Goal: Task Accomplishment & Management: Use online tool/utility

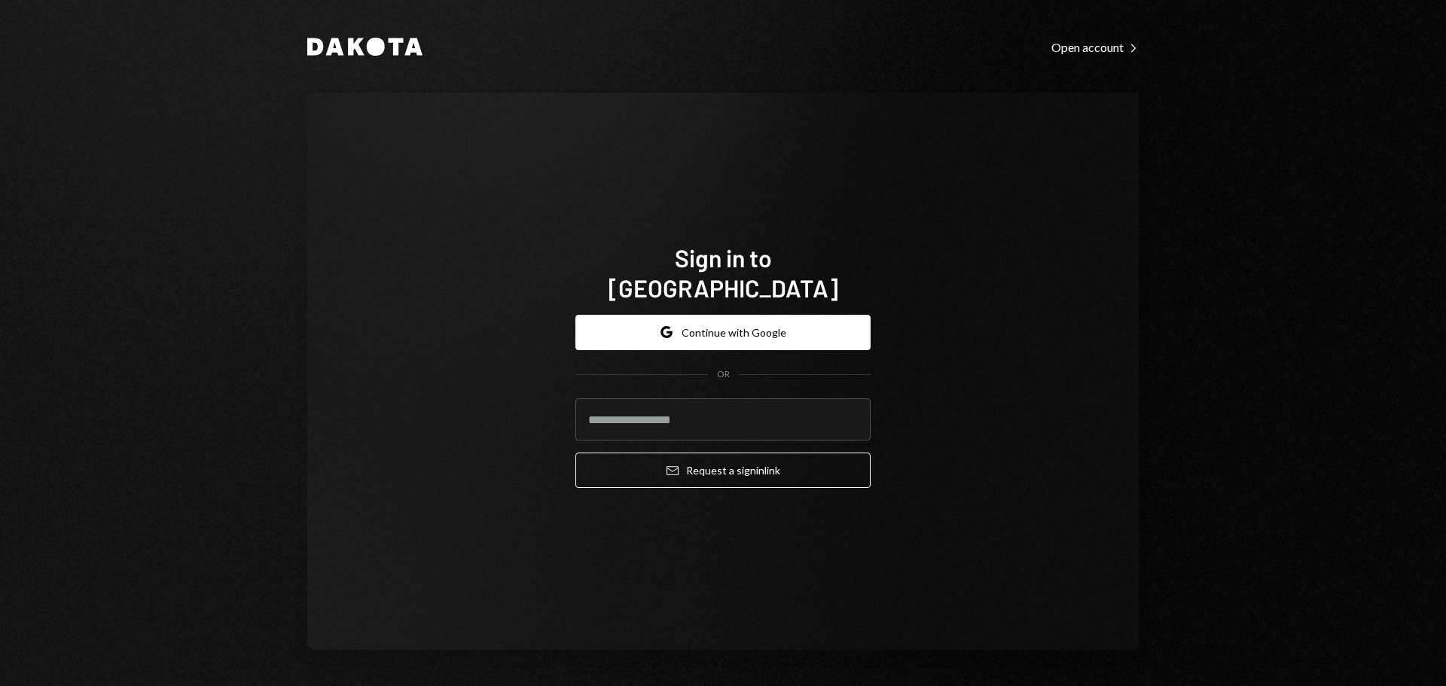
type input "**********"
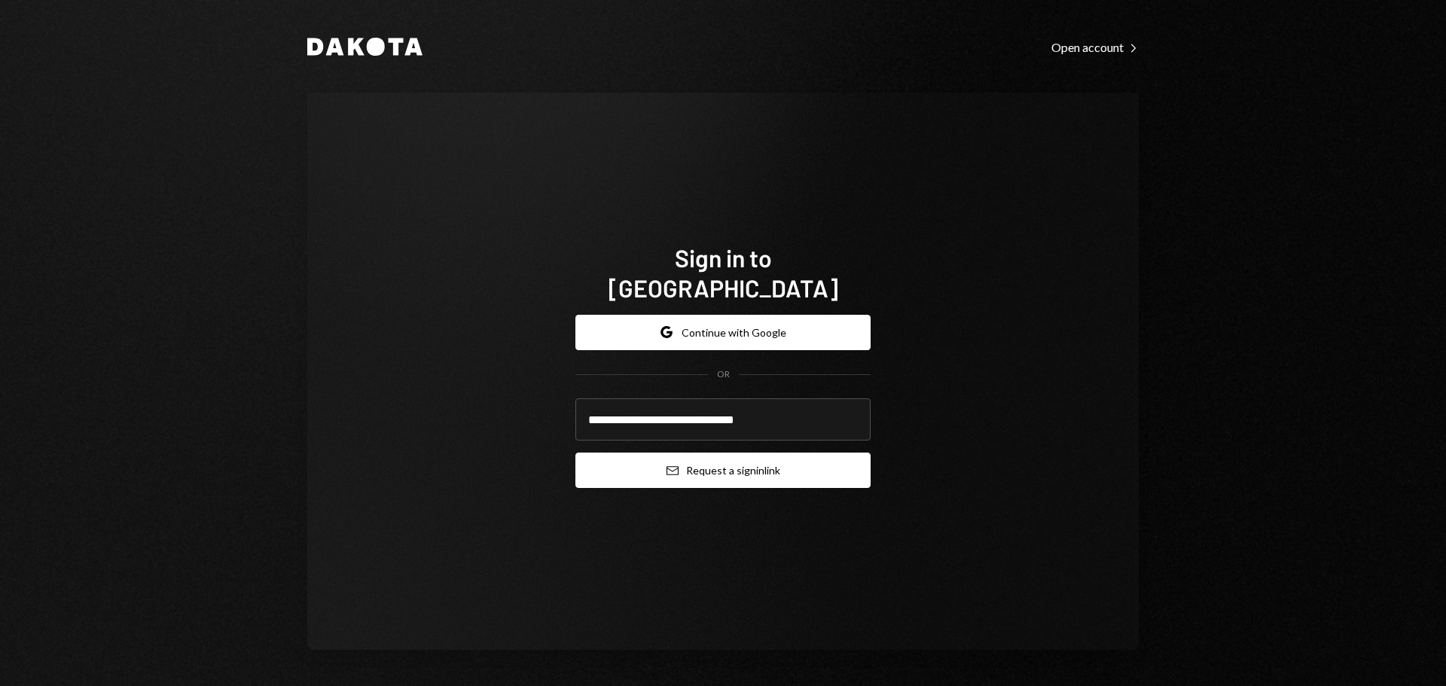
click at [723, 461] on button "Email Request a sign in link" at bounding box center [722, 470] width 295 height 35
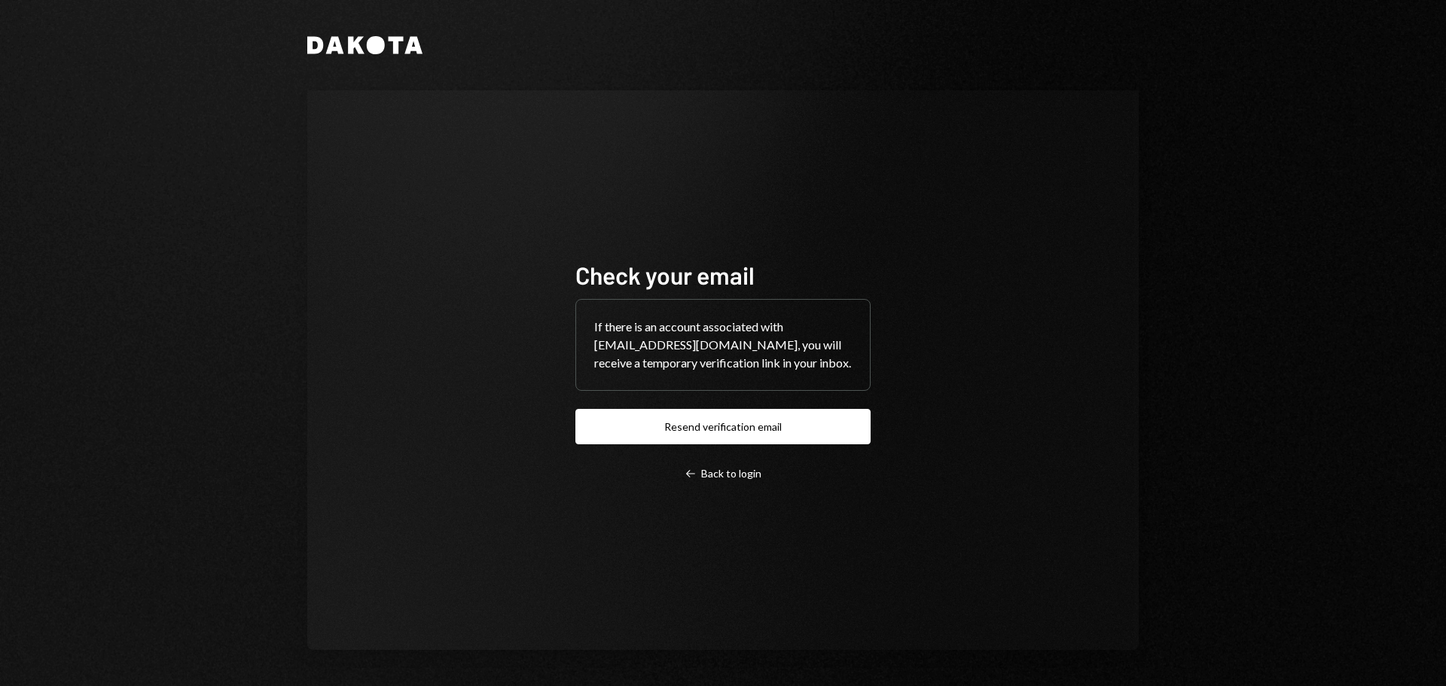
click at [807, 557] on div "Check your email If there is an account associated with philjacobs@autonomouspr…" at bounding box center [723, 370] width 832 height 560
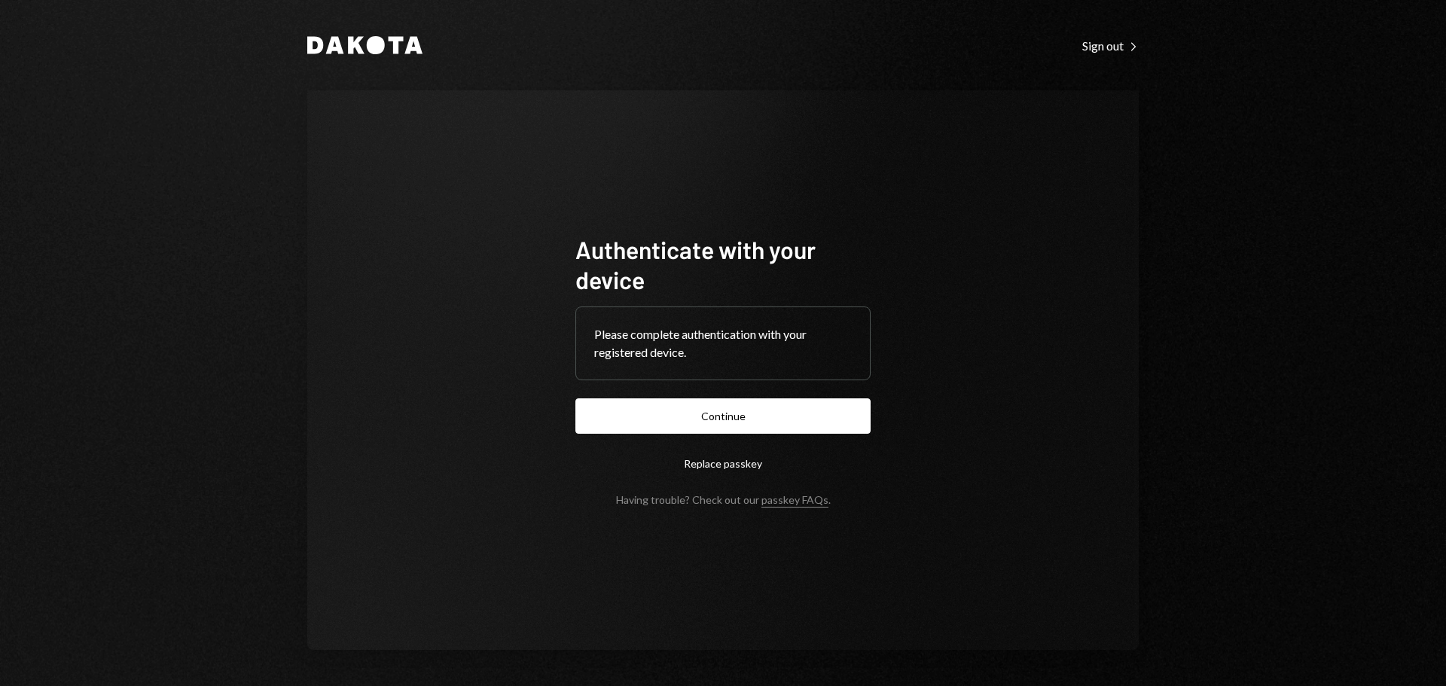
click at [719, 408] on button "Continue" at bounding box center [722, 415] width 295 height 35
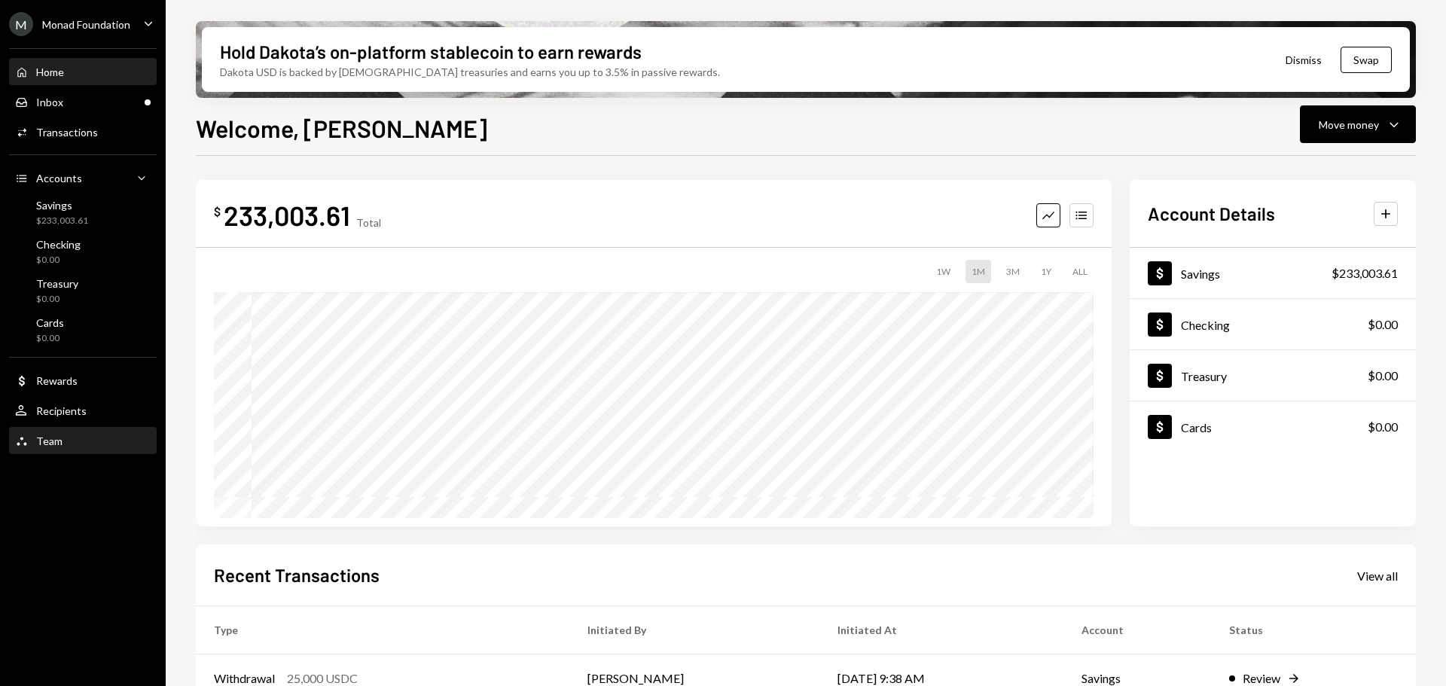
click at [61, 442] on div "Team Team" at bounding box center [83, 442] width 136 height 14
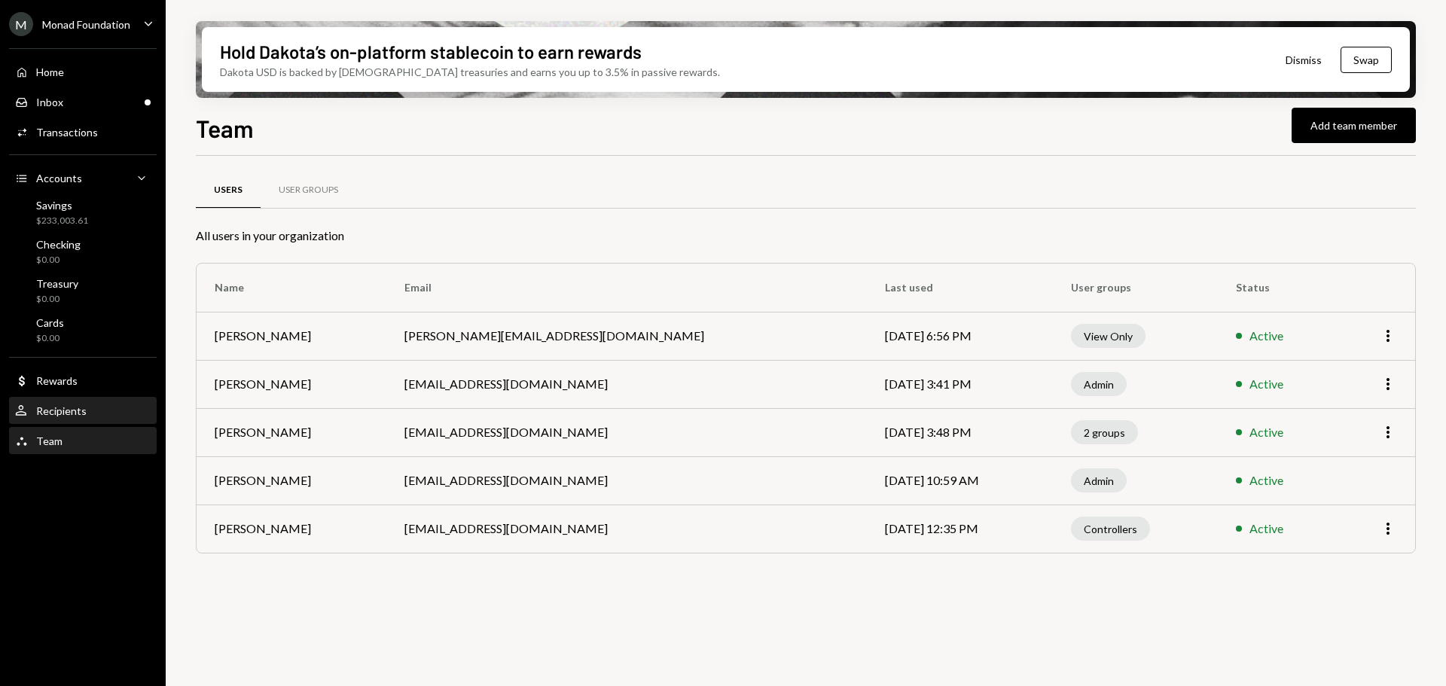
click at [67, 406] on div "Recipients" at bounding box center [61, 410] width 50 height 13
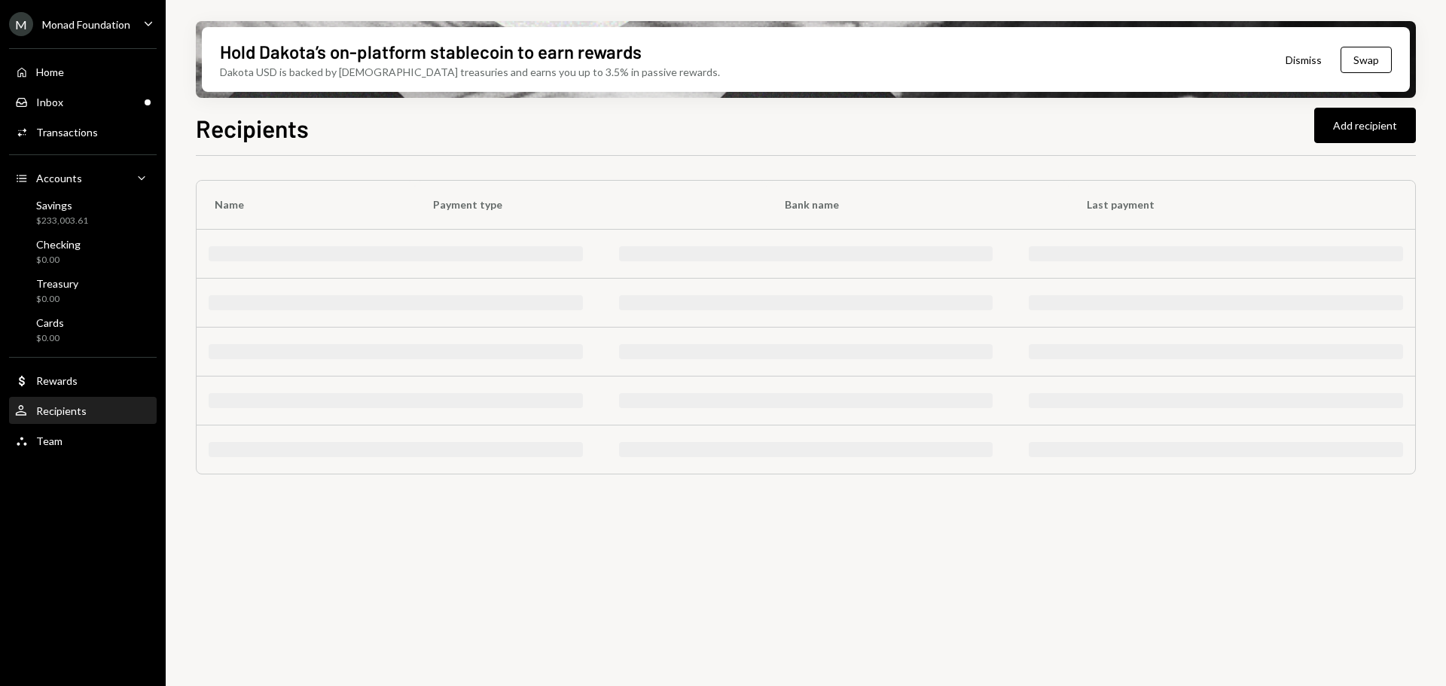
click at [69, 412] on div "Recipients" at bounding box center [61, 410] width 50 height 13
click at [90, 101] on div "Inbox Inbox" at bounding box center [83, 103] width 136 height 14
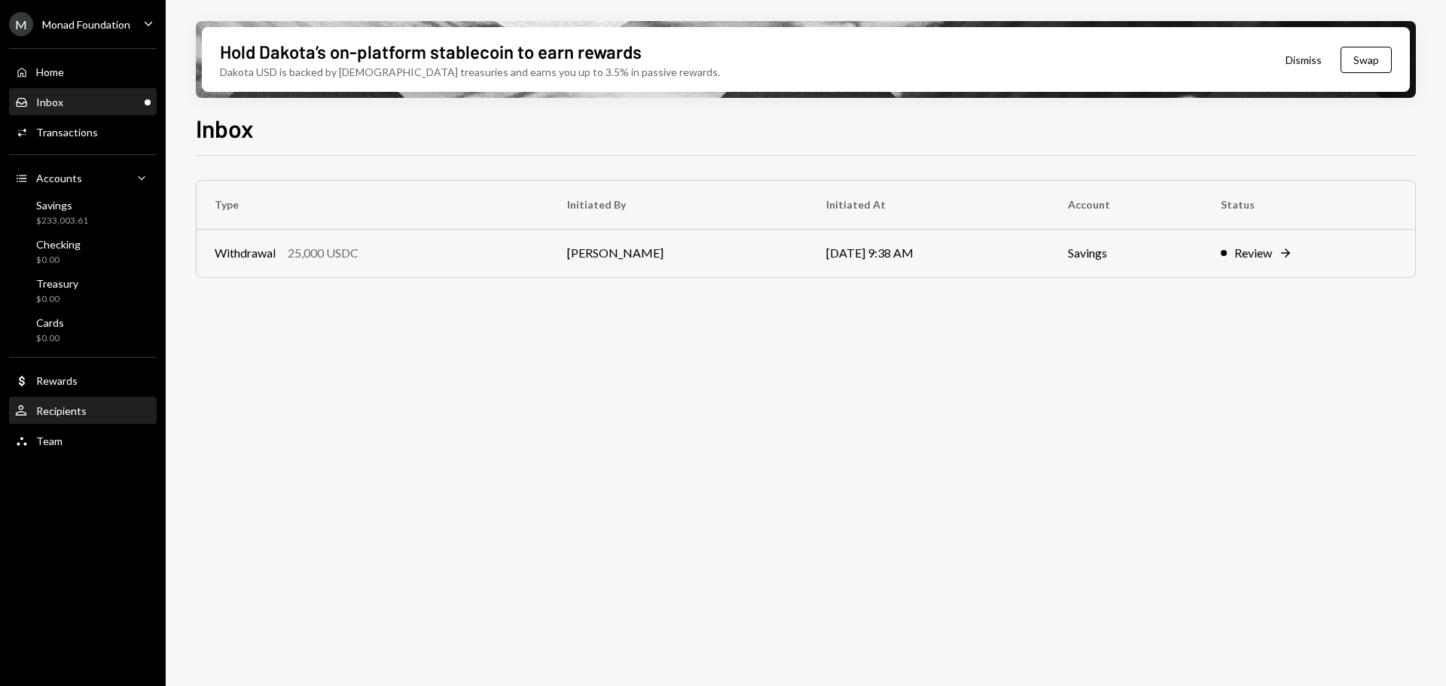
click at [66, 402] on div "User Recipients" at bounding box center [83, 411] width 136 height 26
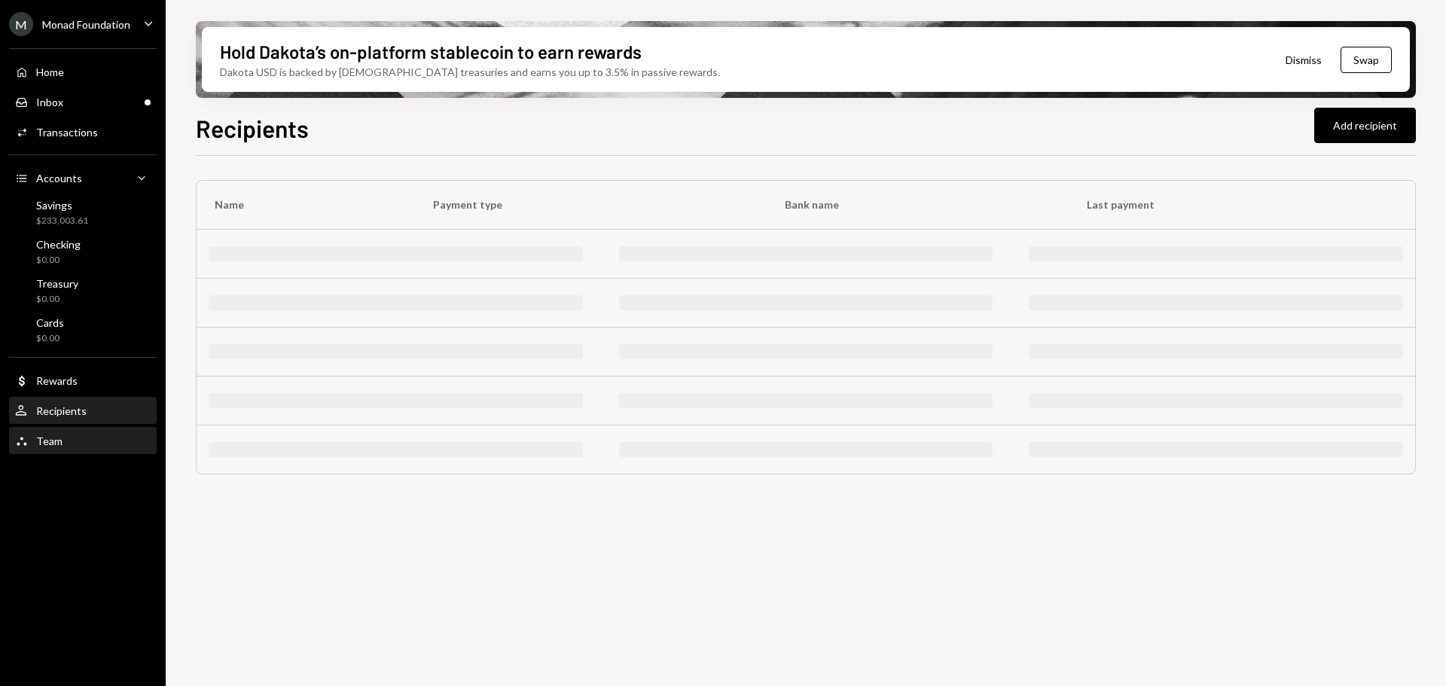
click at [41, 448] on div "Team Team" at bounding box center [83, 442] width 136 height 26
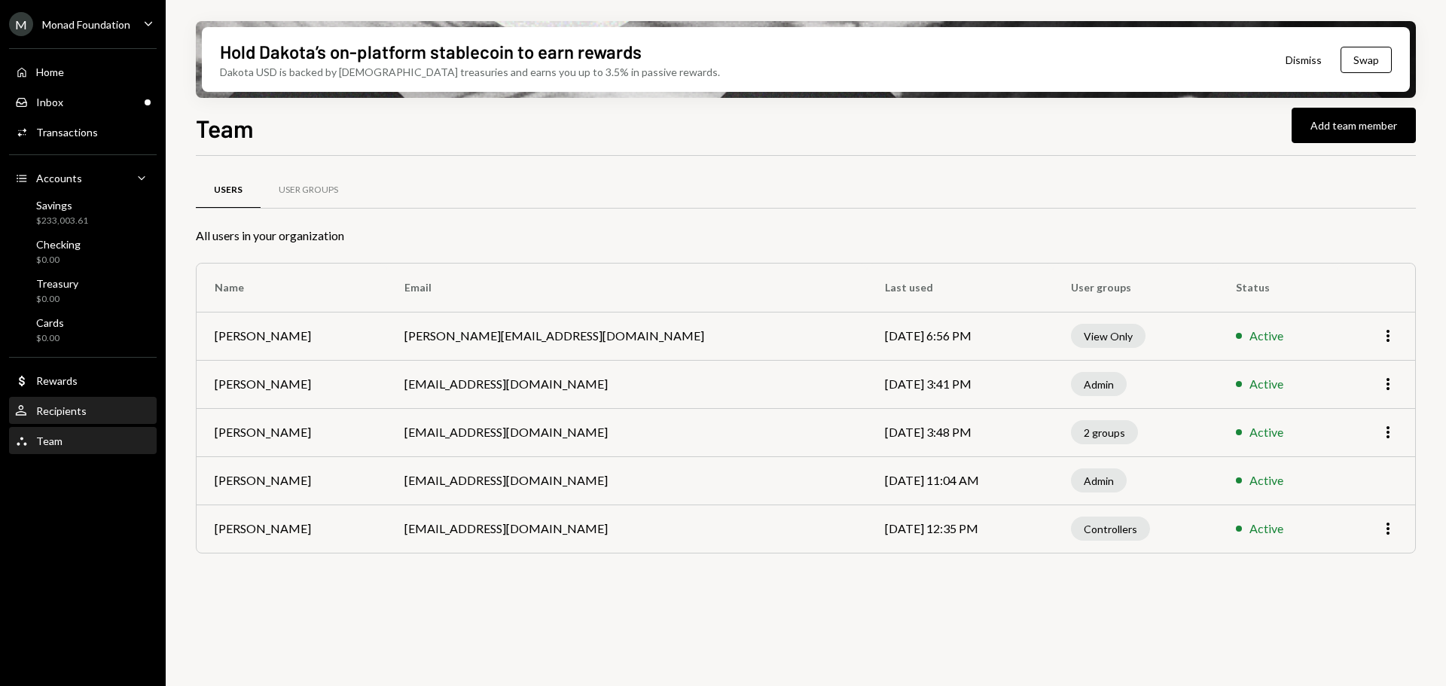
click at [73, 412] on div "Recipients" at bounding box center [61, 410] width 50 height 13
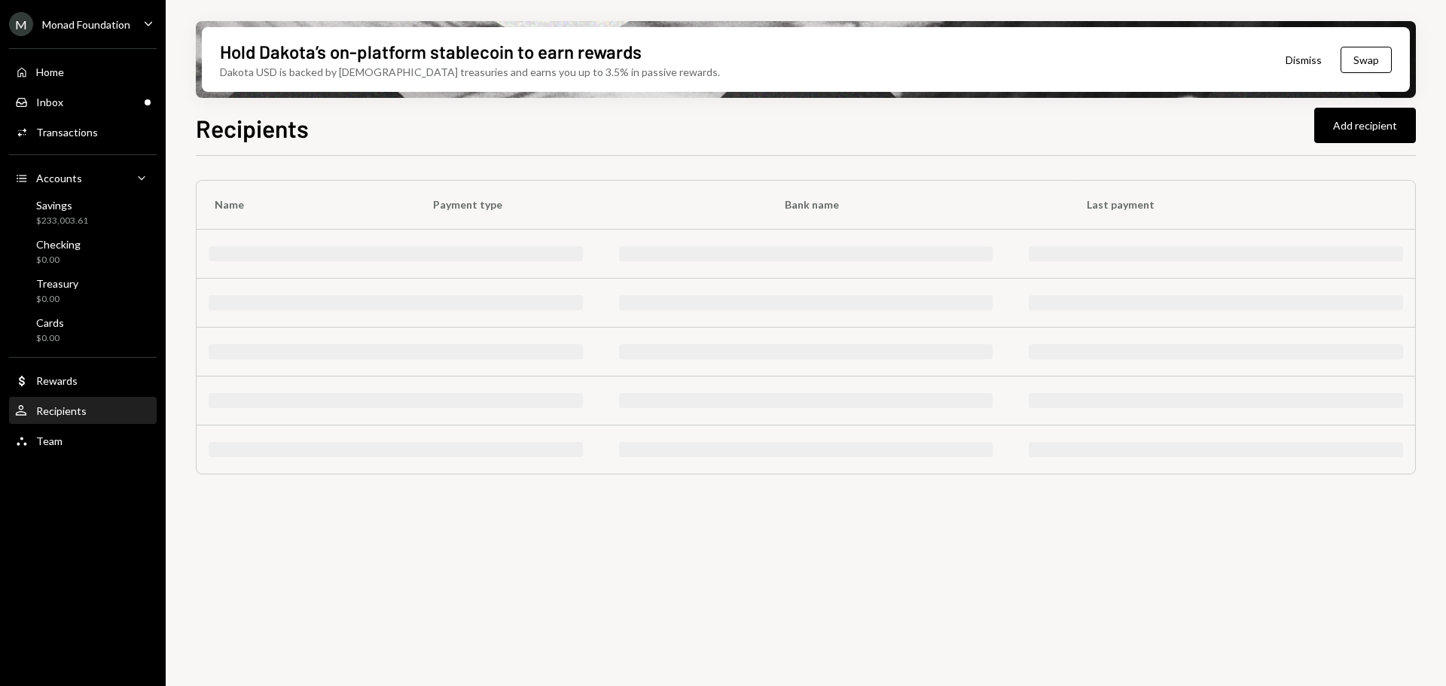
click at [713, 113] on div "Recipients Add recipient" at bounding box center [806, 126] width 1220 height 33
click at [1363, 117] on button "Add recipient" at bounding box center [1365, 125] width 102 height 35
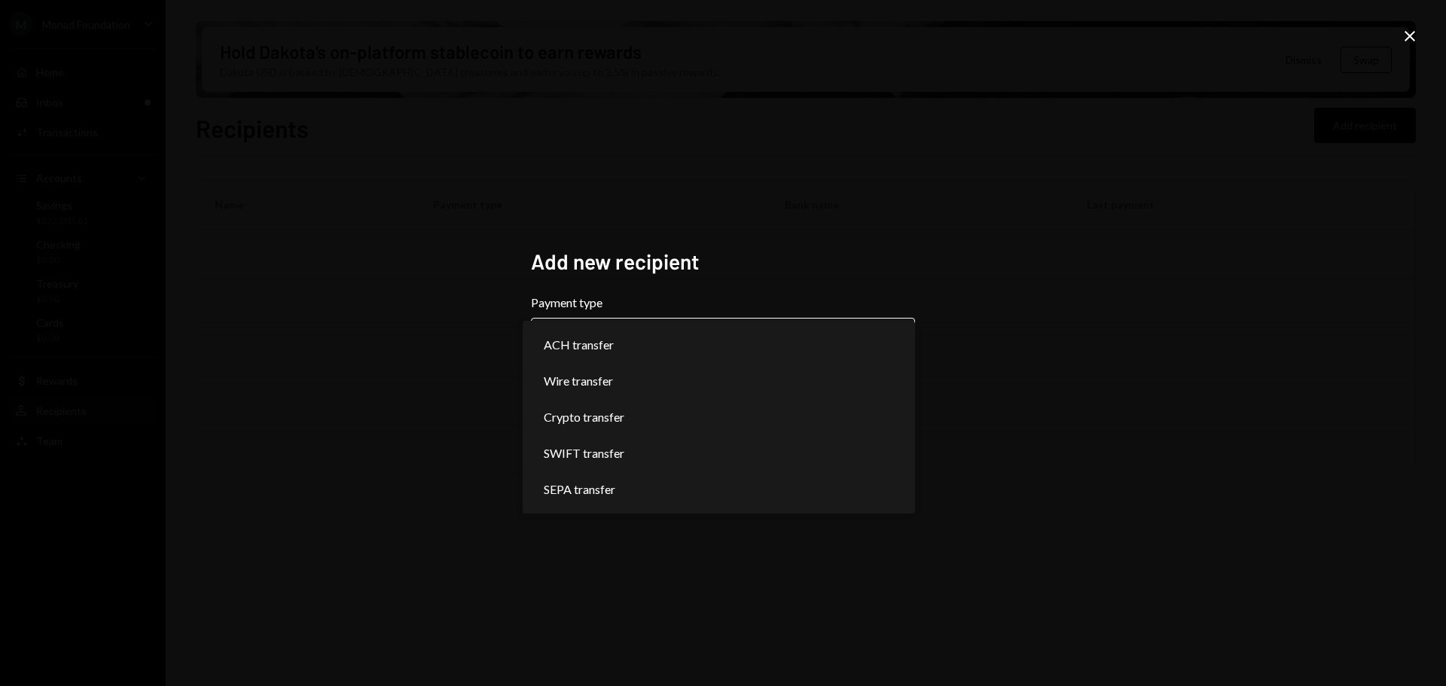
click at [763, 330] on body "**********" at bounding box center [723, 343] width 1446 height 686
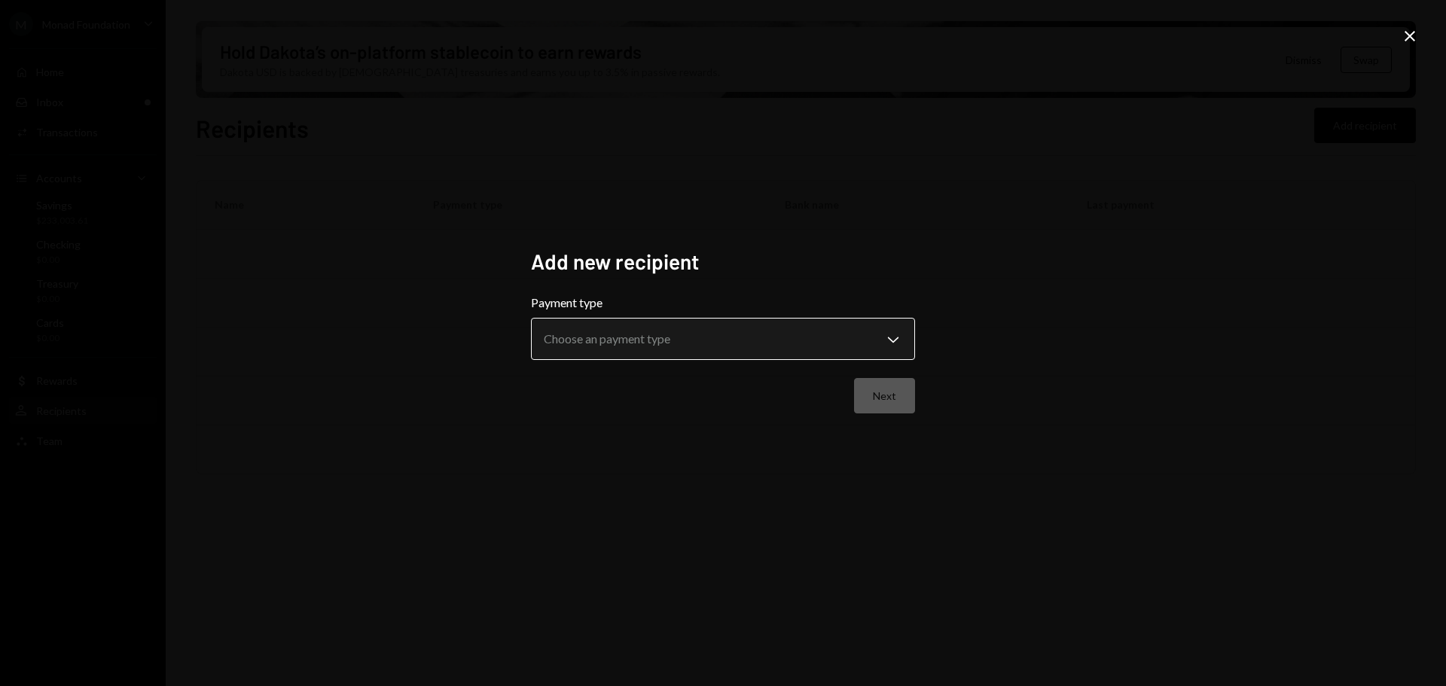
click at [673, 343] on body "**********" at bounding box center [723, 343] width 1446 height 686
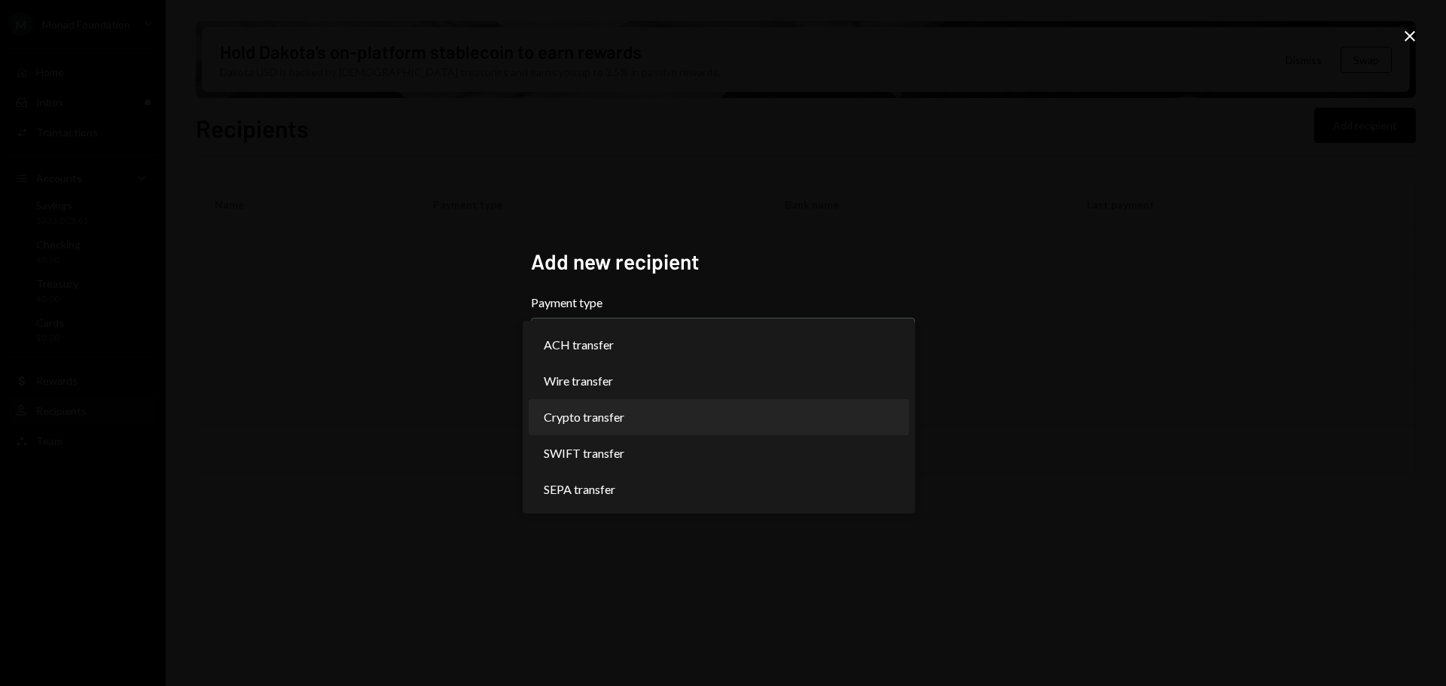
select select "******"
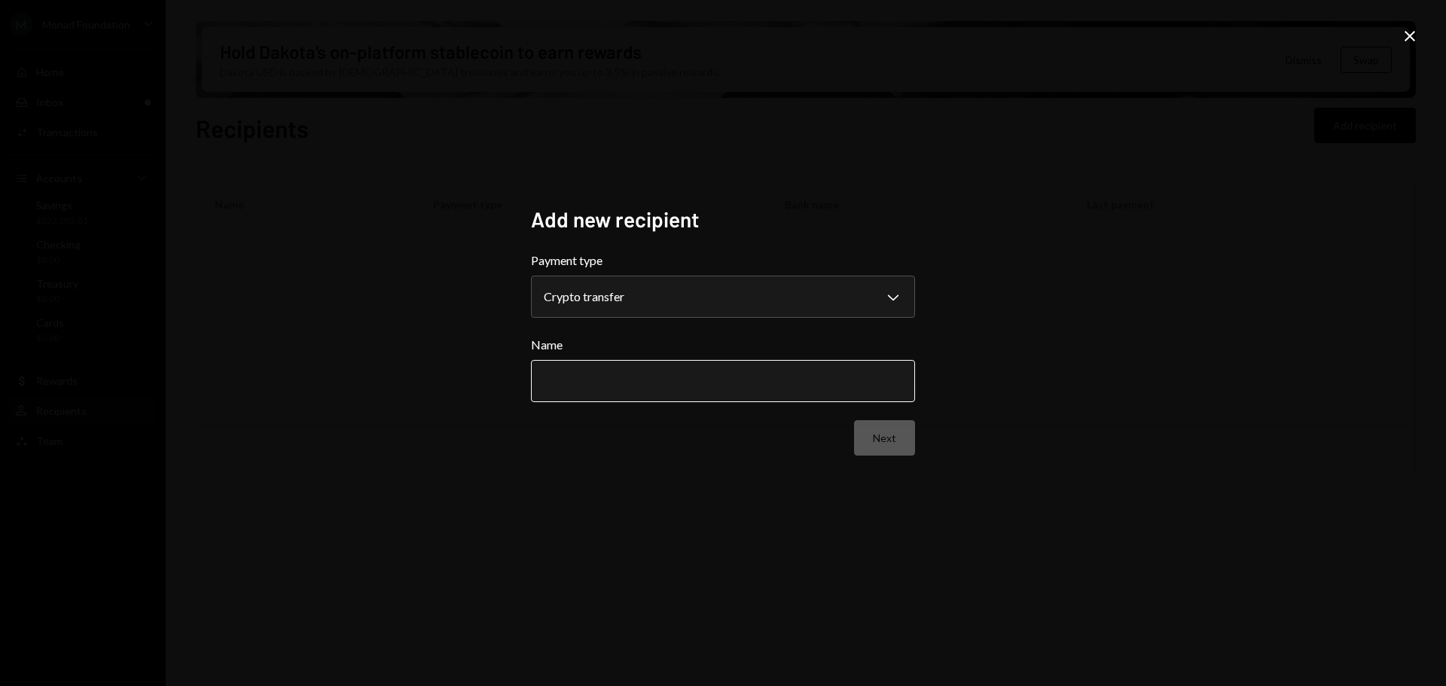
drag, startPoint x: 636, startPoint y: 375, endPoint x: 639, endPoint y: 364, distance: 11.7
click at [637, 375] on input "Name" at bounding box center [723, 381] width 384 height 42
type input "**********"
click at [898, 440] on button "Next" at bounding box center [884, 437] width 61 height 35
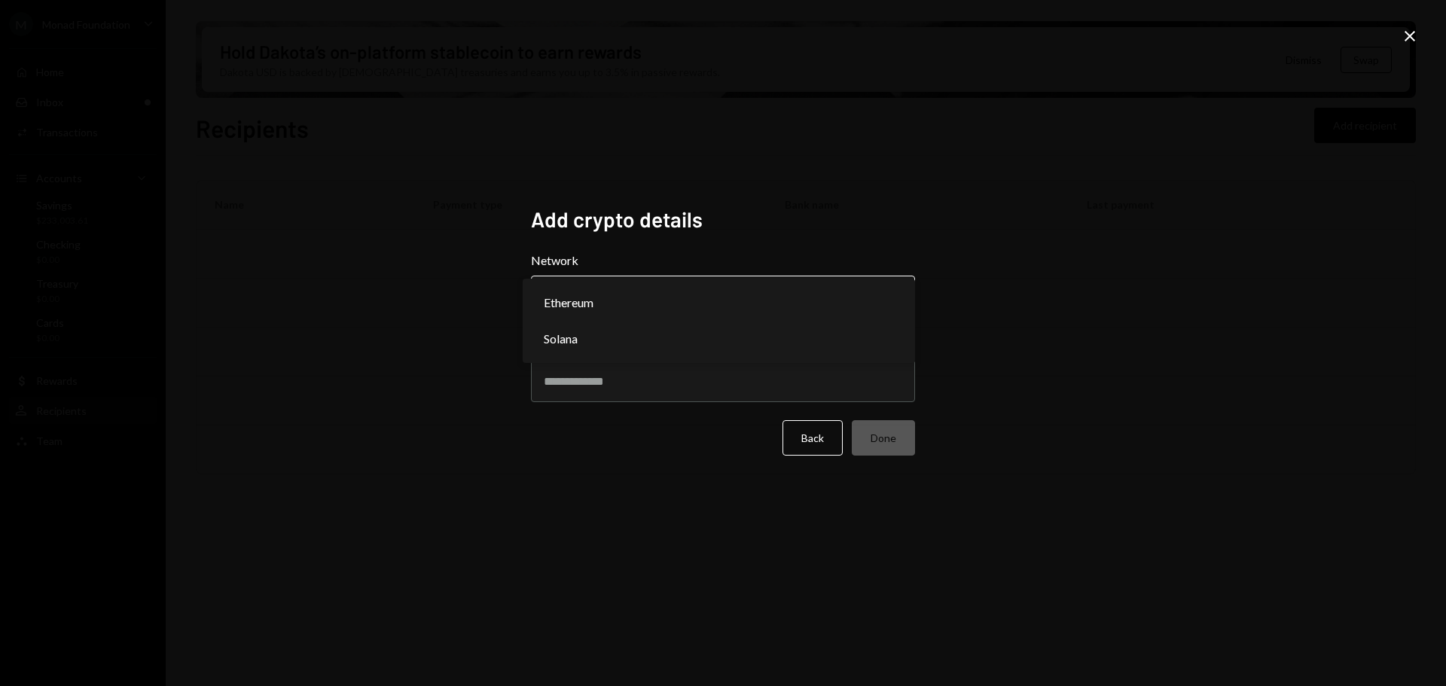
click at [629, 286] on body "M Monad Foundation Caret Down Home Home Inbox Inbox Activities Transactions Acc…" at bounding box center [723, 343] width 1446 height 686
select select "**********"
click at [580, 391] on input "Address" at bounding box center [723, 381] width 384 height 42
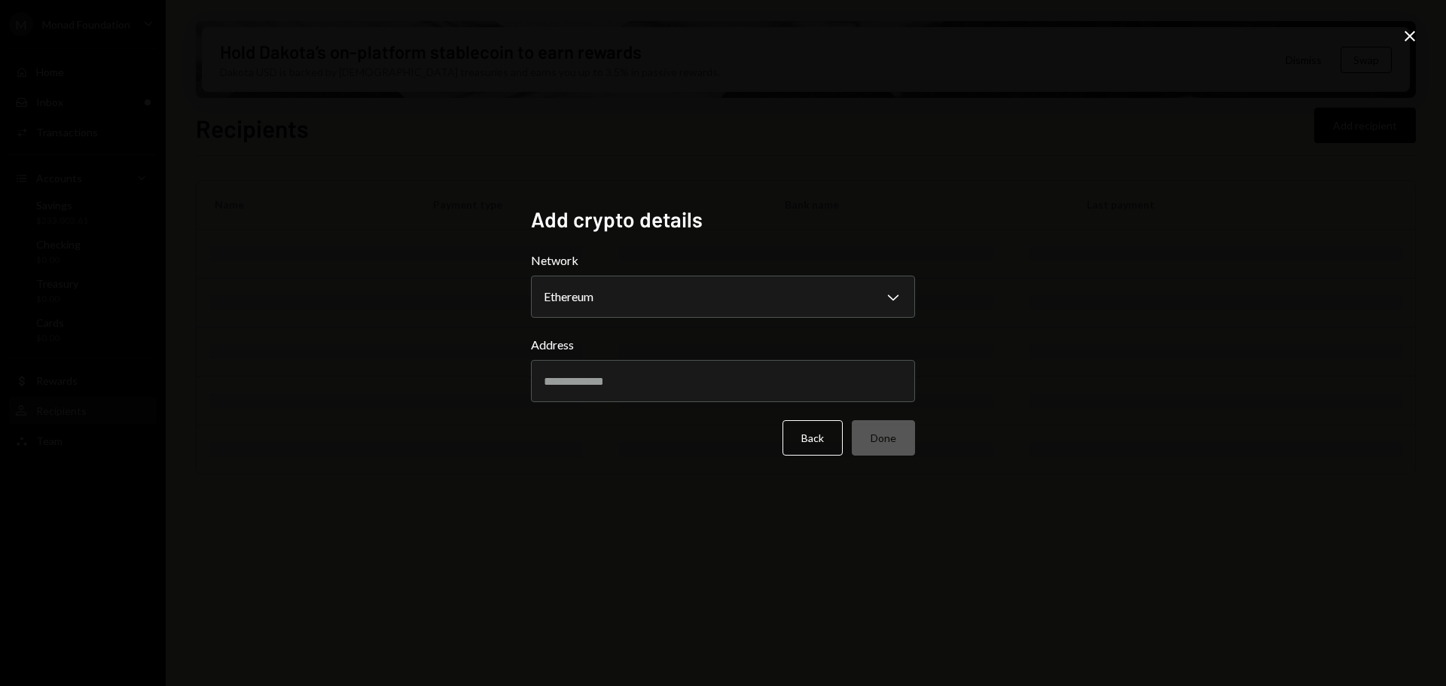
paste input "**********"
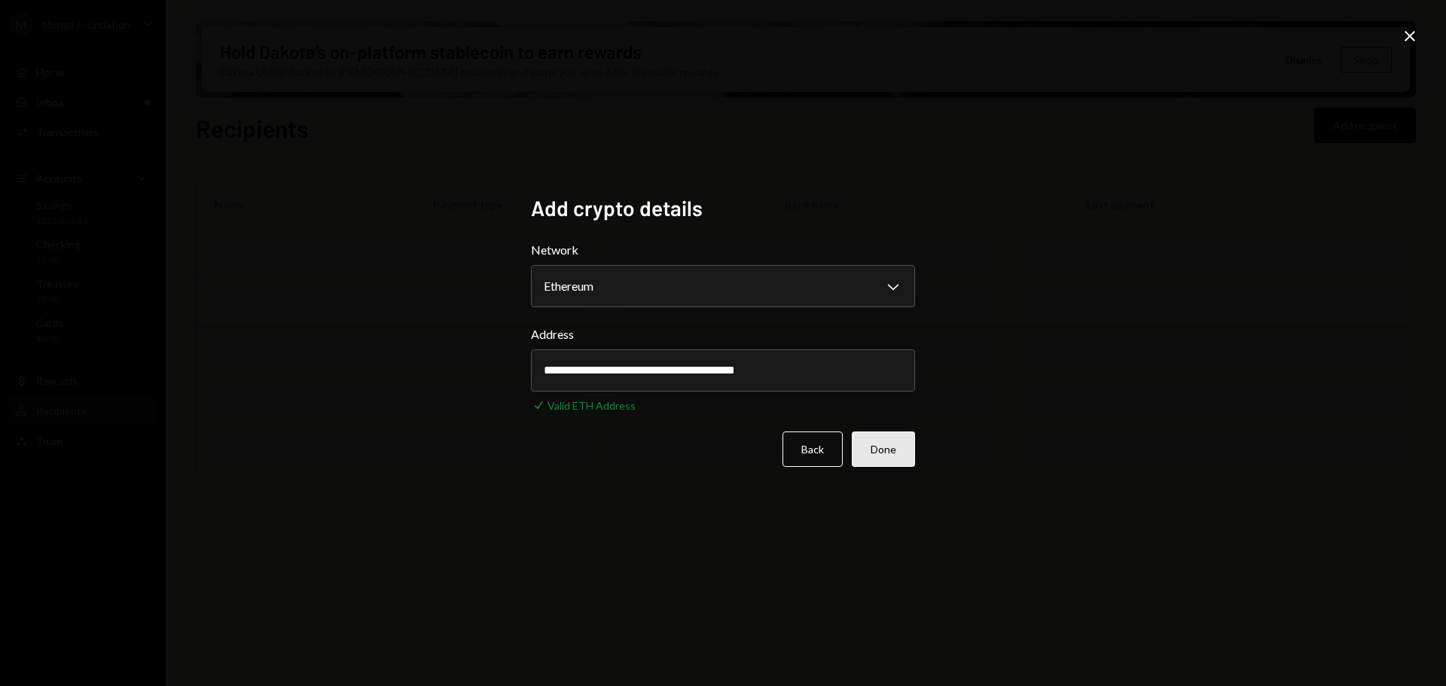
type input "**********"
click at [890, 451] on button "Done" at bounding box center [883, 449] width 63 height 35
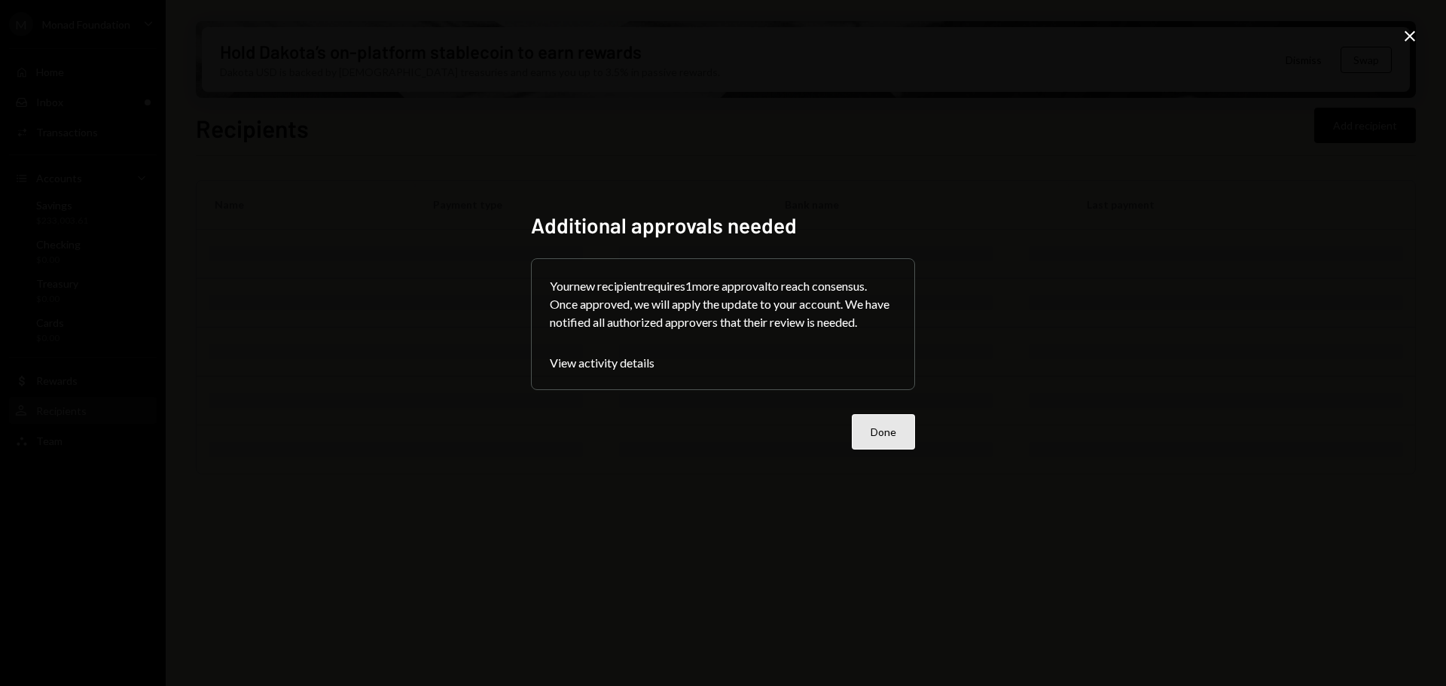
click at [873, 431] on button "Done" at bounding box center [883, 431] width 63 height 35
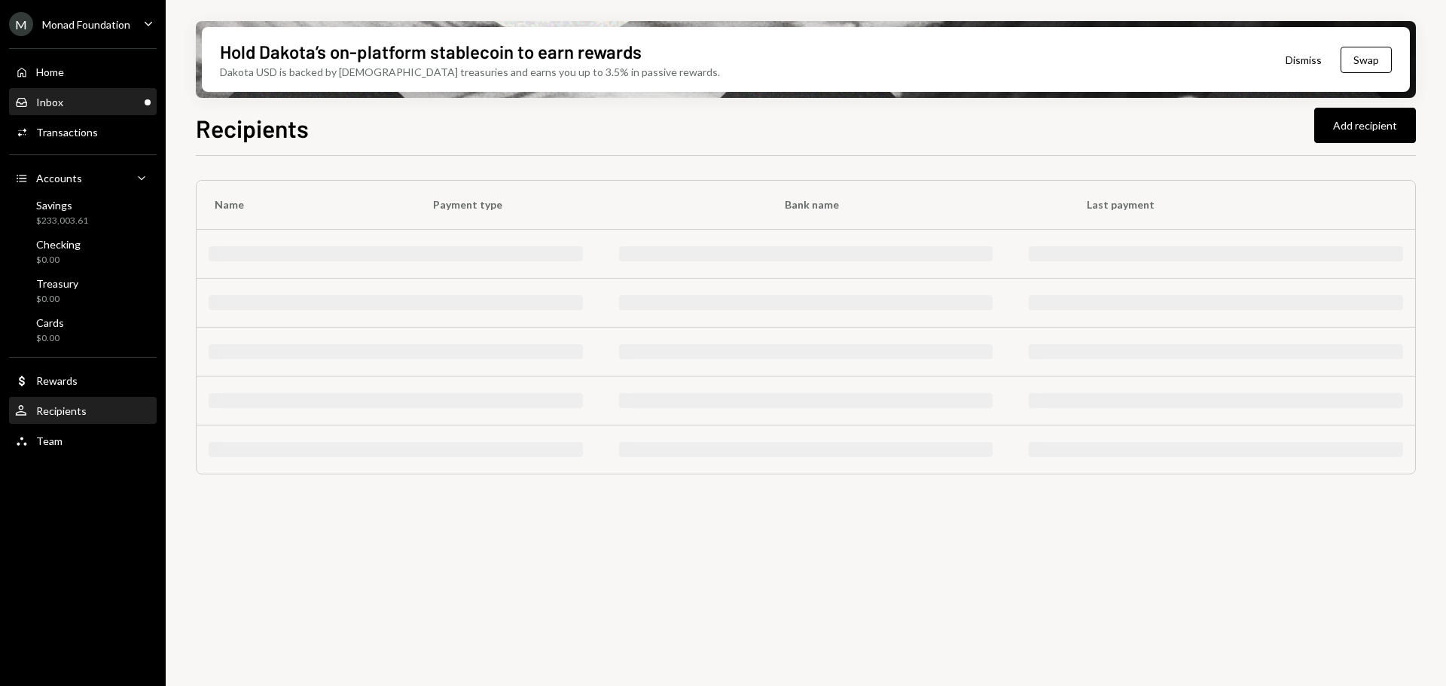
click at [78, 94] on div "Inbox Inbox" at bounding box center [83, 103] width 136 height 26
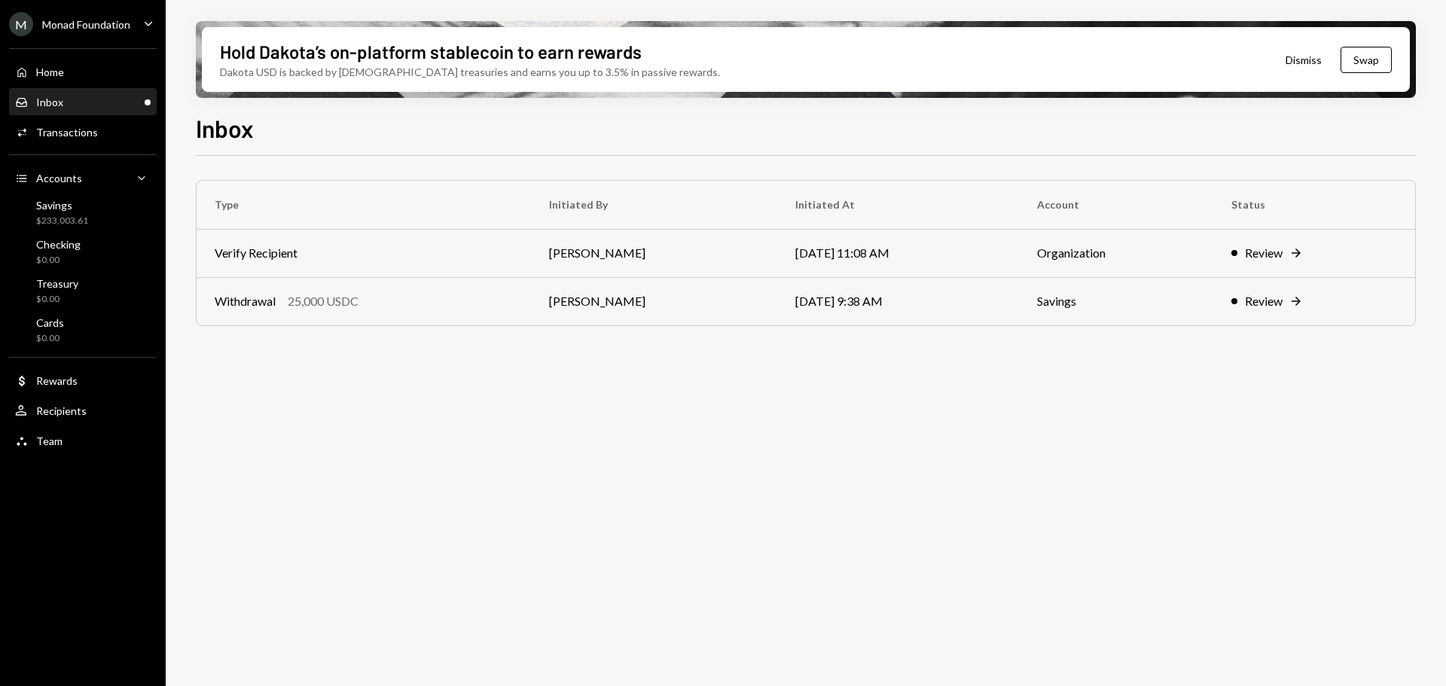
click at [78, 96] on div "Inbox Inbox" at bounding box center [83, 103] width 136 height 14
click at [68, 69] on div "Home Home" at bounding box center [83, 73] width 136 height 14
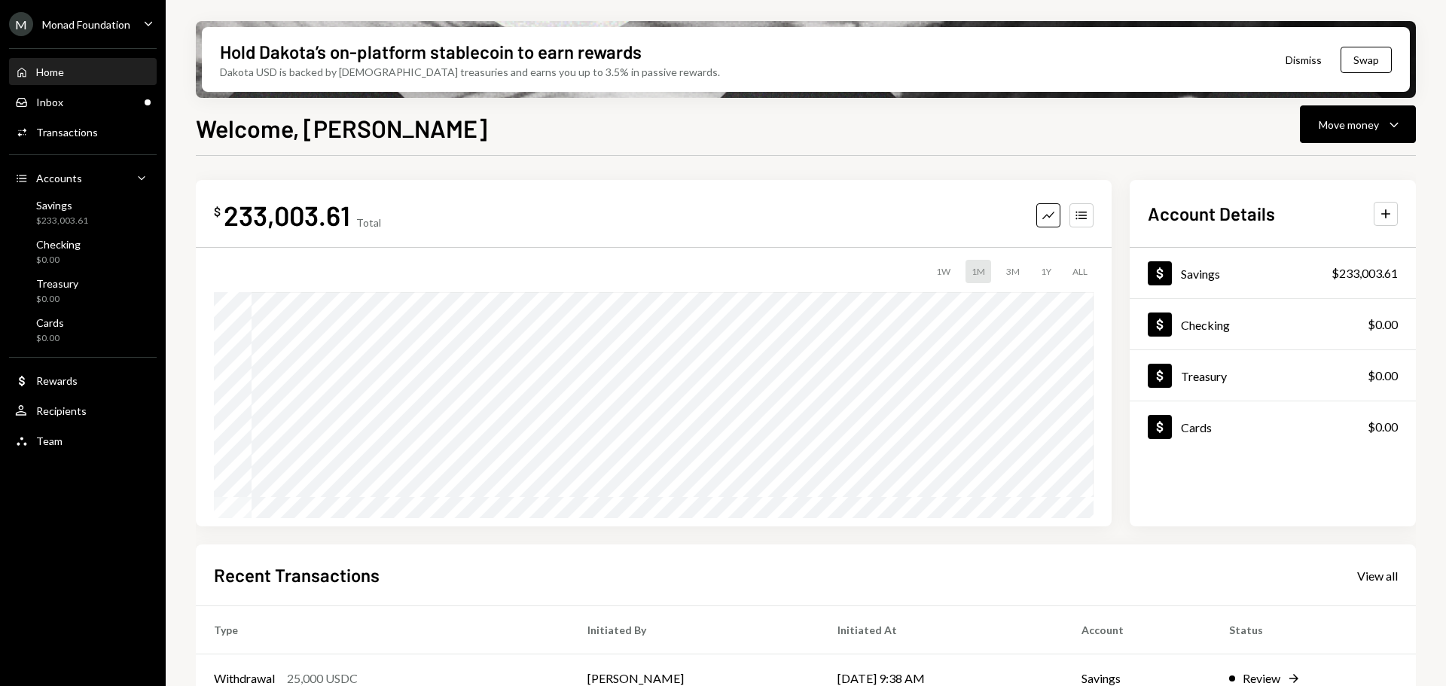
click at [72, 69] on div "Home Home" at bounding box center [83, 73] width 136 height 14
click at [99, 96] on div "Inbox Inbox" at bounding box center [83, 103] width 136 height 14
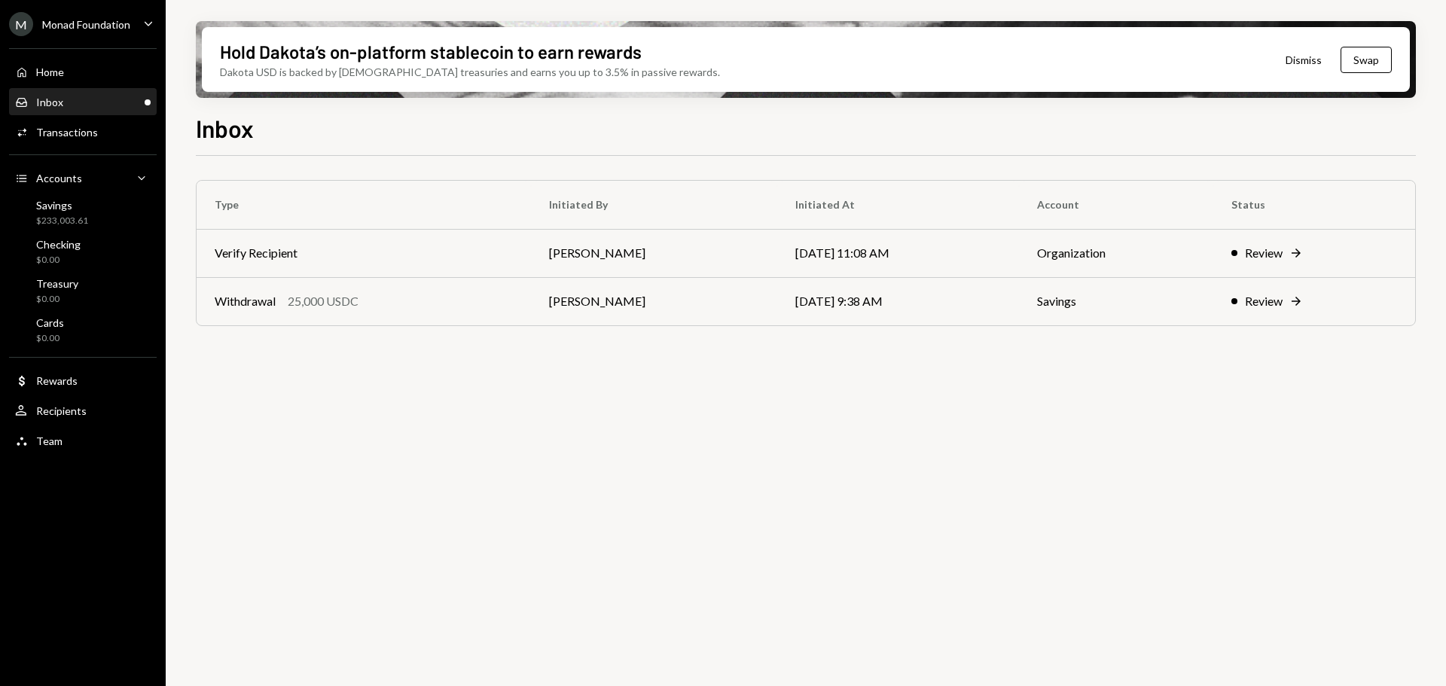
click at [106, 24] on div "Monad Foundation" at bounding box center [86, 24] width 88 height 13
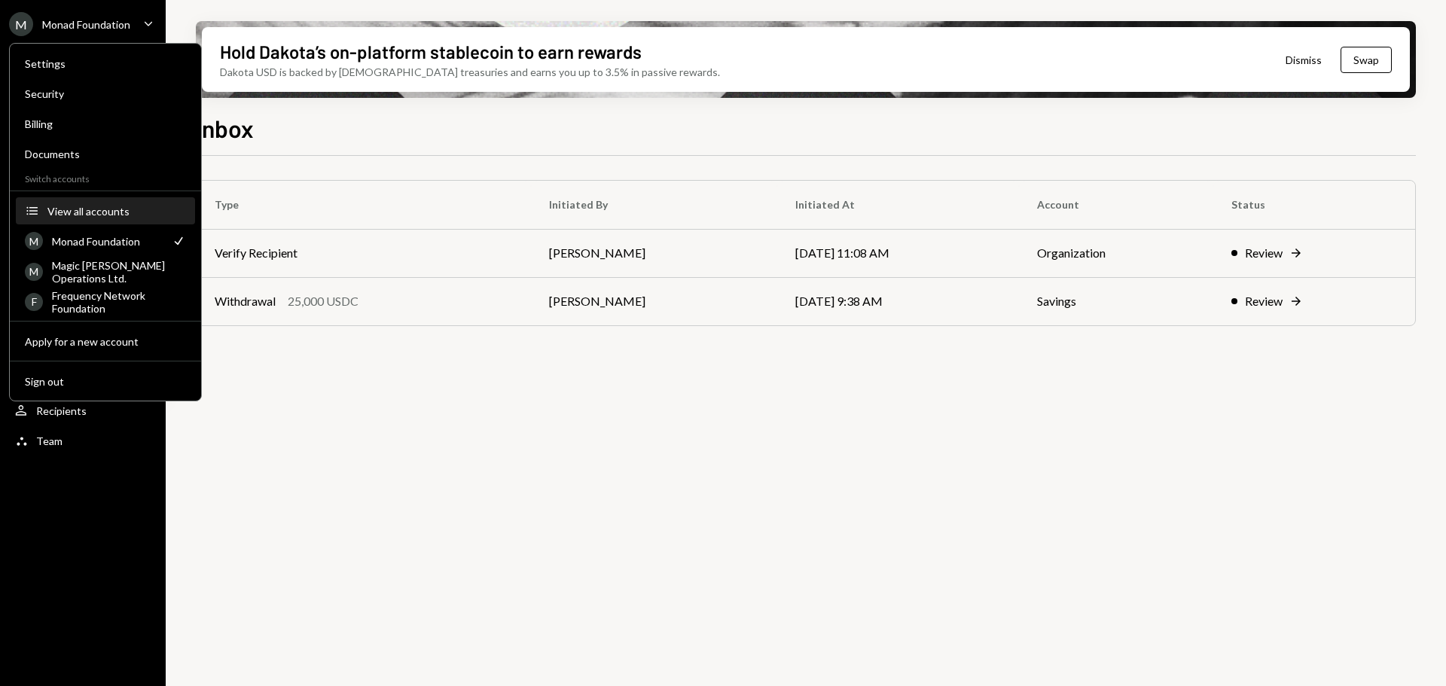
click at [116, 209] on div "View all accounts" at bounding box center [116, 211] width 139 height 13
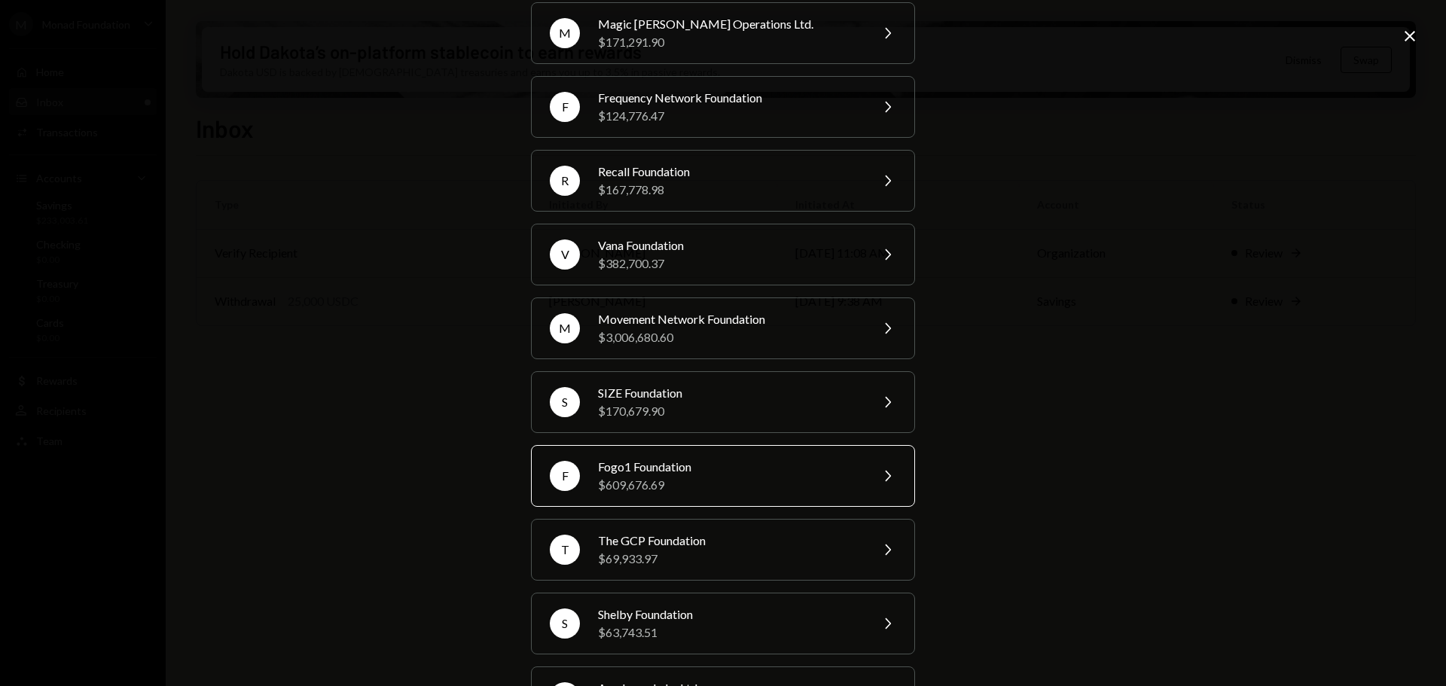
scroll to position [151, 0]
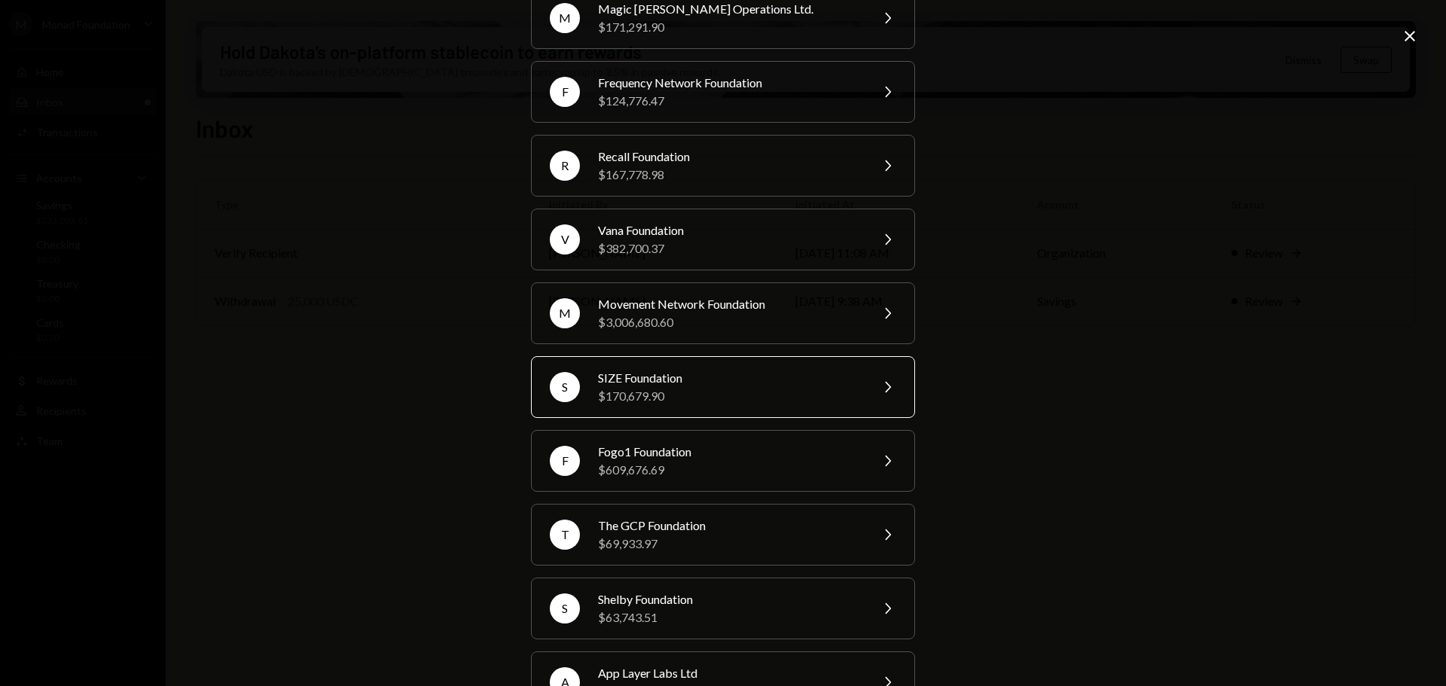
click at [694, 387] on div "$170,679.90" at bounding box center [729, 396] width 262 height 18
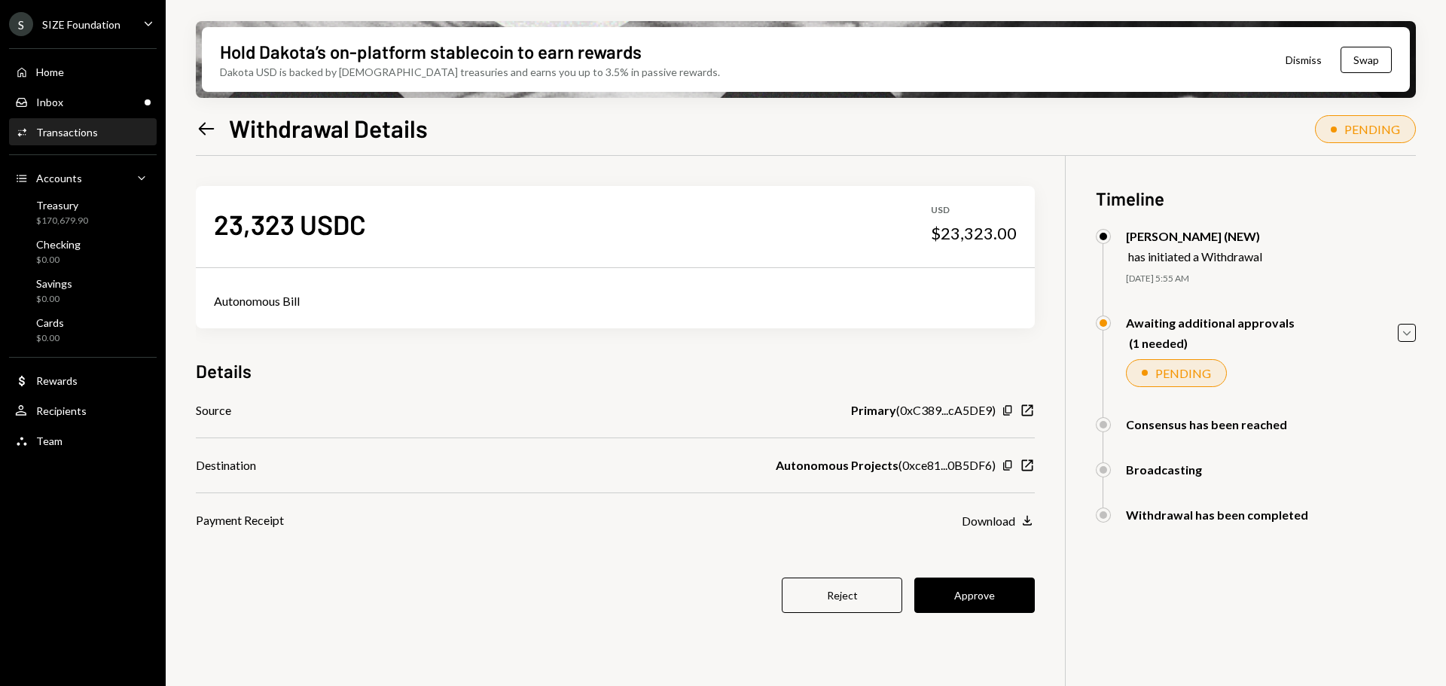
drag, startPoint x: 967, startPoint y: 585, endPoint x: 938, endPoint y: 539, distance: 55.2
click at [967, 585] on button "Approve" at bounding box center [974, 595] width 121 height 35
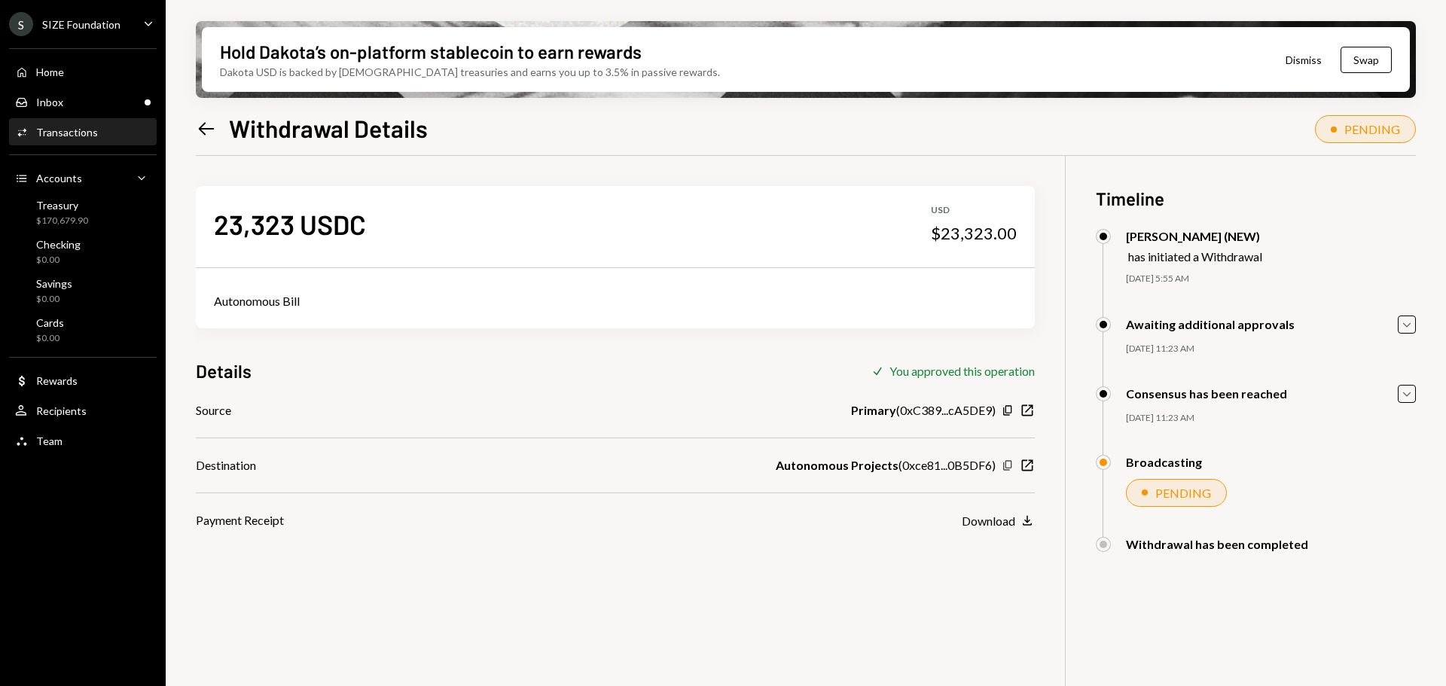
click at [1009, 463] on icon "Copy" at bounding box center [1008, 465] width 12 height 12
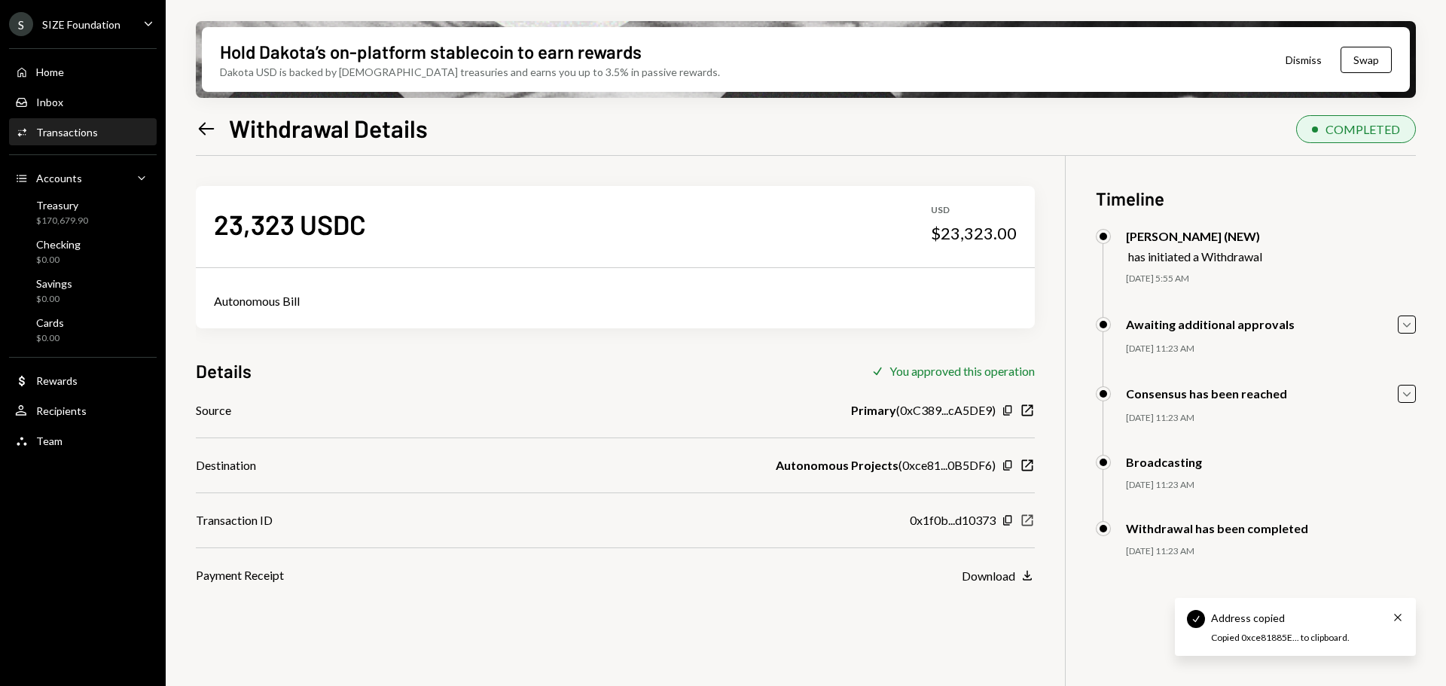
click at [1027, 517] on icon "New Window" at bounding box center [1027, 520] width 15 height 15
click at [69, 99] on div "Inbox Inbox" at bounding box center [83, 103] width 136 height 14
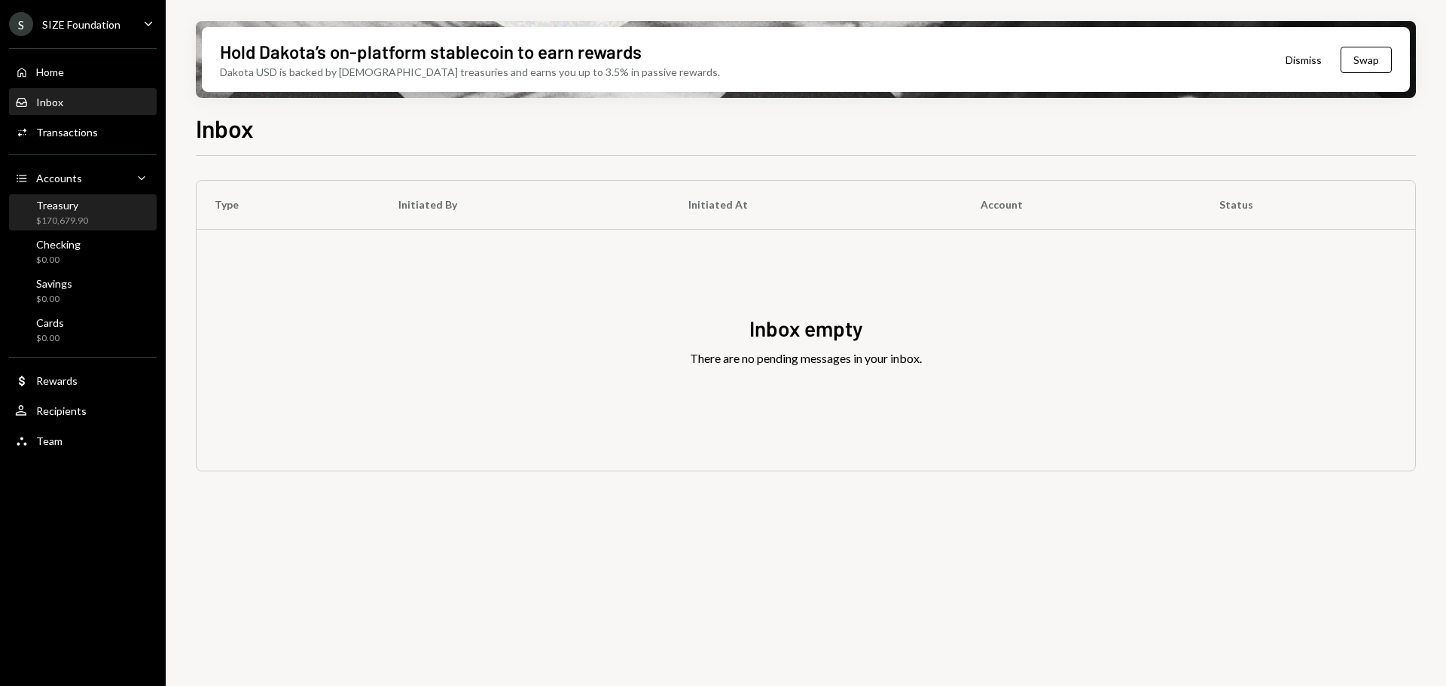
click at [78, 213] on div "Treasury $170,679.90" at bounding box center [62, 213] width 52 height 29
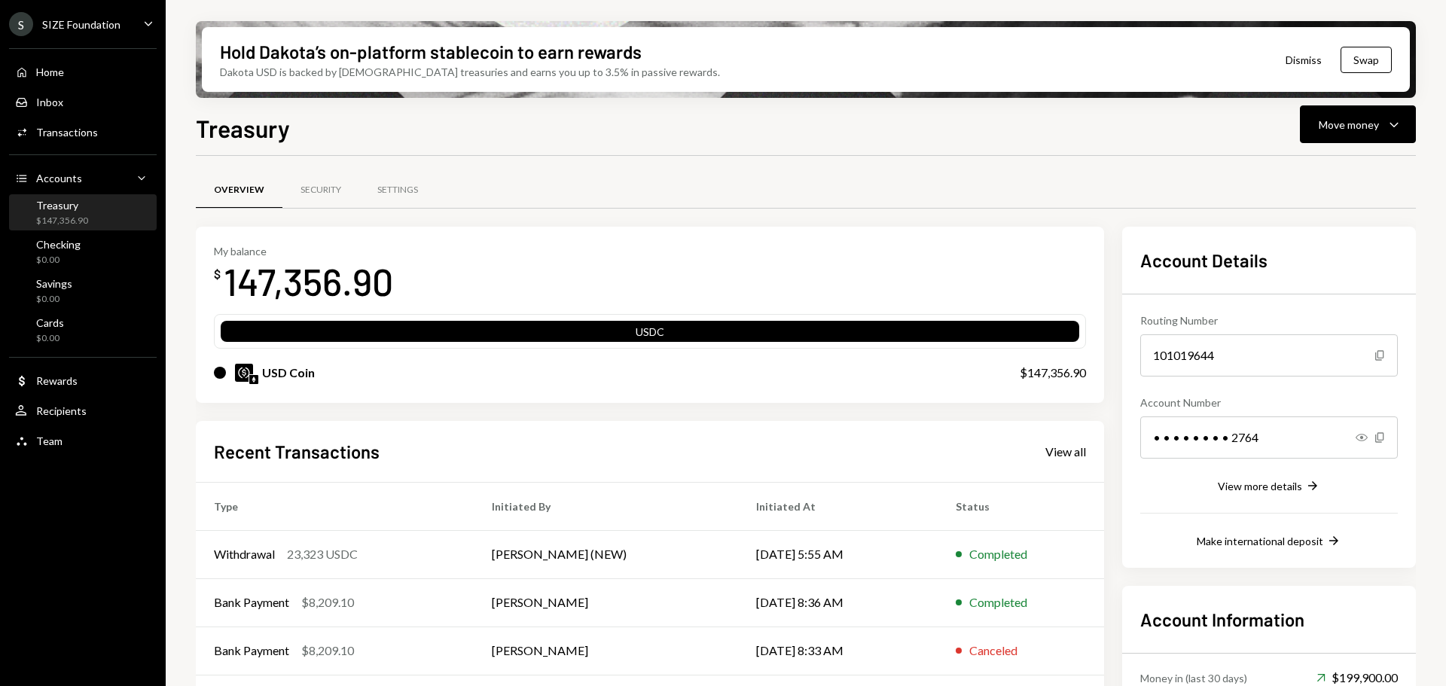
click at [73, 210] on div "Treasury" at bounding box center [62, 205] width 52 height 13
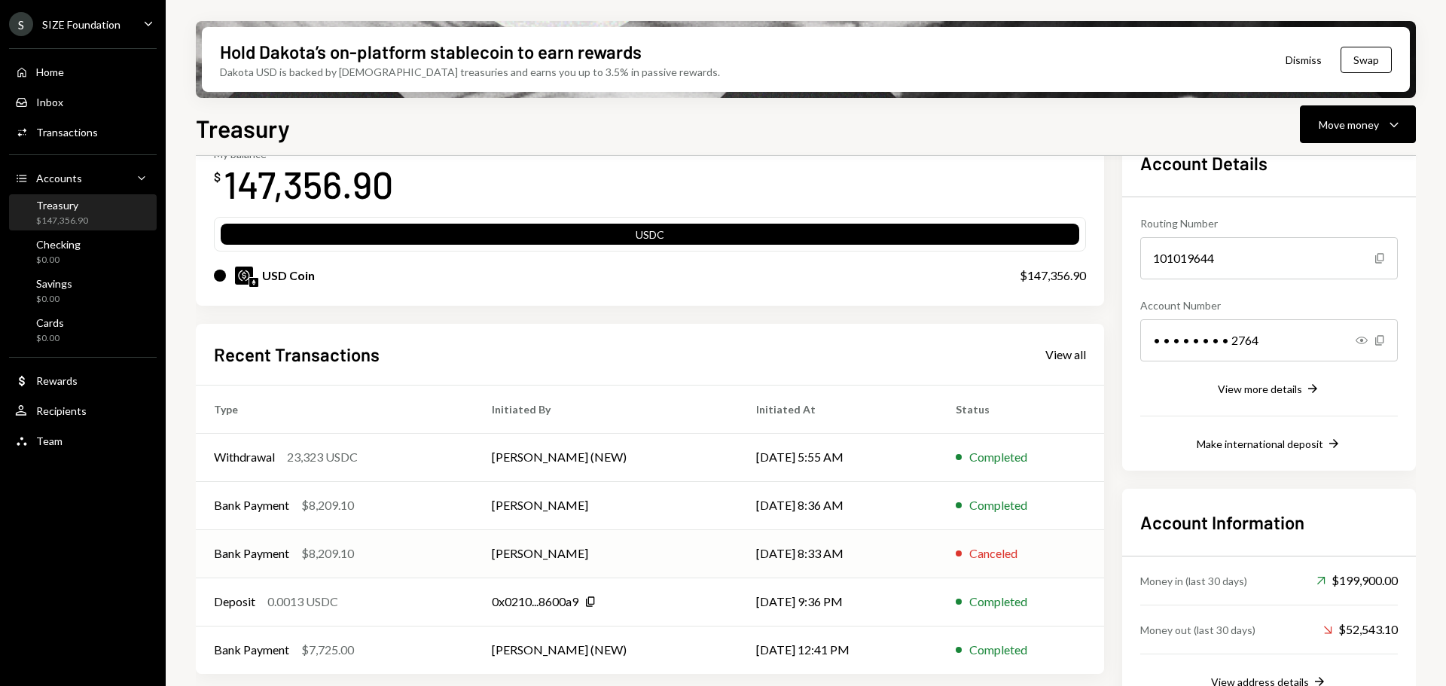
scroll to position [133, 0]
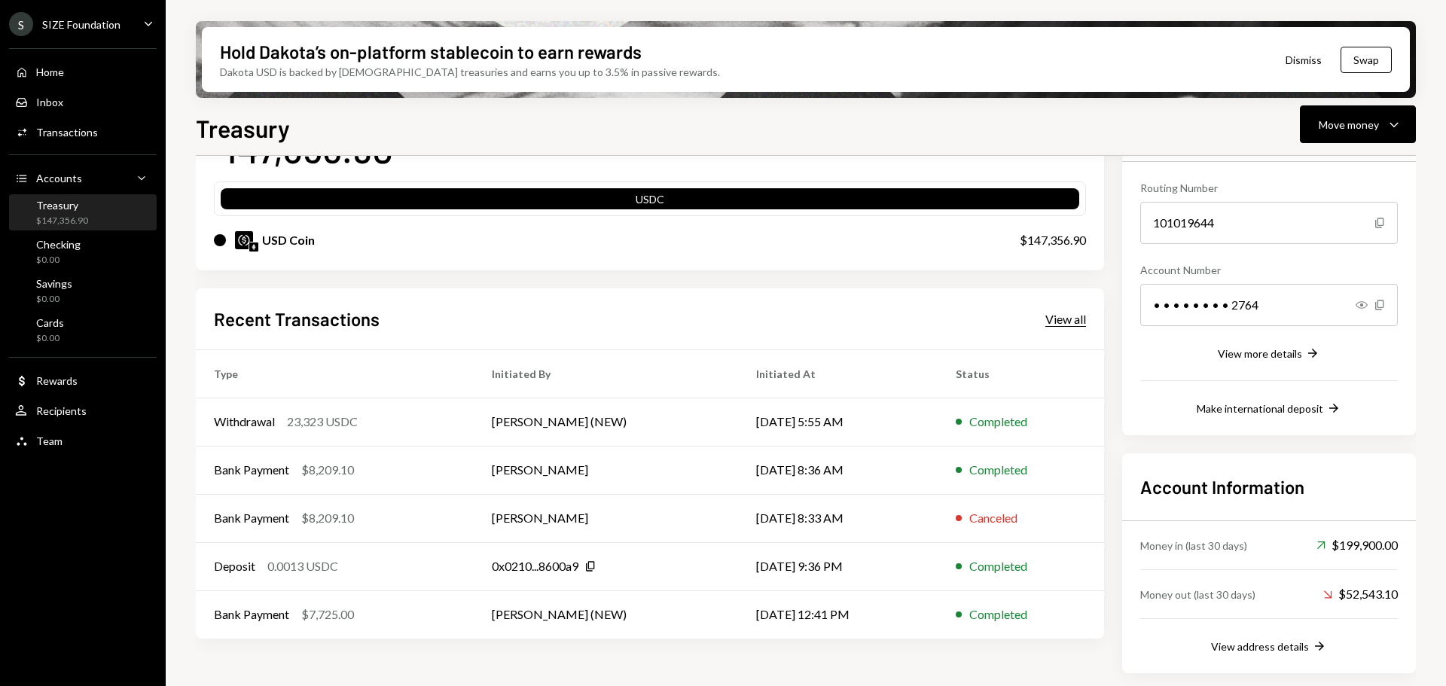
click at [1064, 314] on div "View all" at bounding box center [1065, 319] width 41 height 15
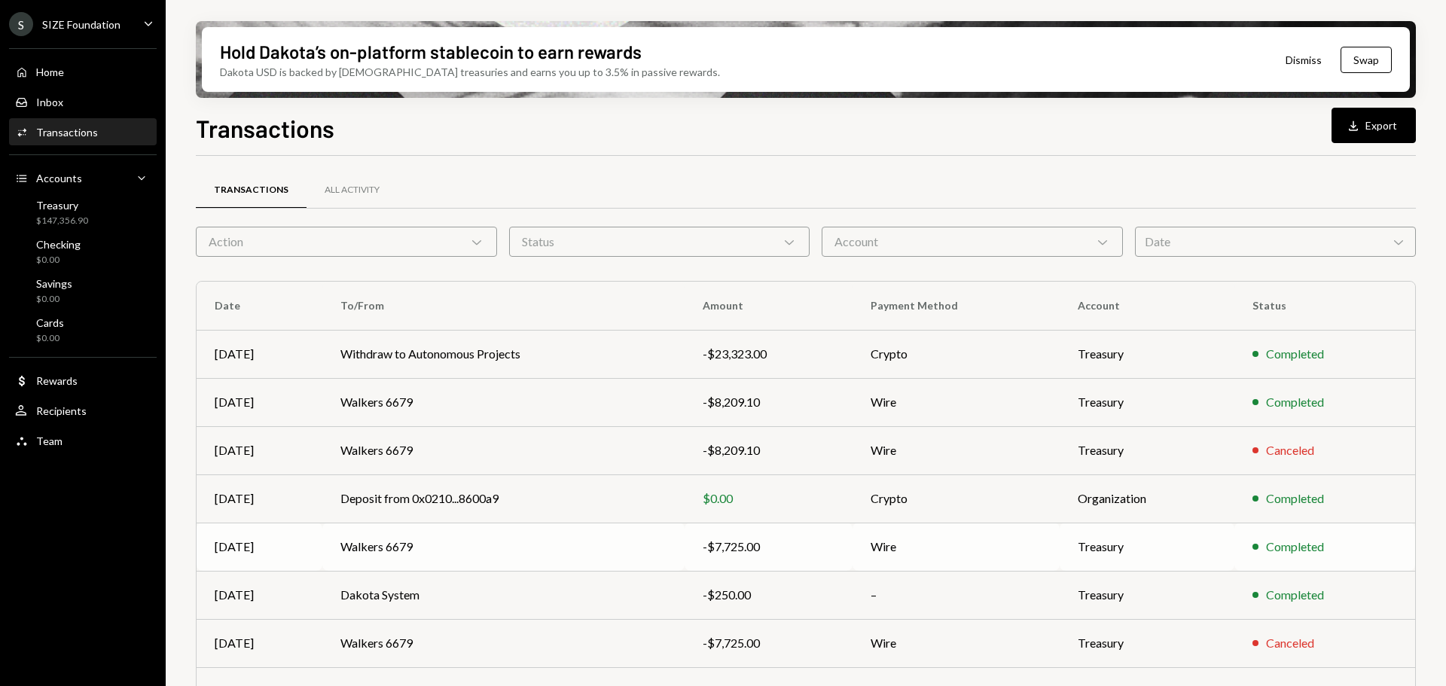
click at [508, 554] on td "Walkers 6679" at bounding box center [503, 547] width 362 height 48
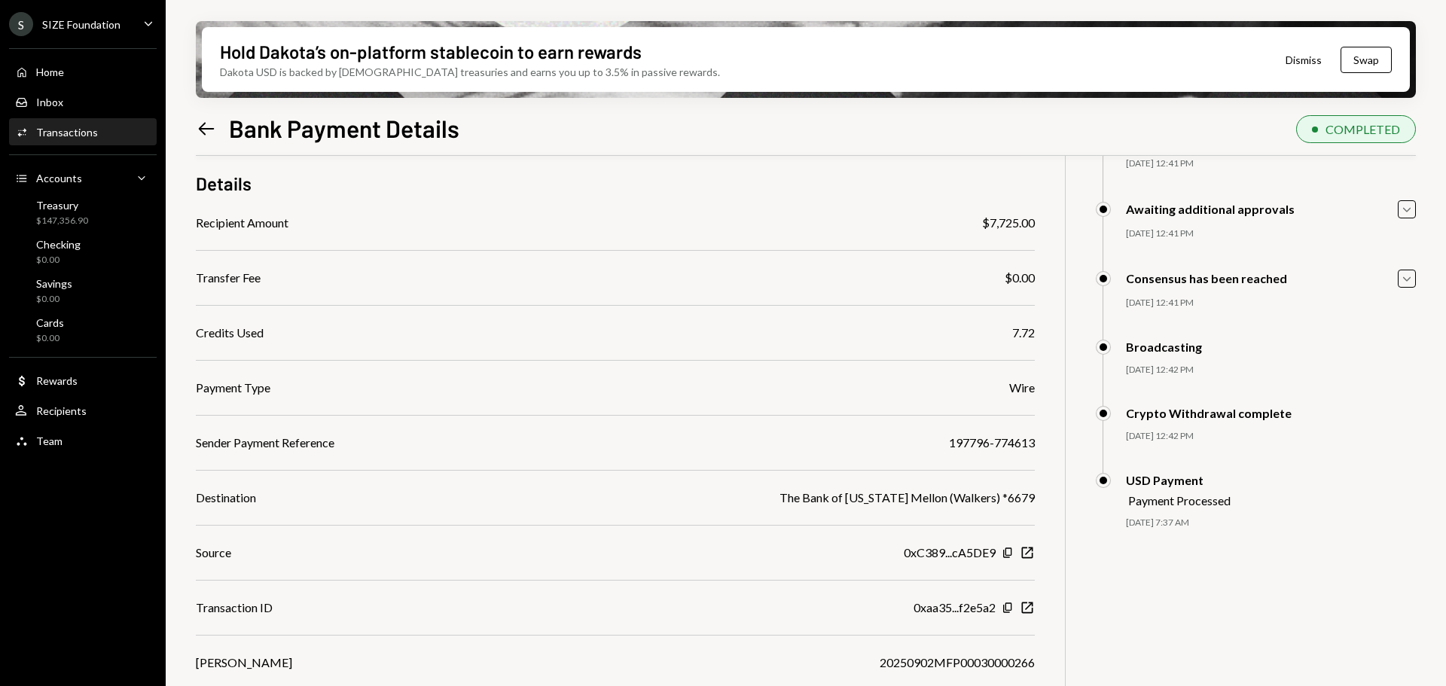
scroll to position [121, 0]
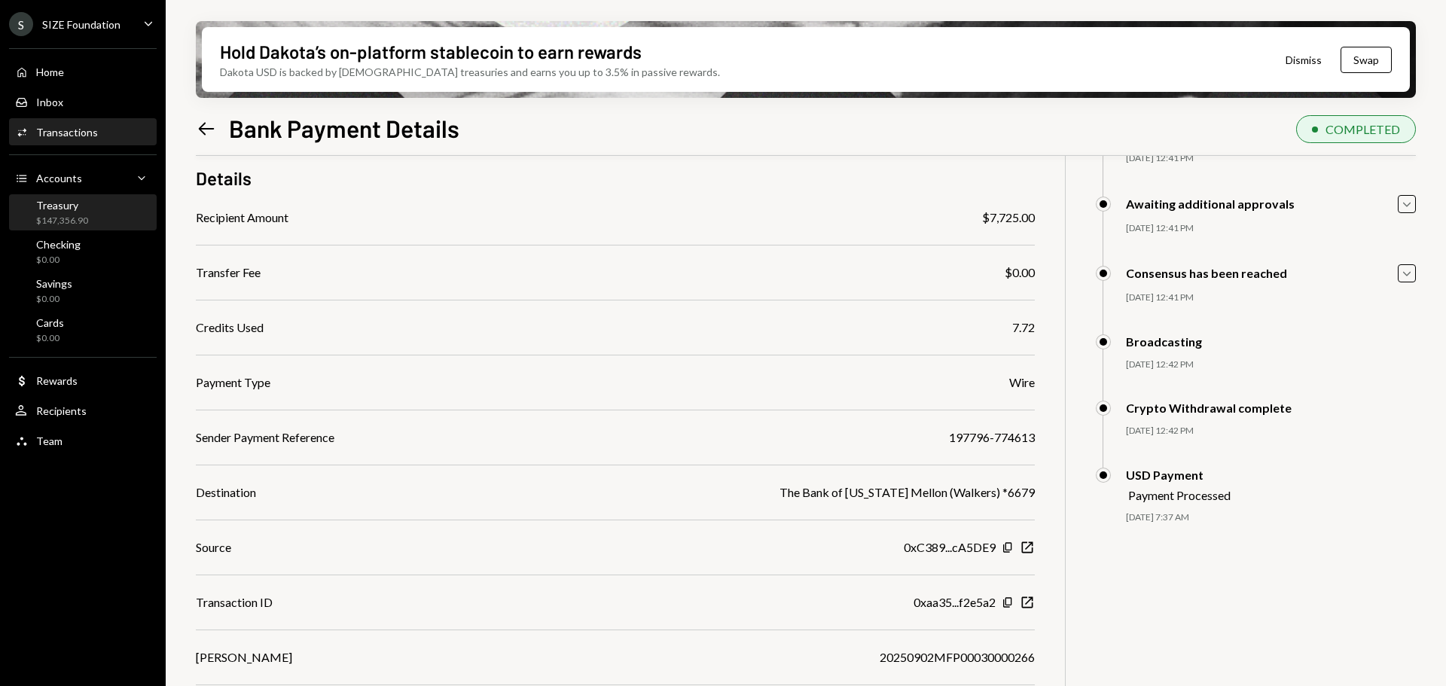
click at [100, 203] on div "Treasury $147,356.90" at bounding box center [83, 213] width 136 height 29
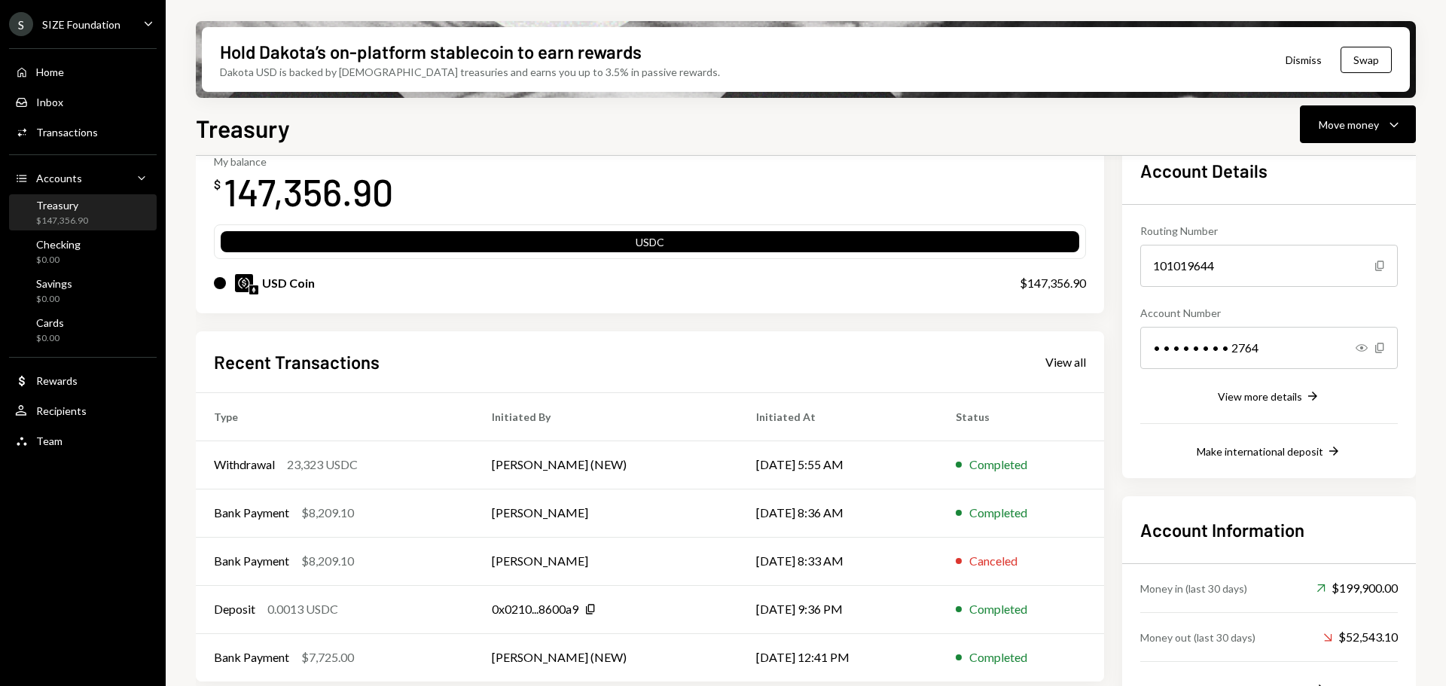
scroll to position [133, 0]
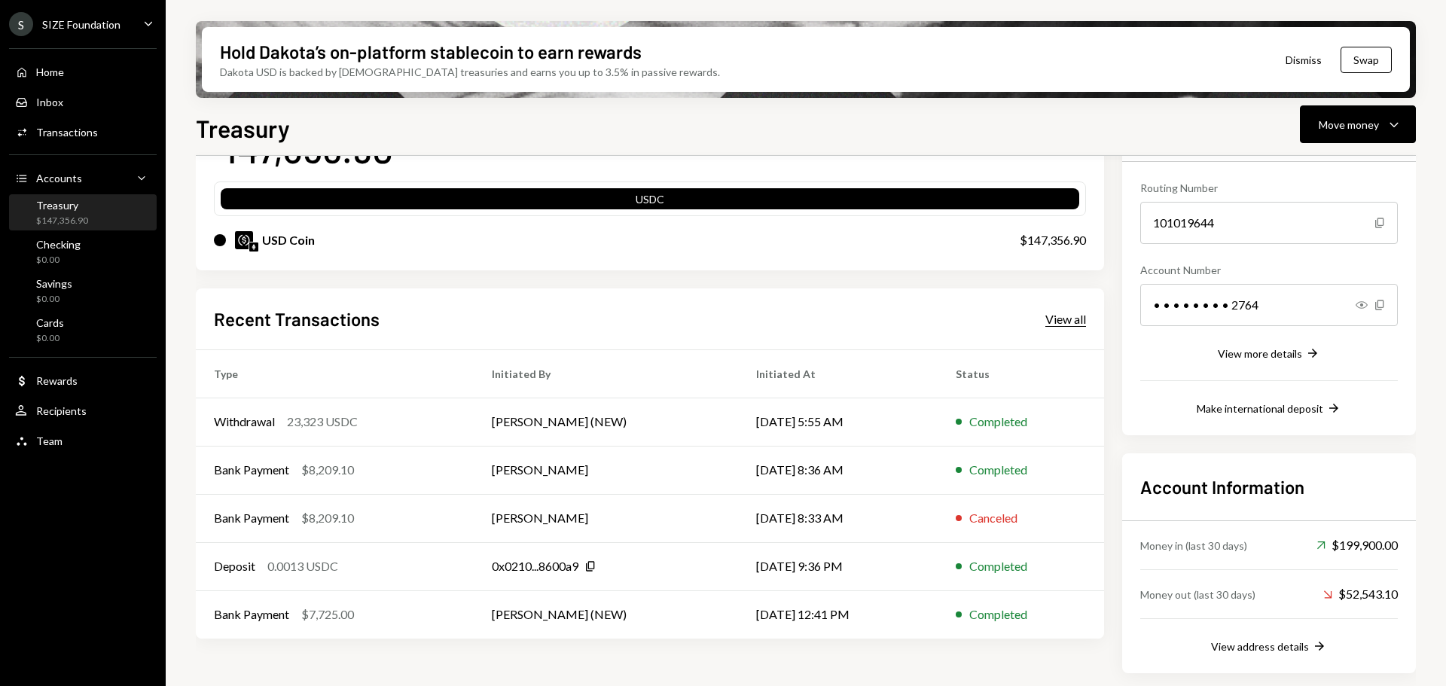
click at [1056, 316] on div "View all" at bounding box center [1065, 319] width 41 height 15
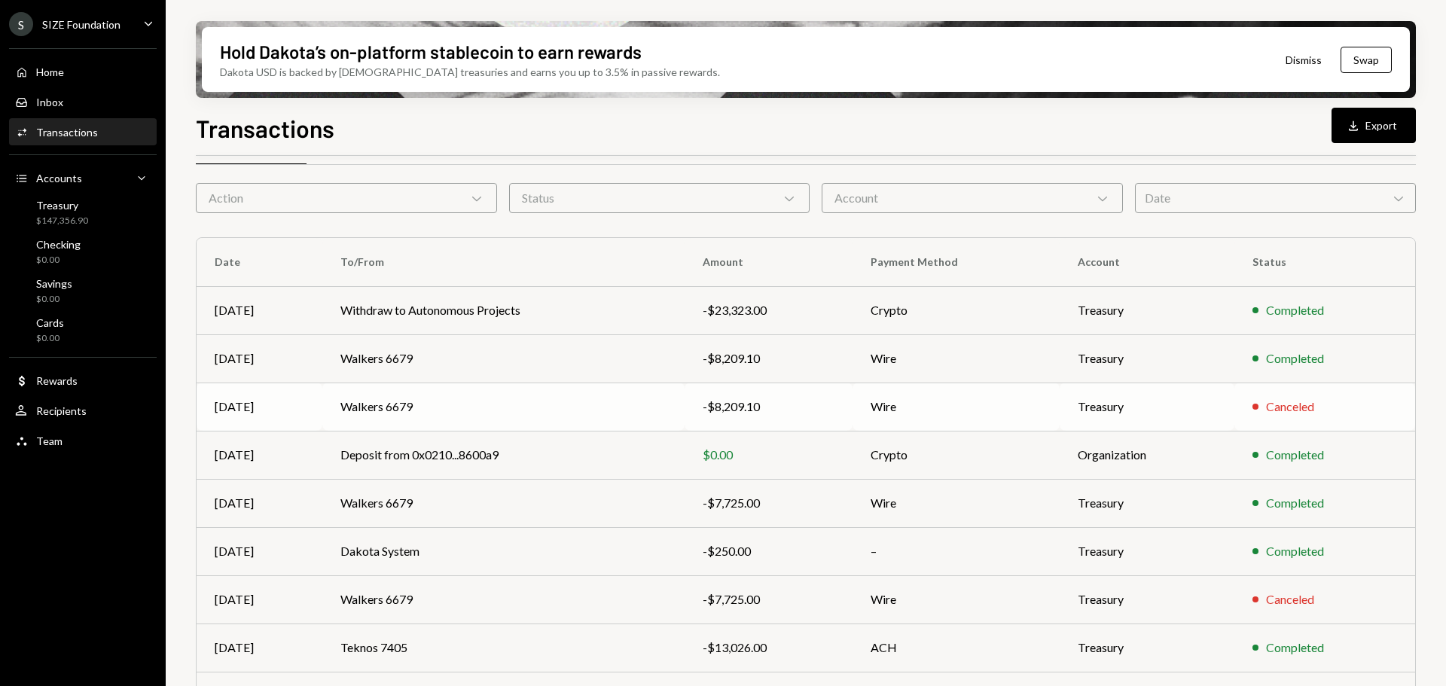
scroll to position [75, 0]
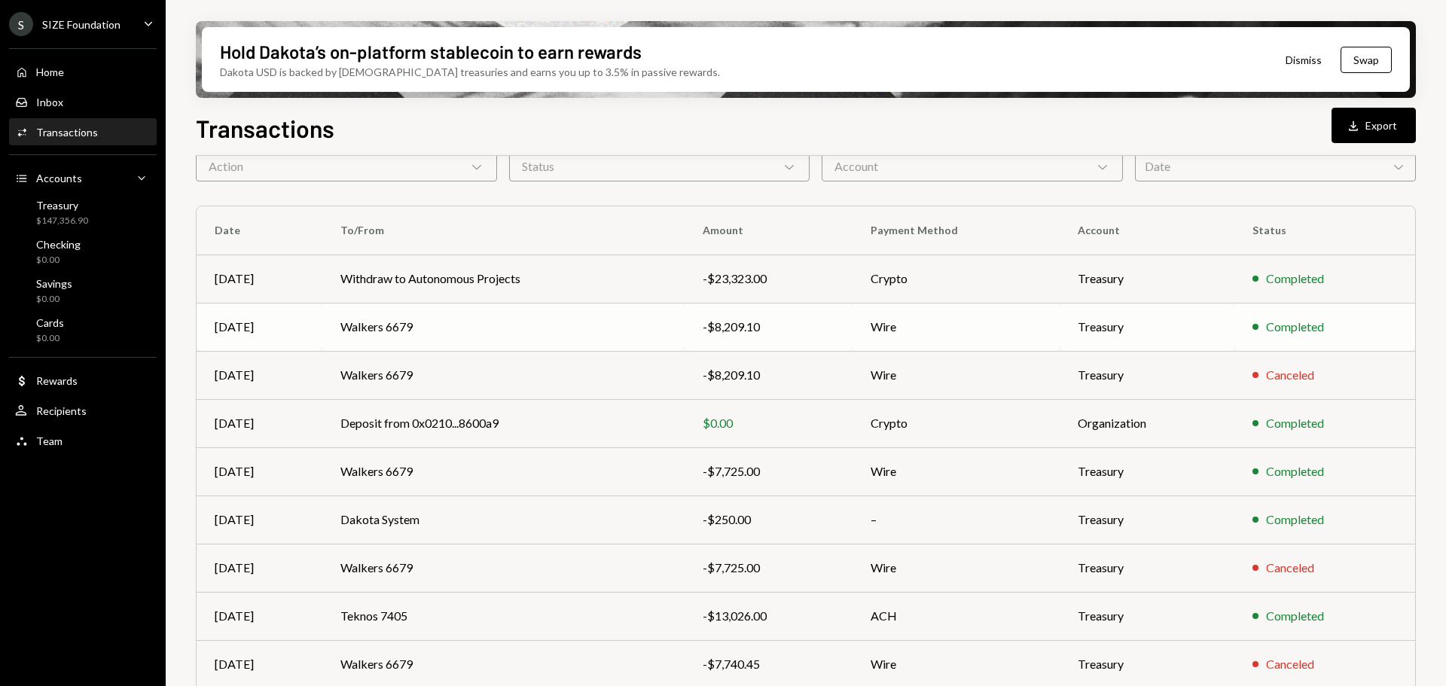
click at [490, 342] on td "Walkers 6679" at bounding box center [503, 327] width 362 height 48
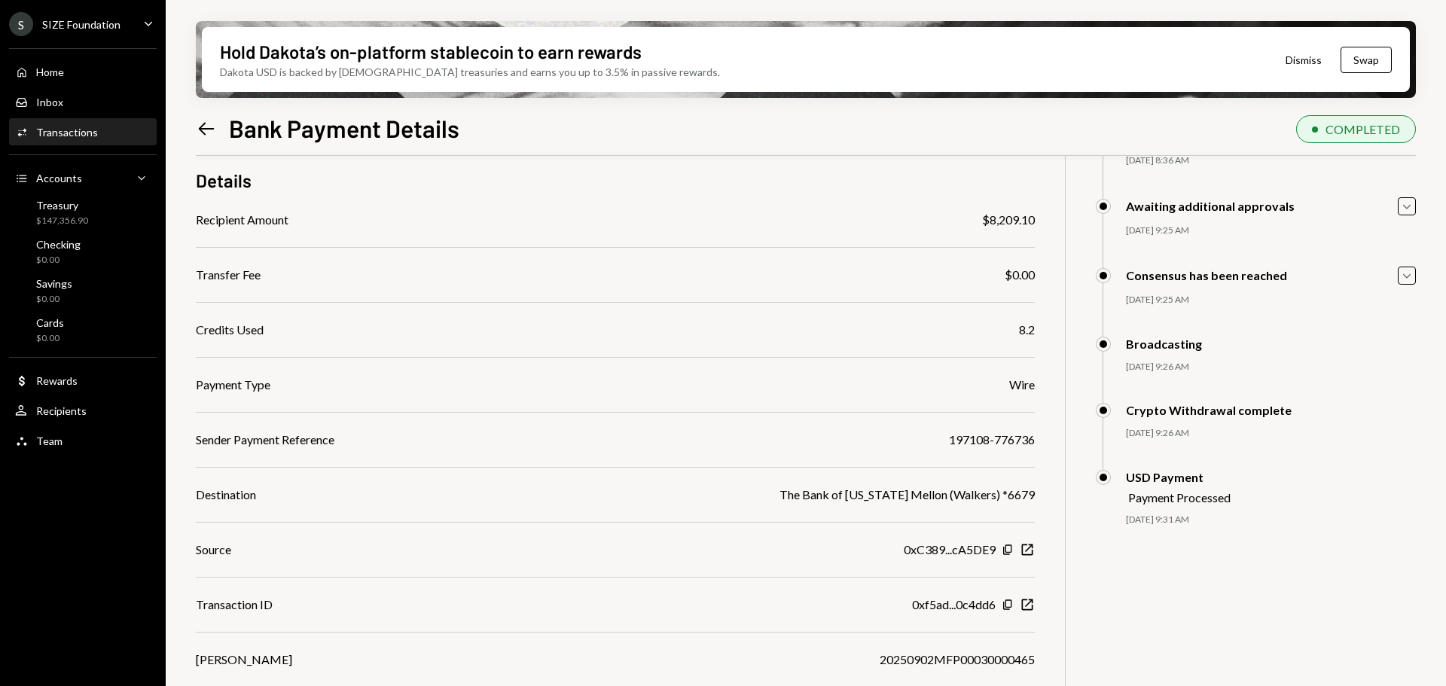
scroll to position [121, 0]
click at [80, 215] on div "$147,356.90" at bounding box center [62, 221] width 52 height 13
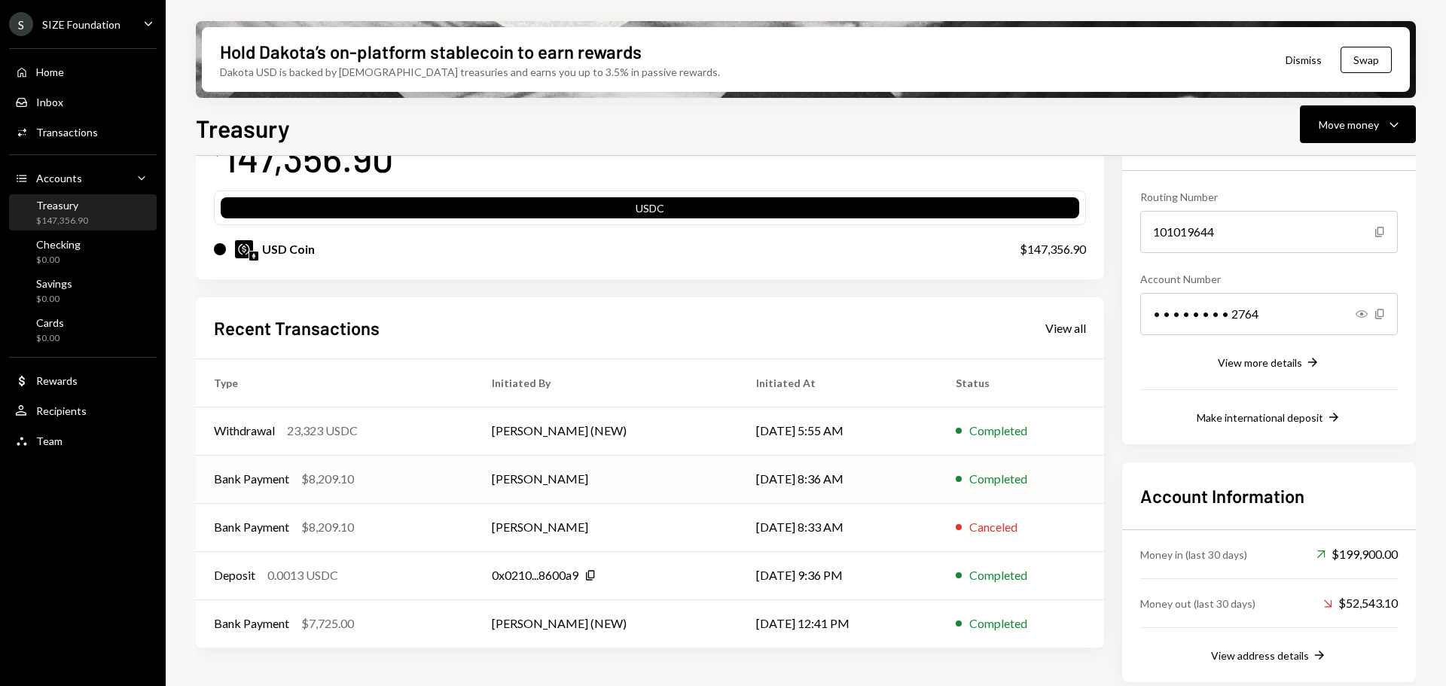
scroll to position [133, 0]
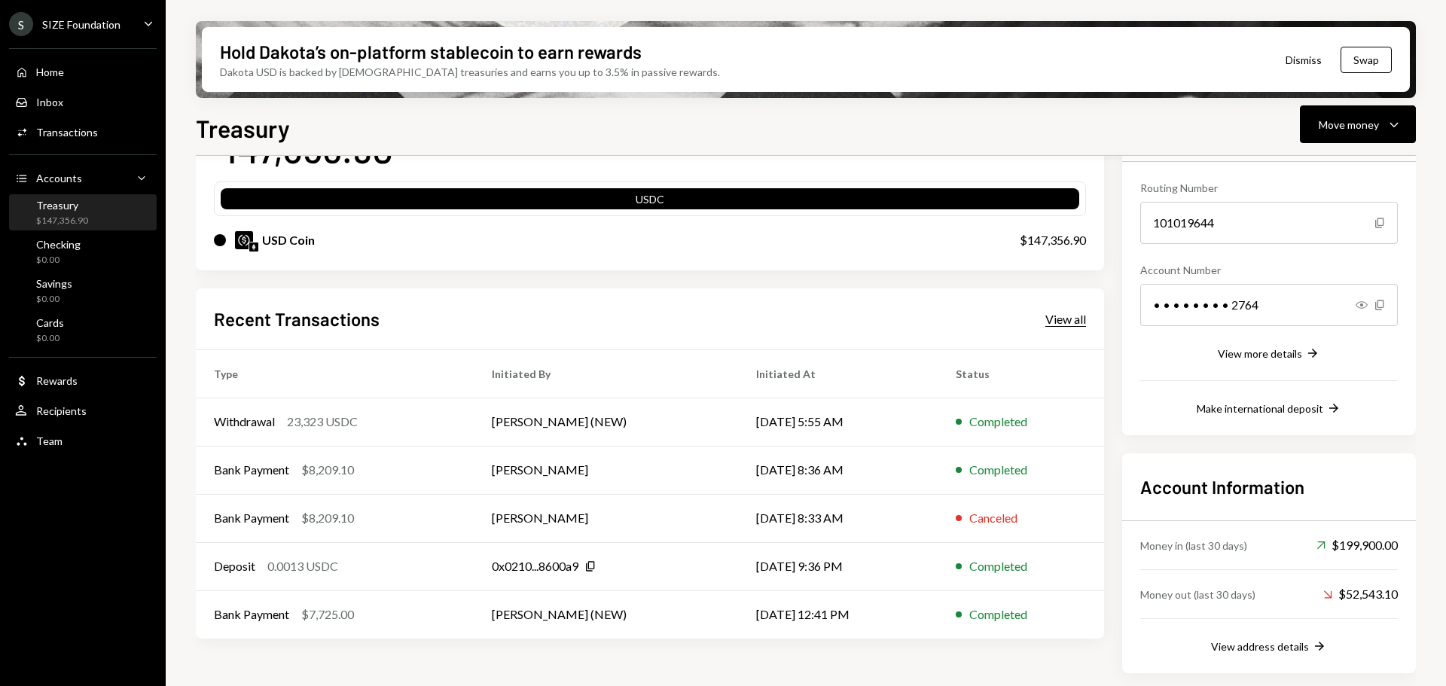
click at [1081, 316] on div "View all" at bounding box center [1065, 319] width 41 height 15
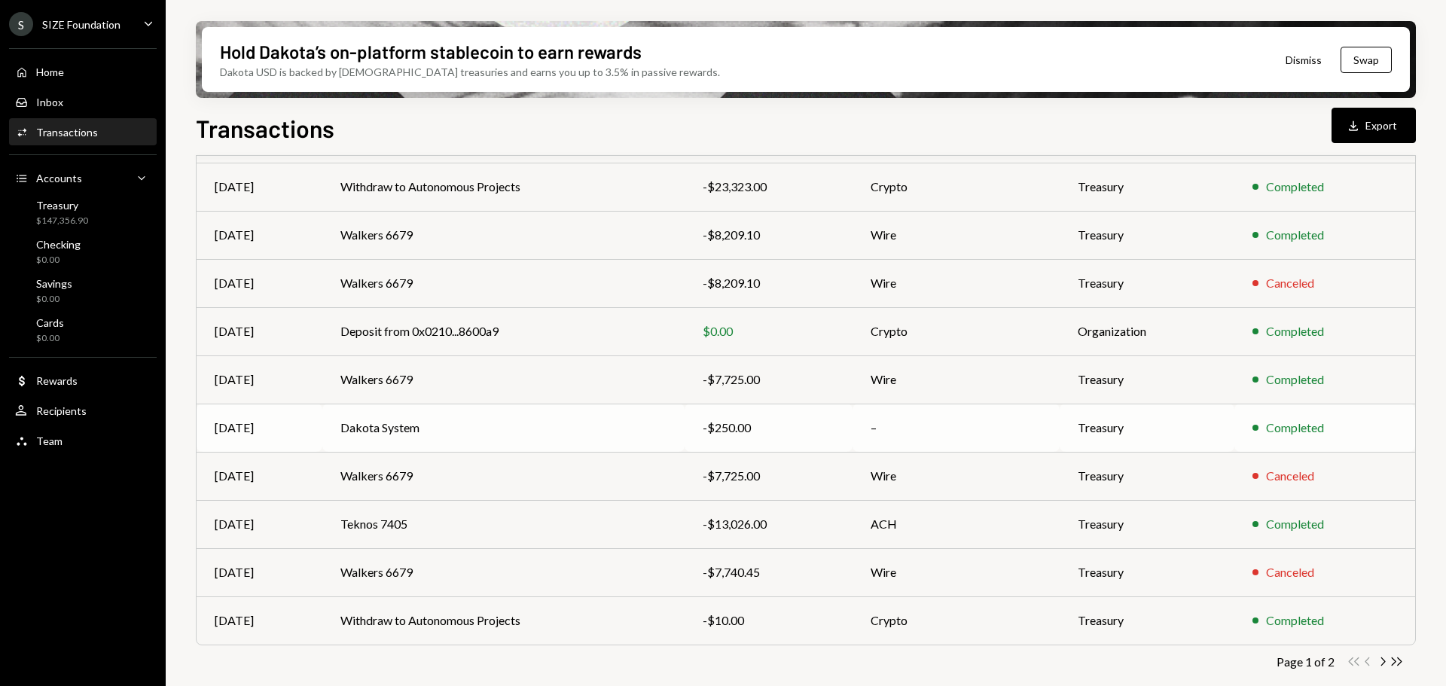
scroll to position [172, 0]
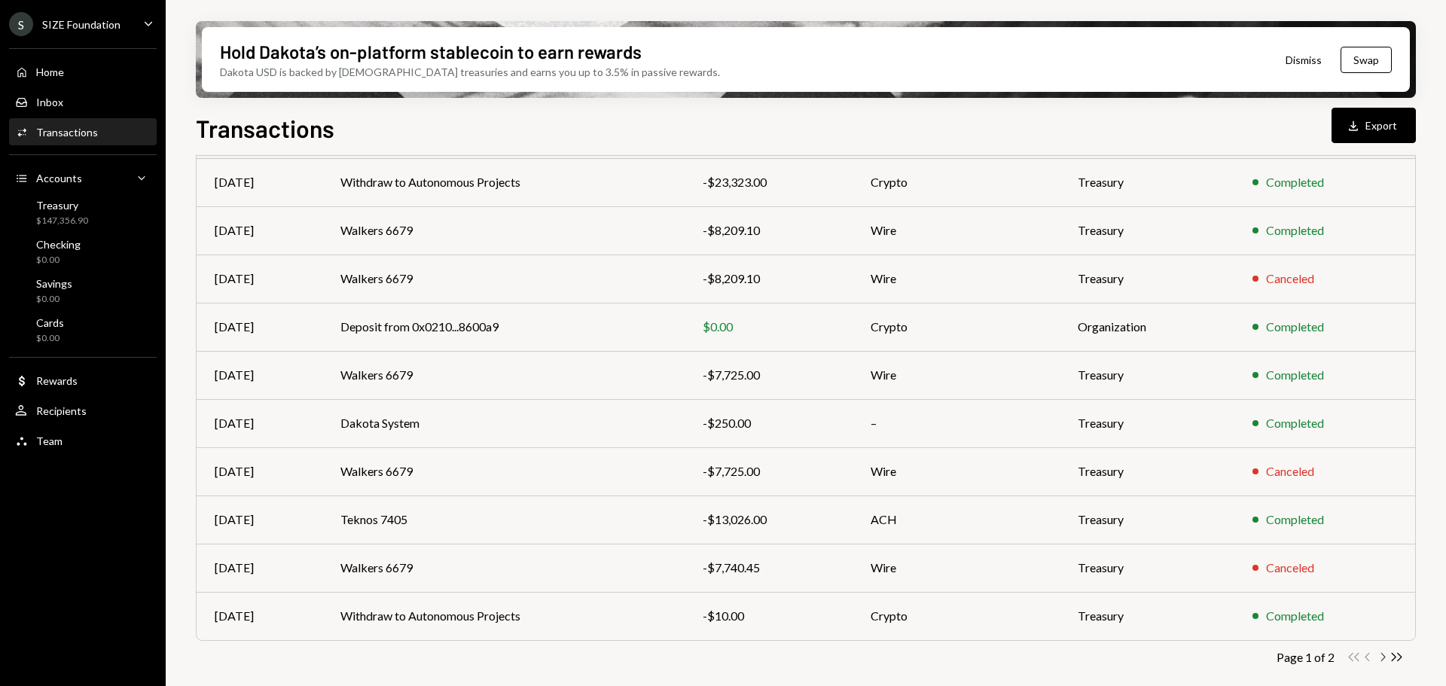
click at [1381, 653] on icon "Chevron Right" at bounding box center [1382, 657] width 14 height 14
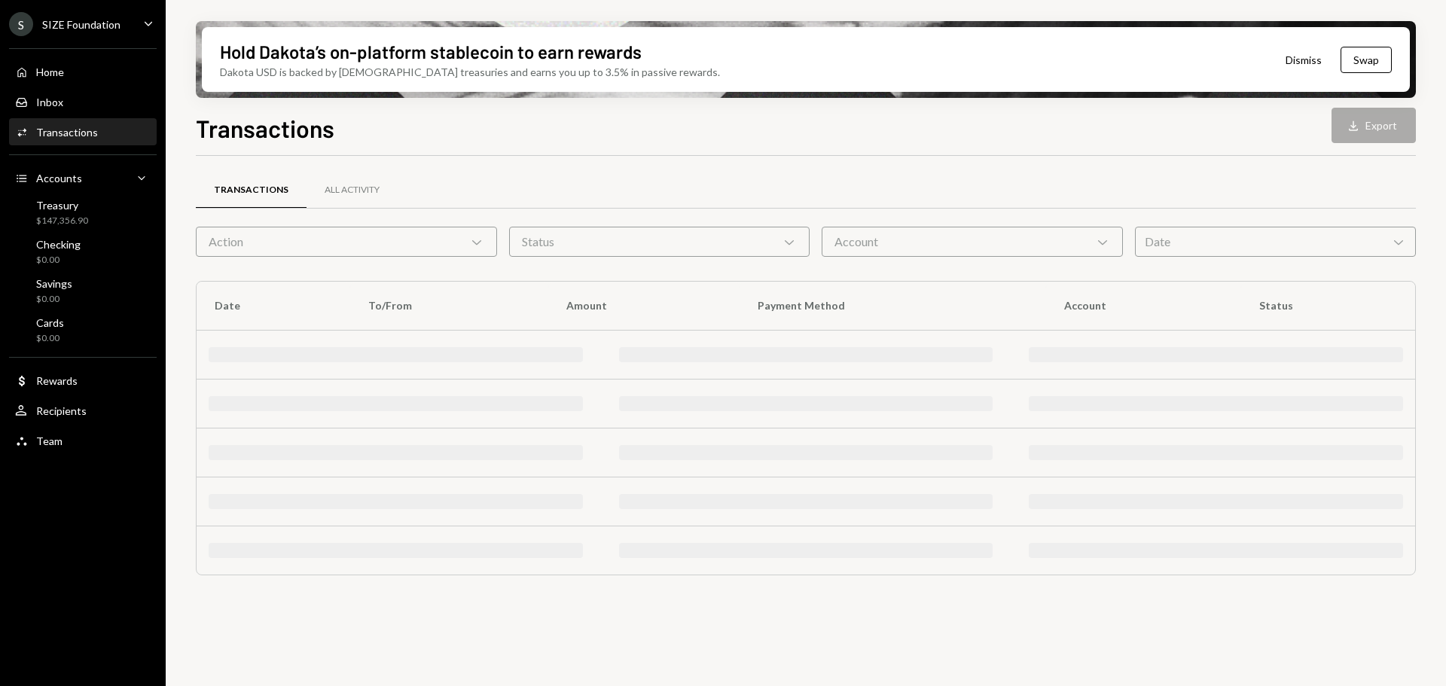
scroll to position [0, 0]
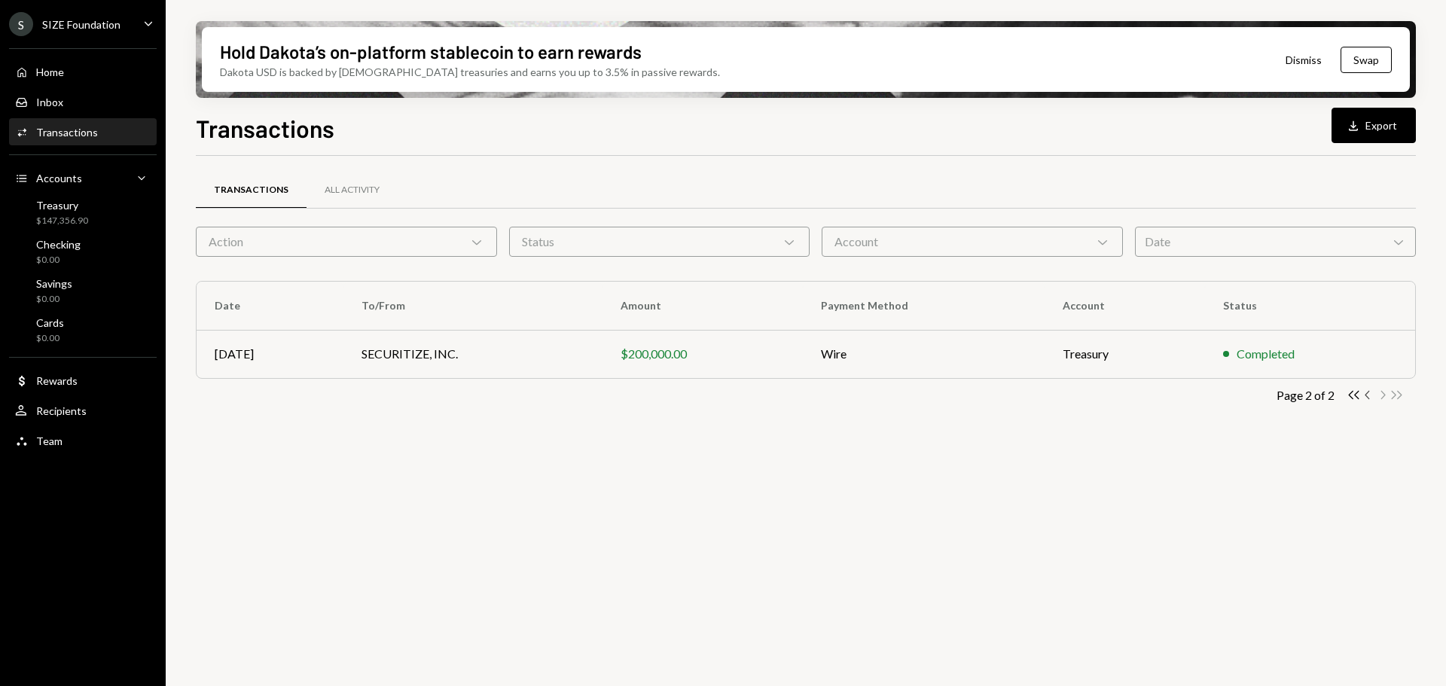
click at [1367, 398] on icon "Chevron Left" at bounding box center [1368, 395] width 14 height 14
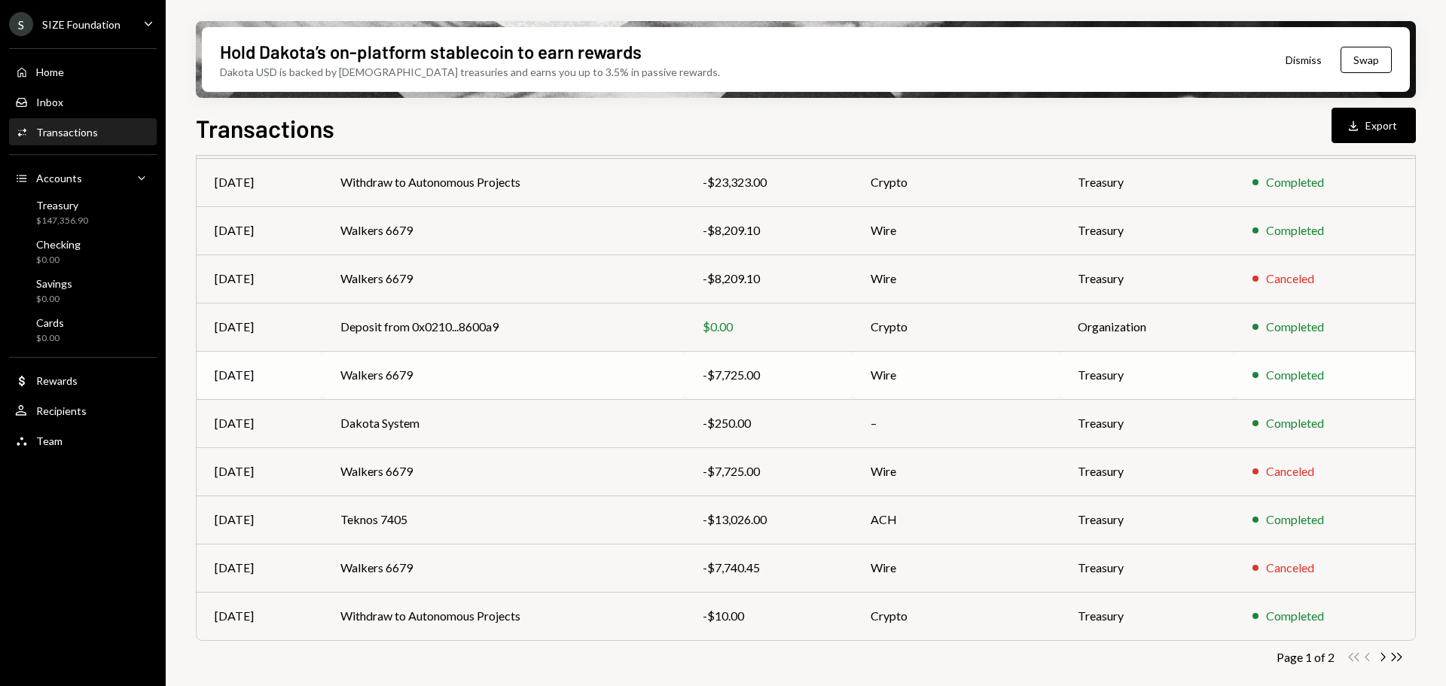
scroll to position [21, 0]
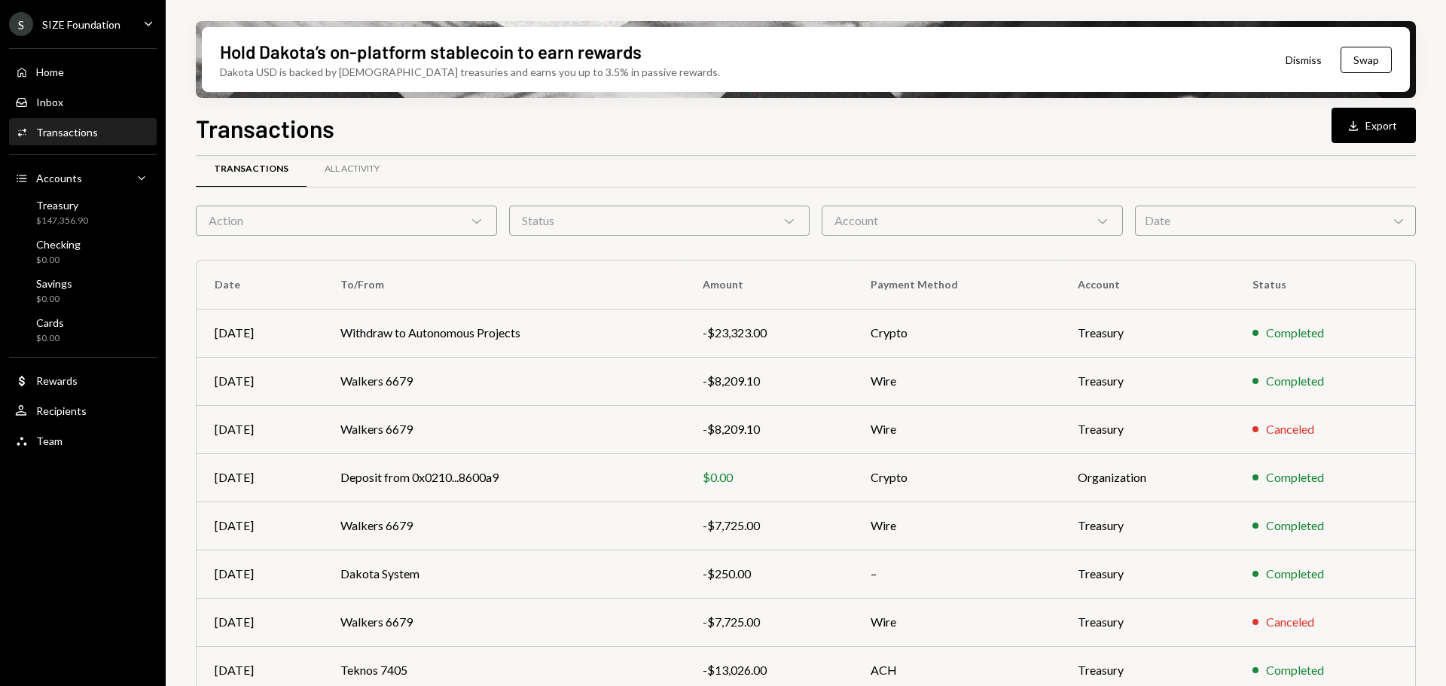
click at [365, 218] on div "Action Chevron Down" at bounding box center [346, 221] width 301 height 30
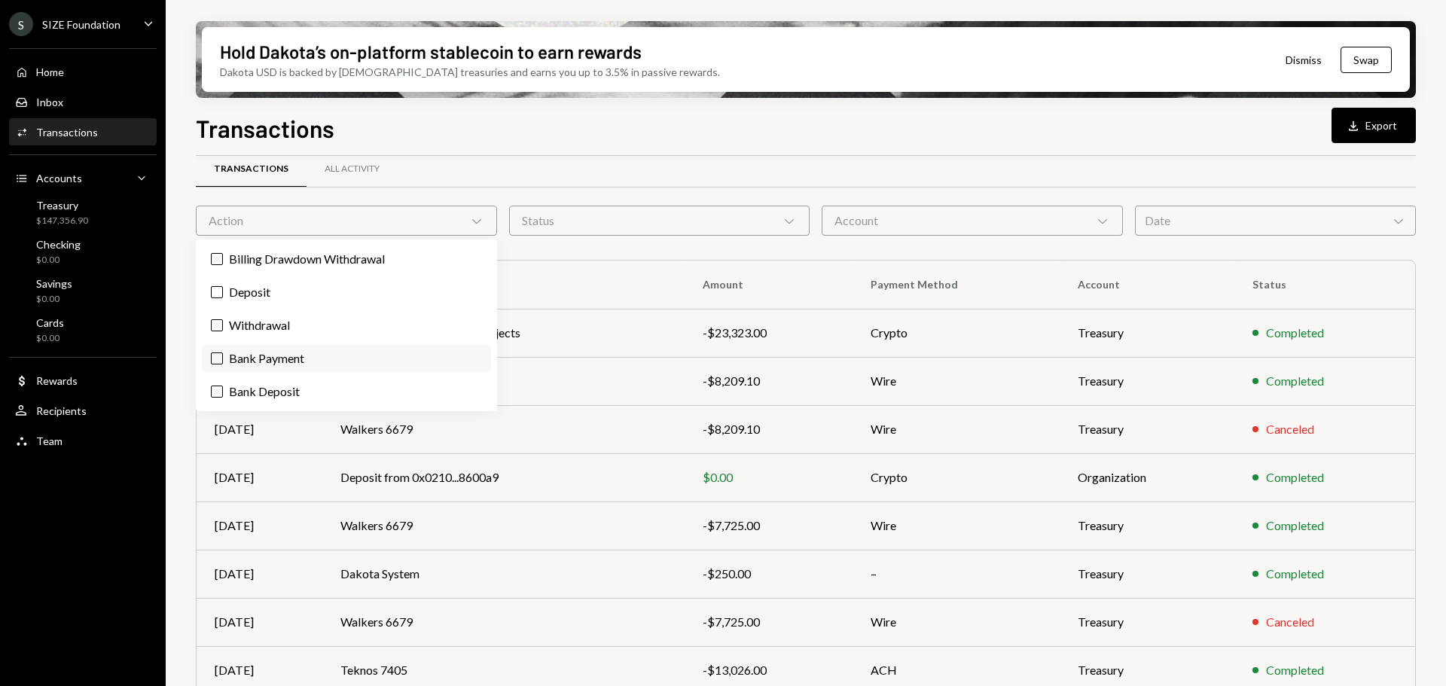
click at [285, 362] on label "Bank Payment" at bounding box center [346, 358] width 289 height 27
click at [223, 362] on button "Bank Payment" at bounding box center [217, 358] width 12 height 12
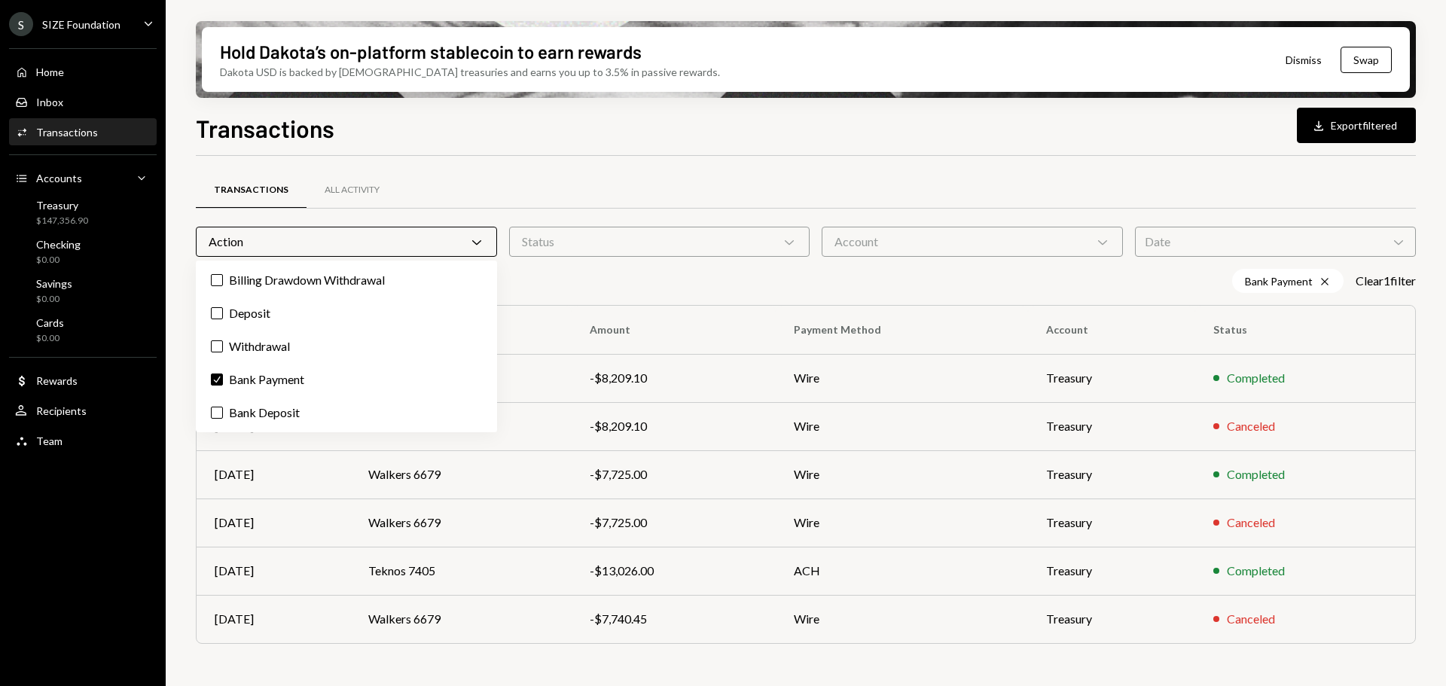
click at [633, 286] on div "Bank Payment Cross Clear 1 filter" at bounding box center [806, 281] width 1220 height 24
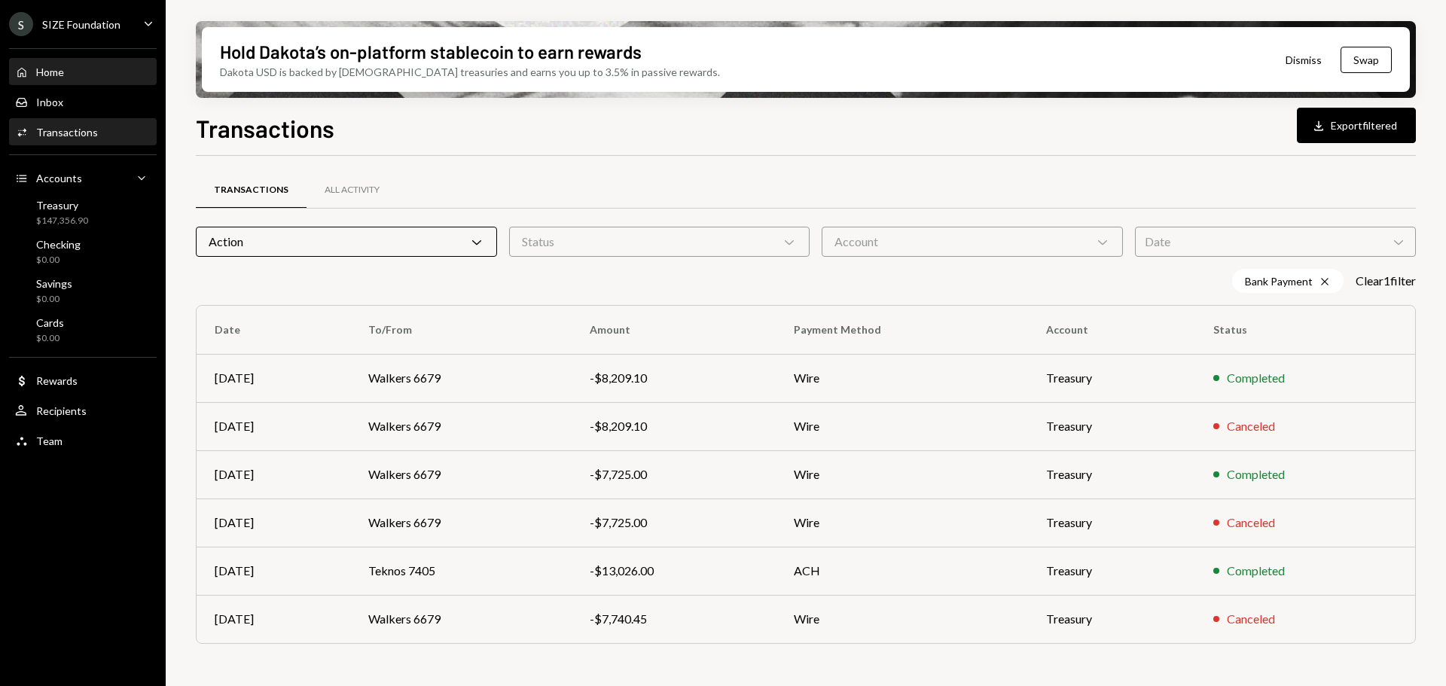
click at [60, 75] on div "Home" at bounding box center [50, 72] width 28 height 13
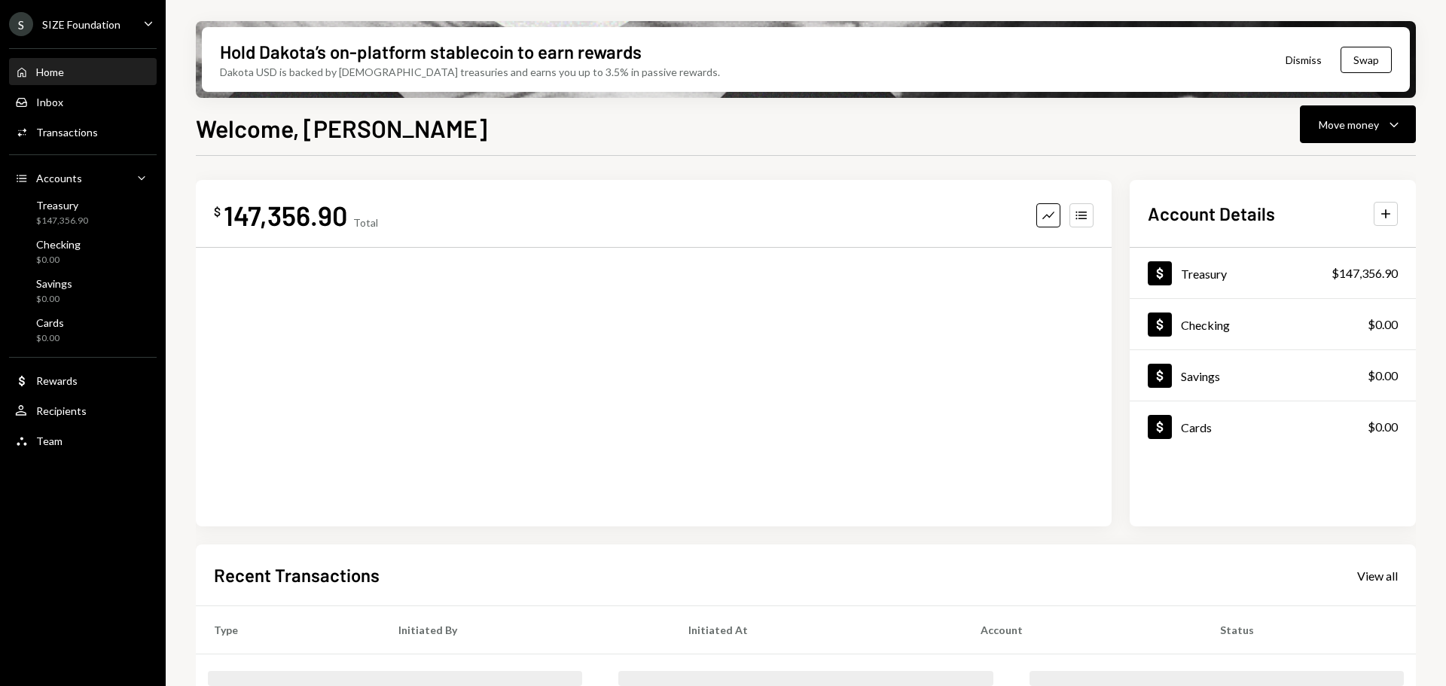
click at [99, 13] on div "S SIZE Foundation" at bounding box center [64, 24] width 111 height 24
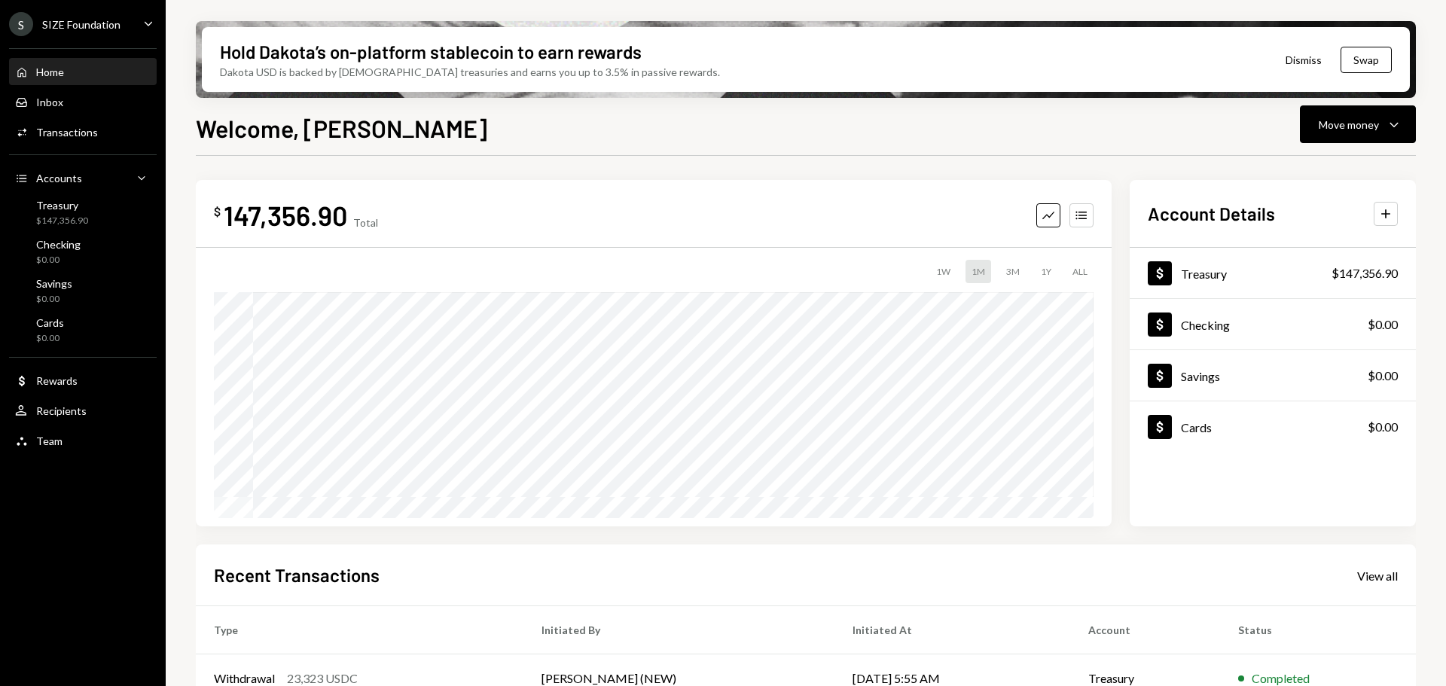
click at [478, 290] on div "1W 1M 3M 1Y ALL $0.00 Aug 13, 2025" at bounding box center [654, 389] width 880 height 258
click at [87, 23] on div "SIZE Foundation" at bounding box center [81, 24] width 78 height 13
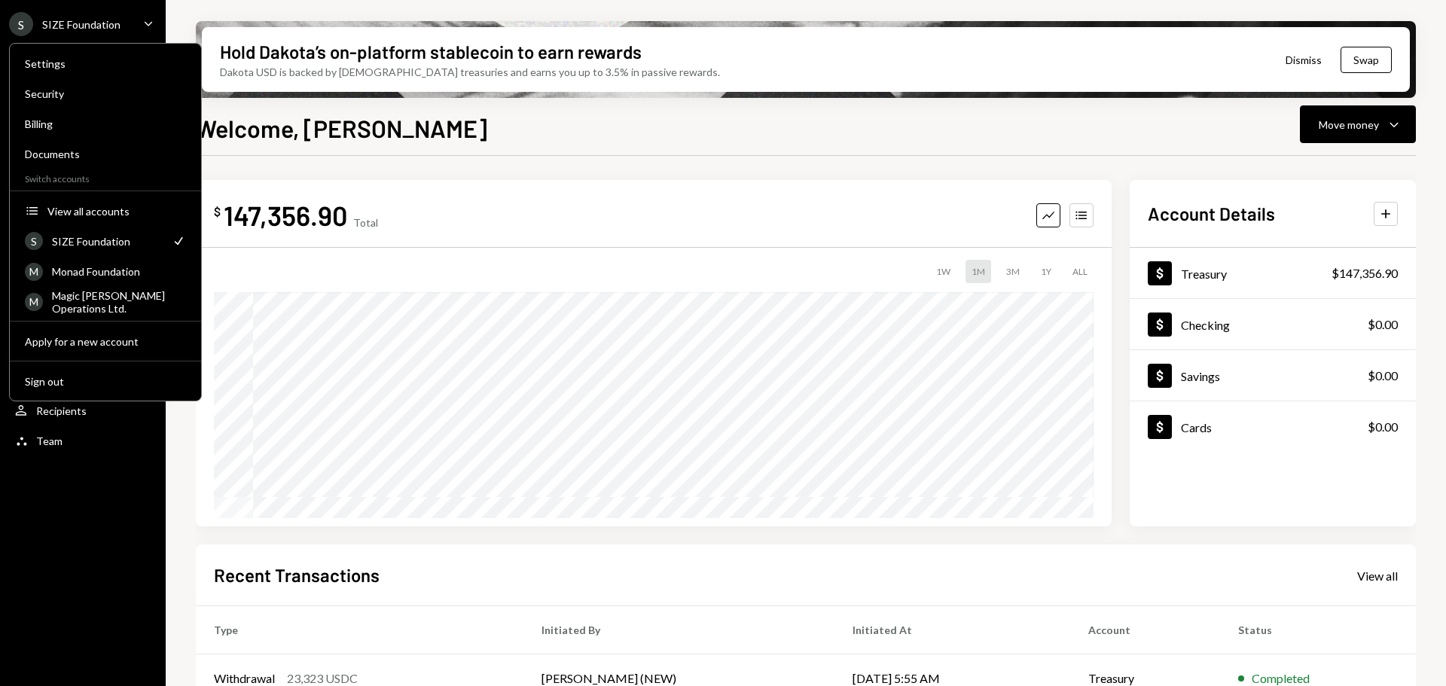
drag, startPoint x: 549, startPoint y: 125, endPoint x: 407, endPoint y: 124, distance: 141.6
click at [549, 125] on div "Welcome, Philip Move money Caret Down" at bounding box center [806, 126] width 1220 height 33
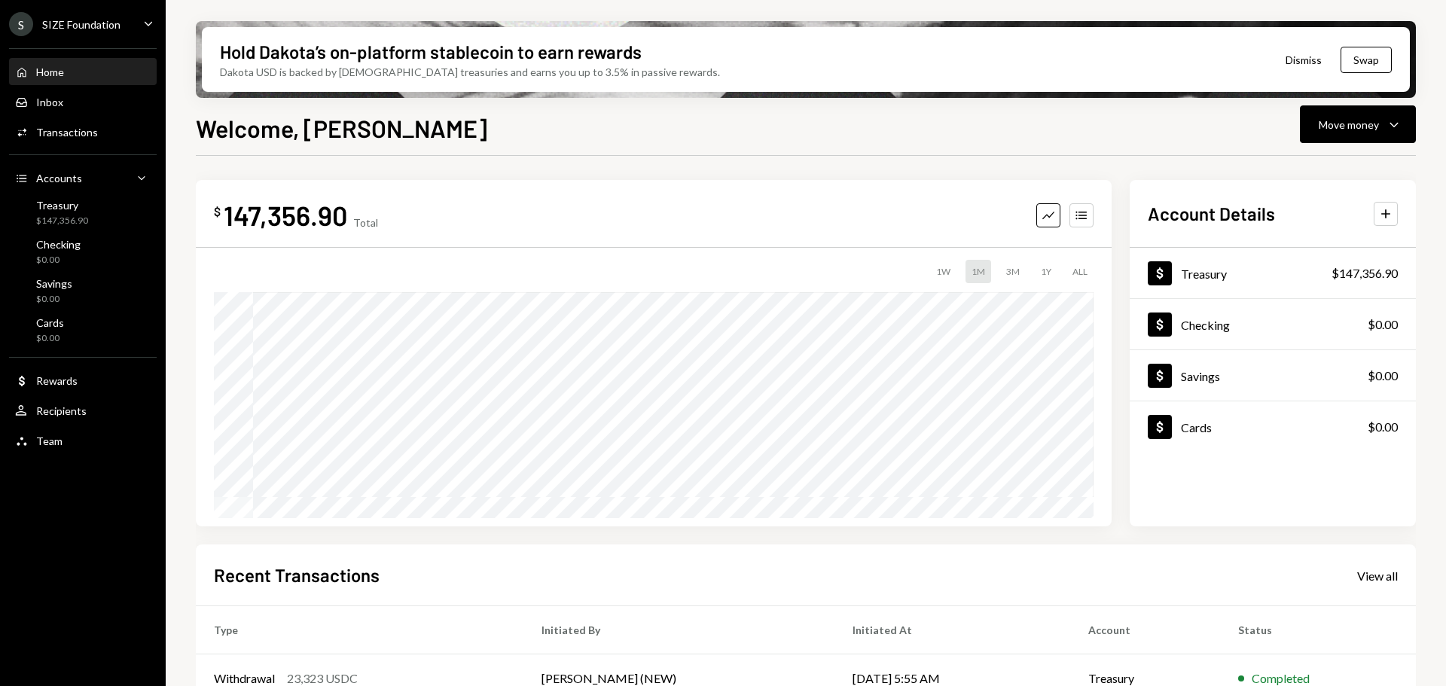
click at [47, 62] on div "Home Home" at bounding box center [83, 73] width 136 height 26
click at [100, 26] on div "SIZE Foundation" at bounding box center [81, 24] width 78 height 13
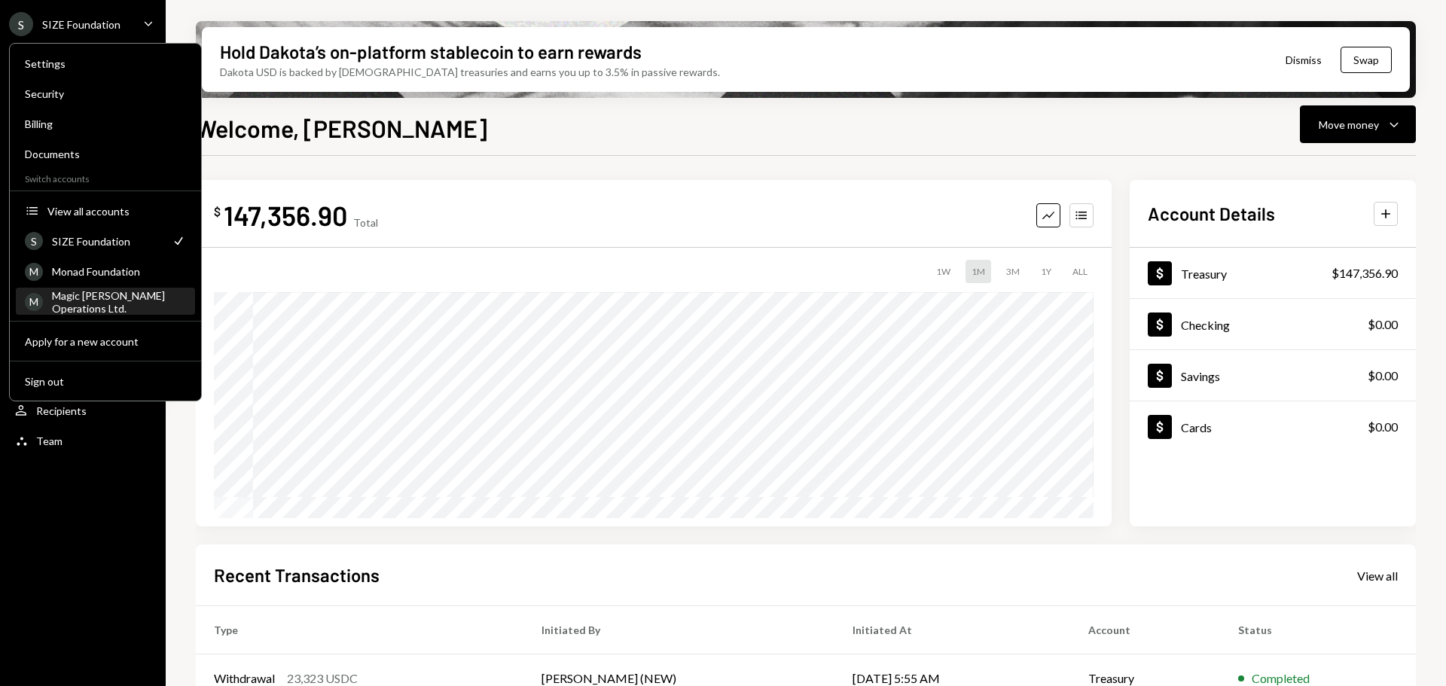
click at [97, 288] on link "M Magic Newton Operations Ltd." at bounding box center [105, 301] width 179 height 27
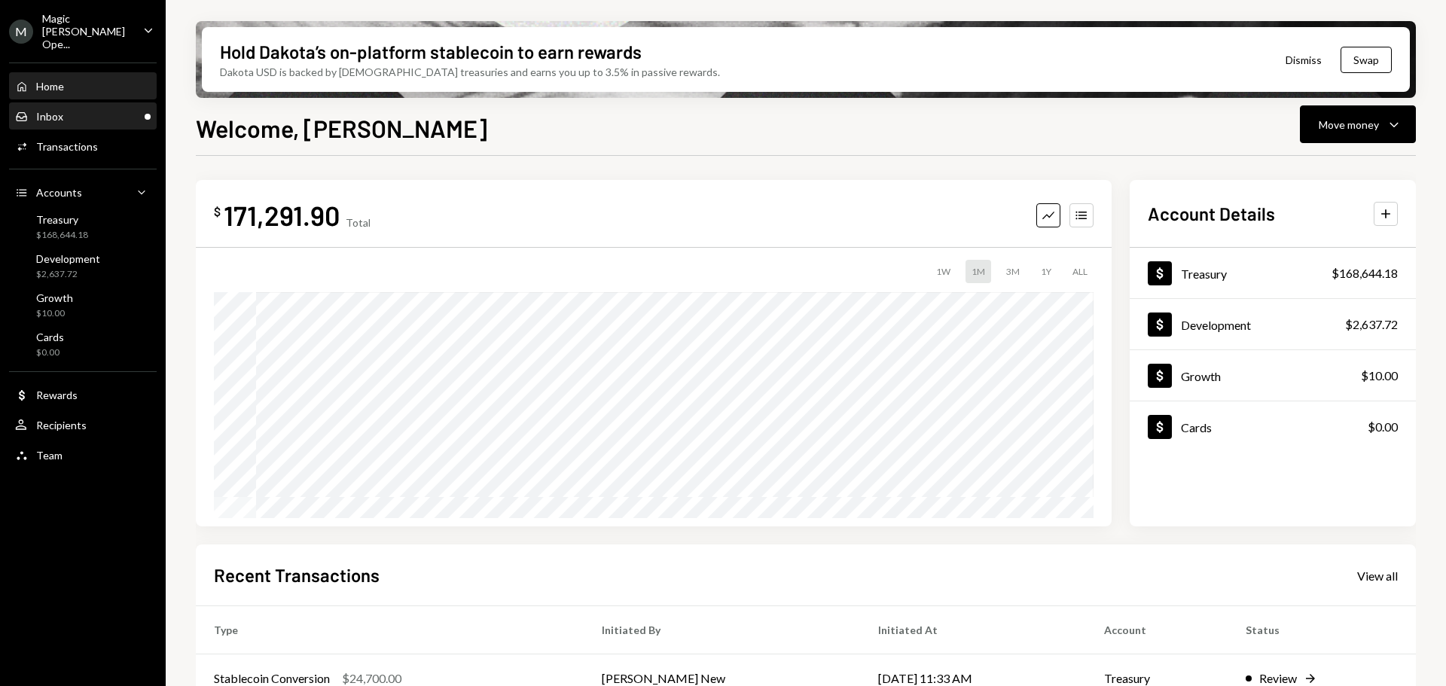
click at [91, 110] on div "Inbox Inbox" at bounding box center [83, 117] width 136 height 14
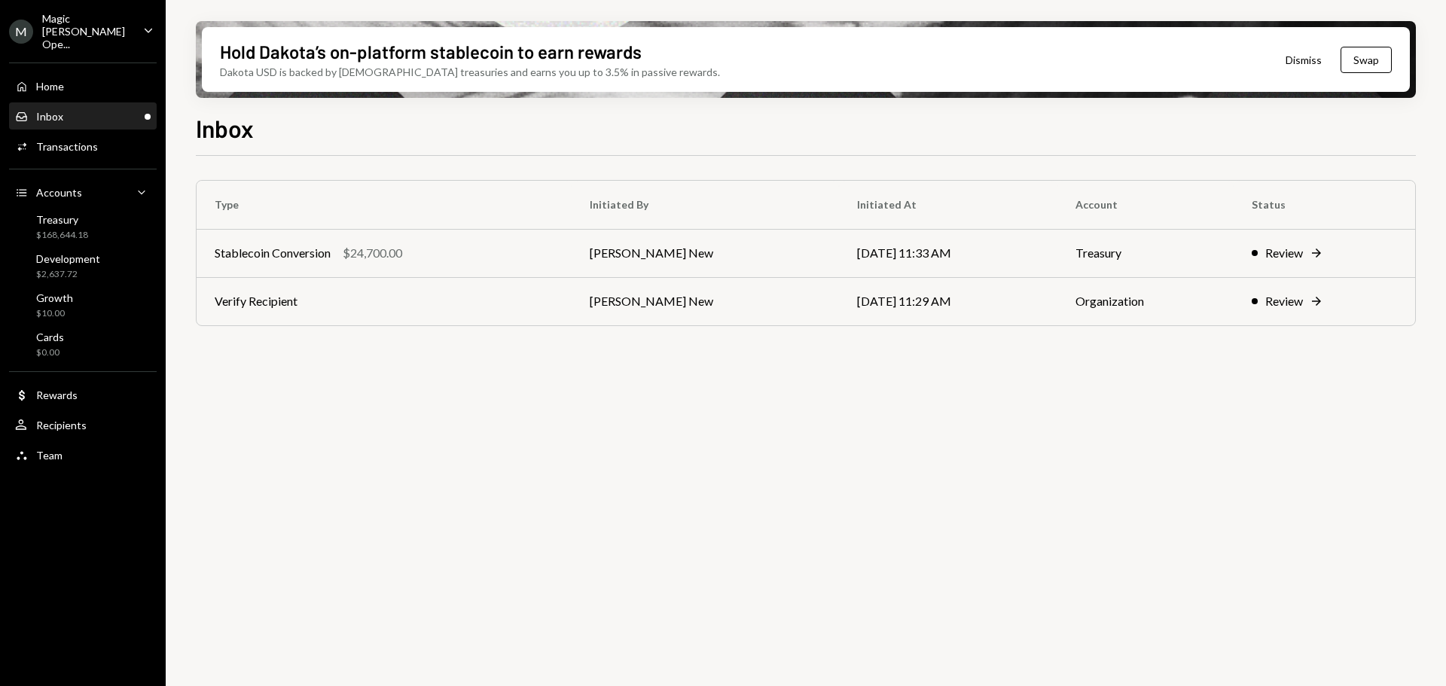
click at [404, 389] on div "Type Initiated By Initiated At Account Status Stablecoin Conversion $24,700.00 …" at bounding box center [806, 430] width 1220 height 548
click at [350, 300] on td "Verify Recipient" at bounding box center [384, 301] width 375 height 48
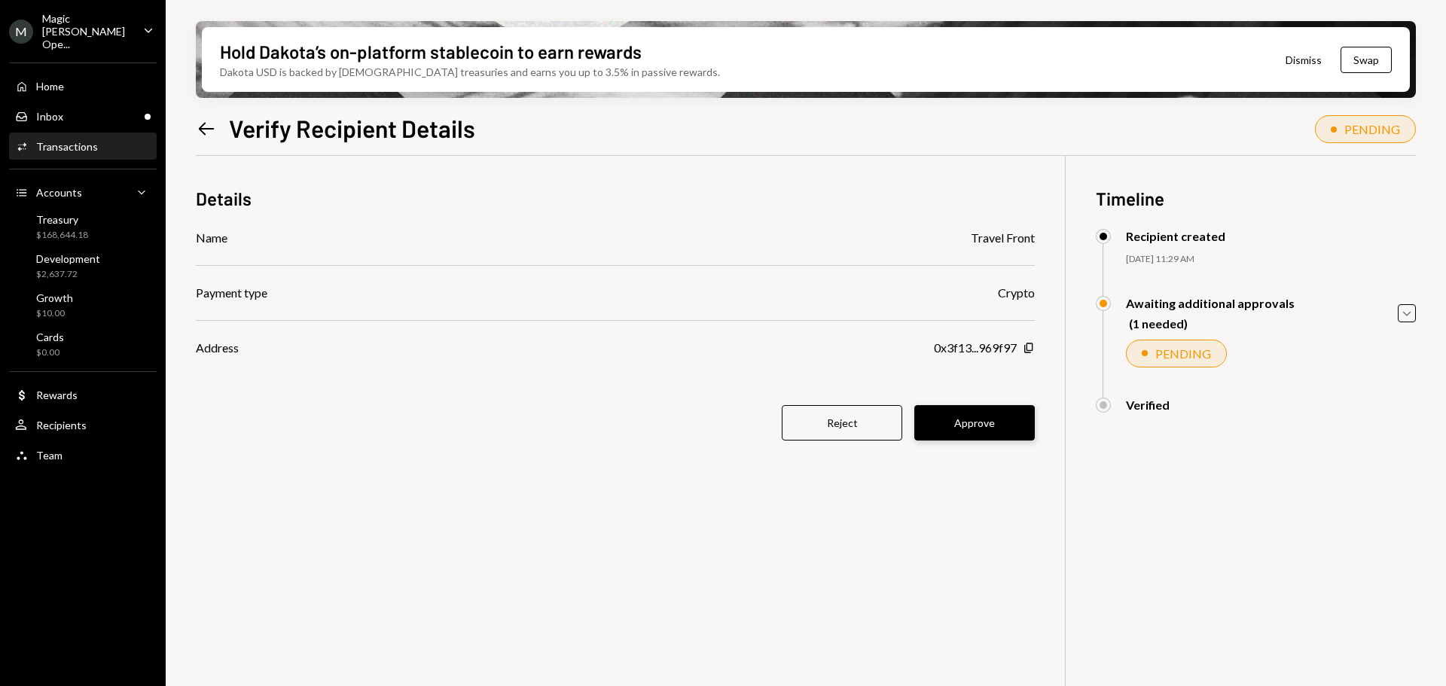
click at [988, 420] on button "Approve" at bounding box center [974, 422] width 121 height 35
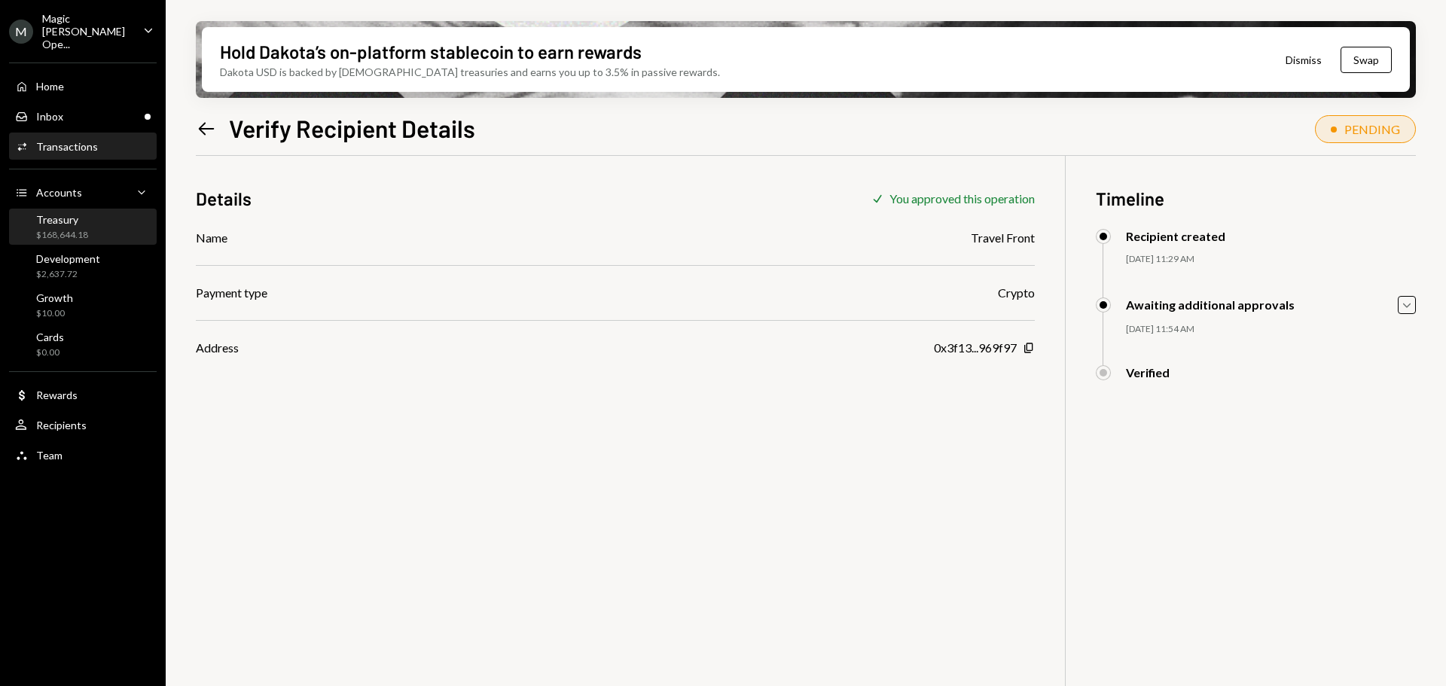
click at [82, 213] on div "Treasury" at bounding box center [62, 219] width 52 height 13
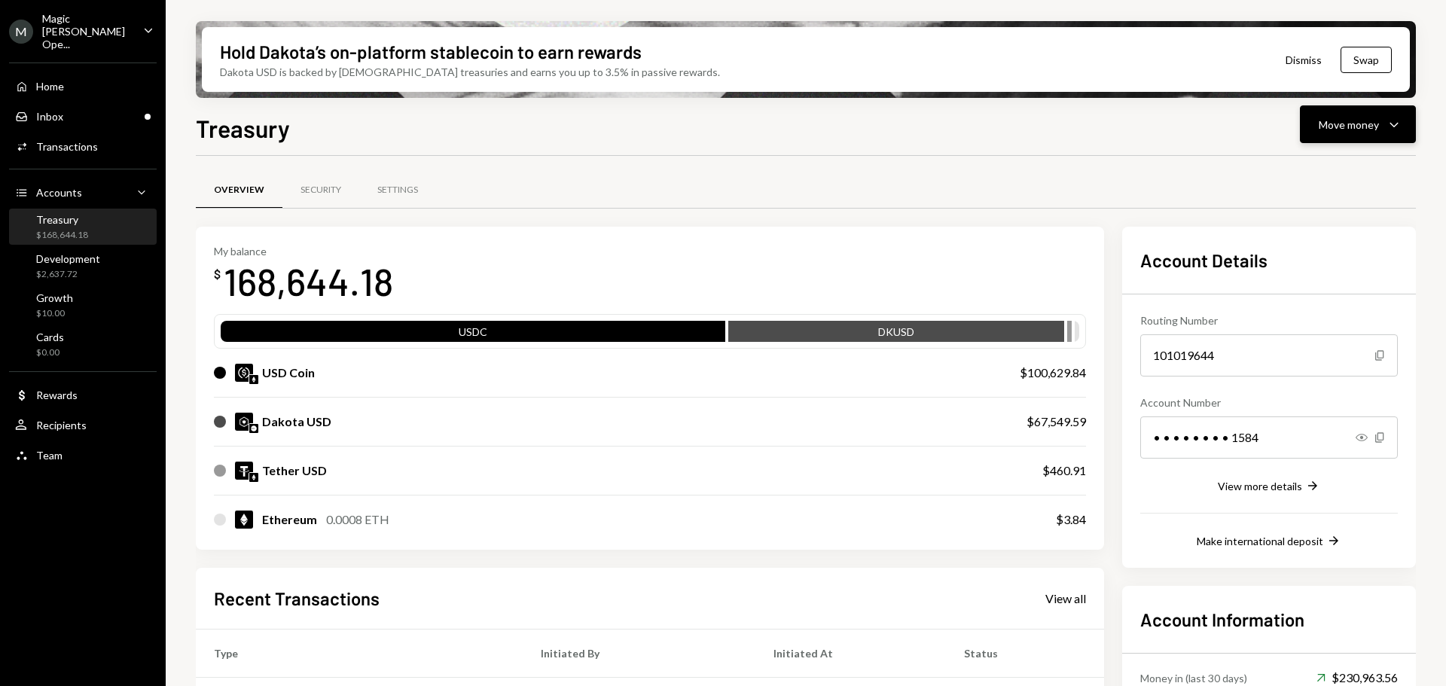
click at [1323, 121] on div "Move money" at bounding box center [1349, 125] width 60 height 16
click at [1331, 163] on div "Send" at bounding box center [1346, 170] width 110 height 16
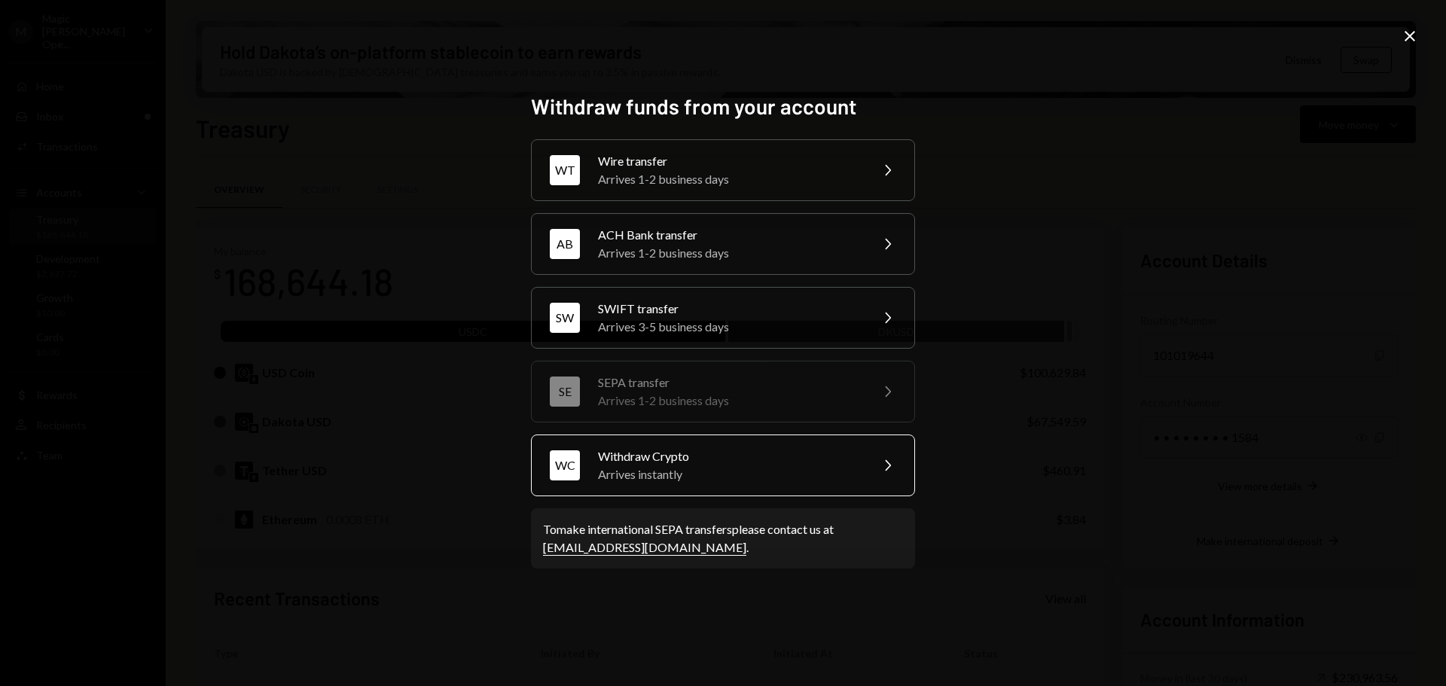
click at [709, 453] on div "Withdraw Crypto" at bounding box center [729, 456] width 262 height 18
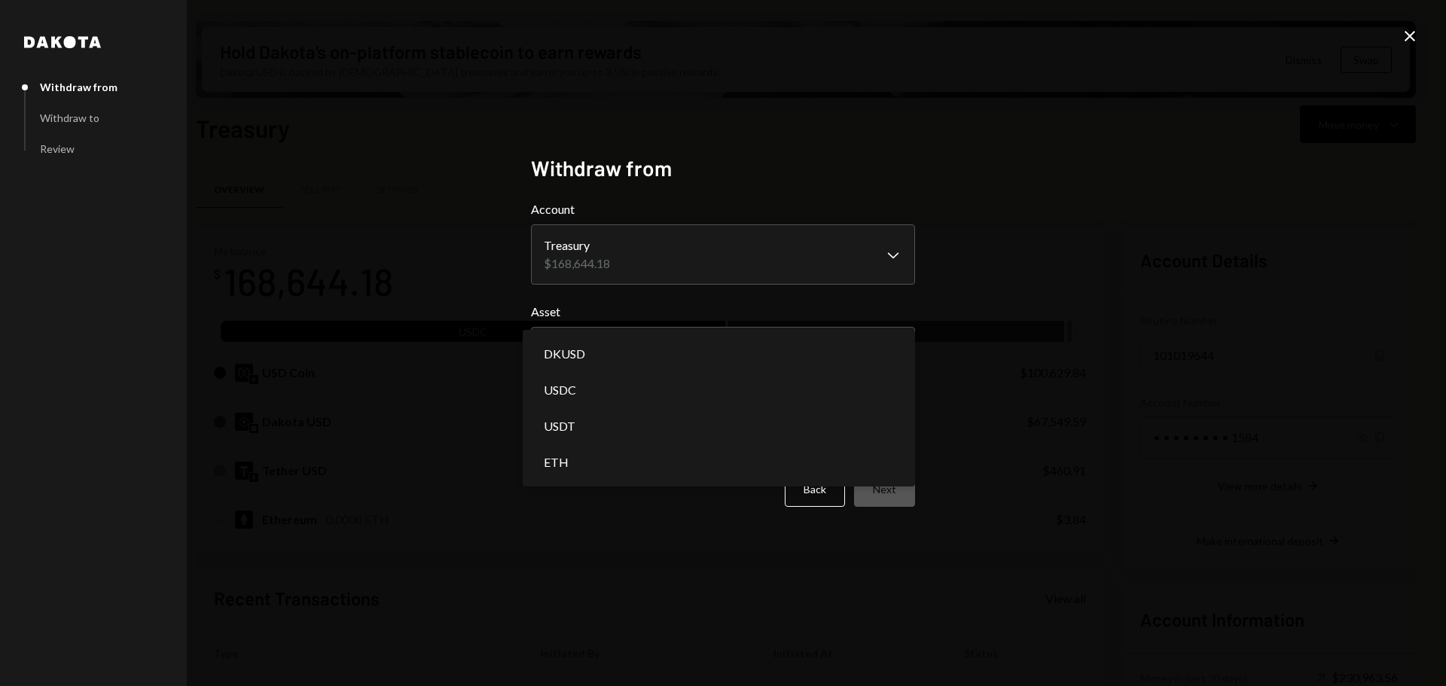
click at [615, 349] on body "M Magic Newton Ope... Caret Down Home Home Inbox Inbox Activities Transactions …" at bounding box center [723, 343] width 1446 height 686
select select "****"
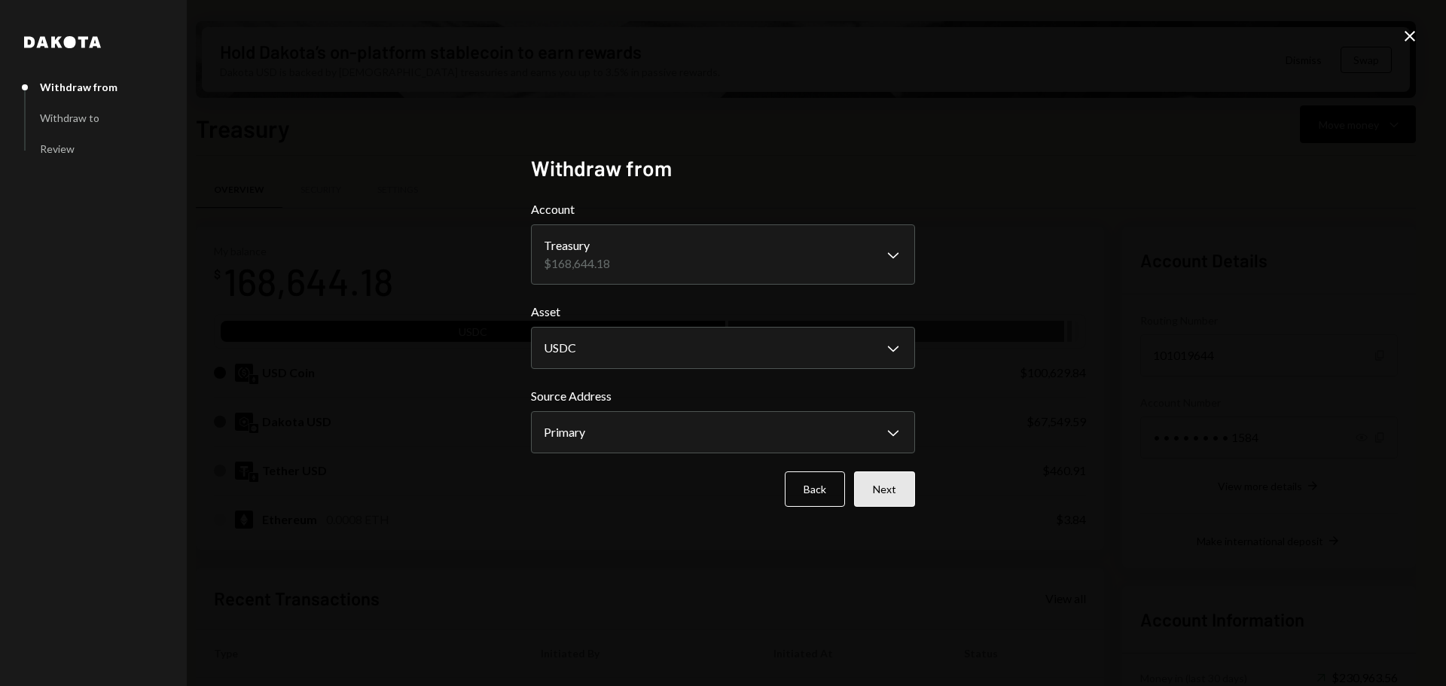
click at [898, 491] on button "Next" at bounding box center [884, 489] width 61 height 35
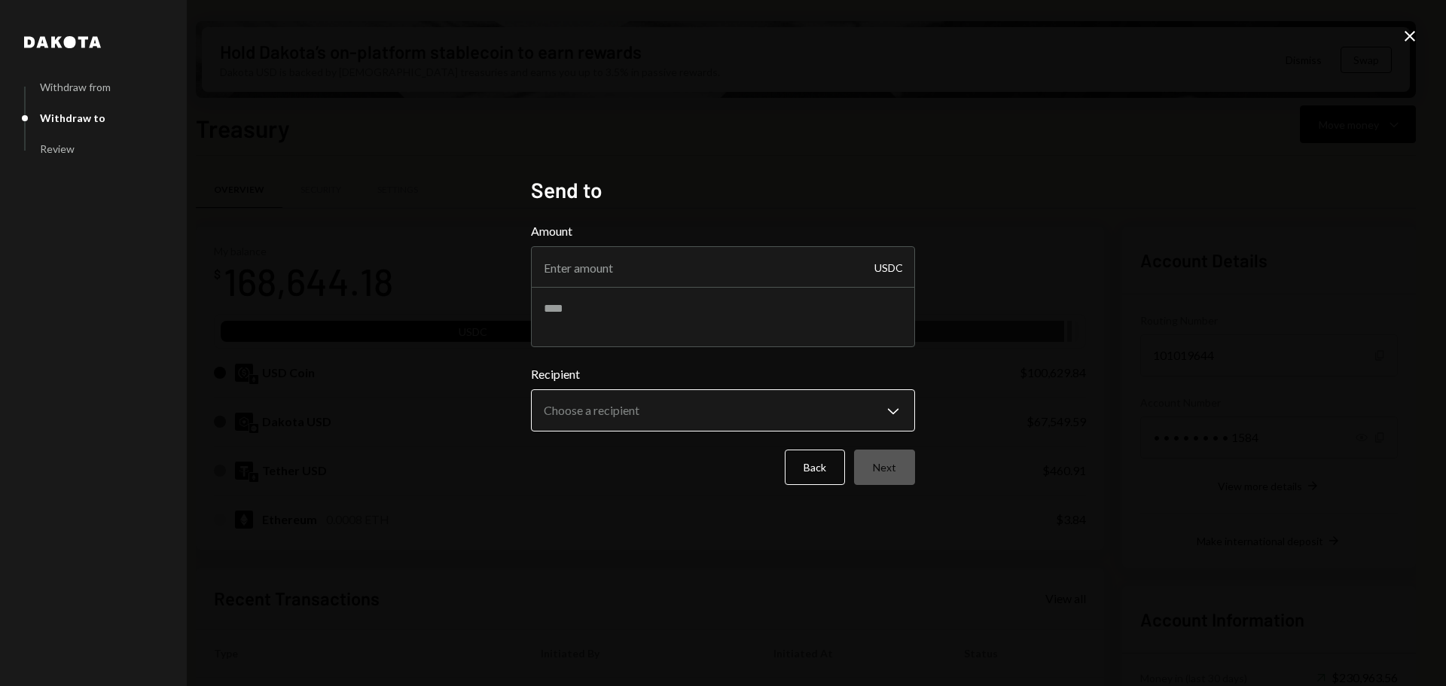
click at [661, 401] on body "M Magic Newton Ope... Caret Down Home Home Inbox Inbox Activities Transactions …" at bounding box center [723, 343] width 1446 height 686
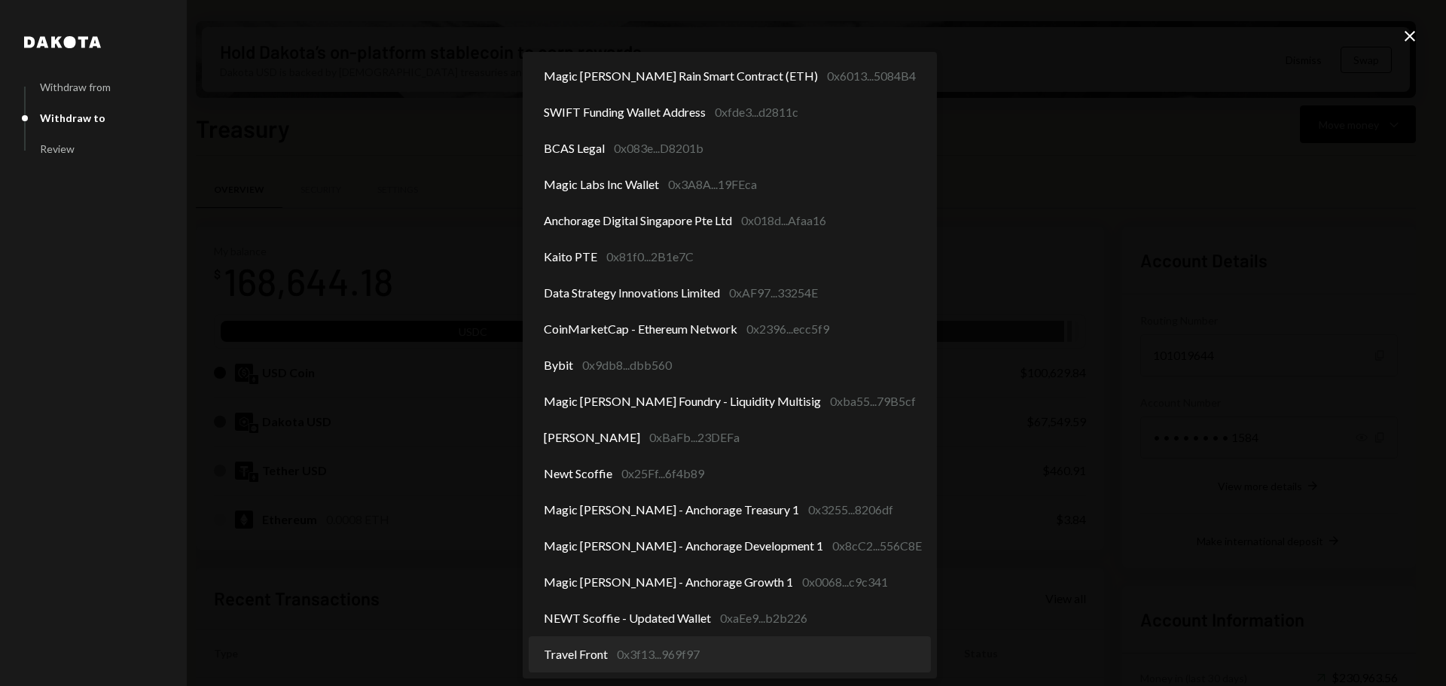
select select "**********"
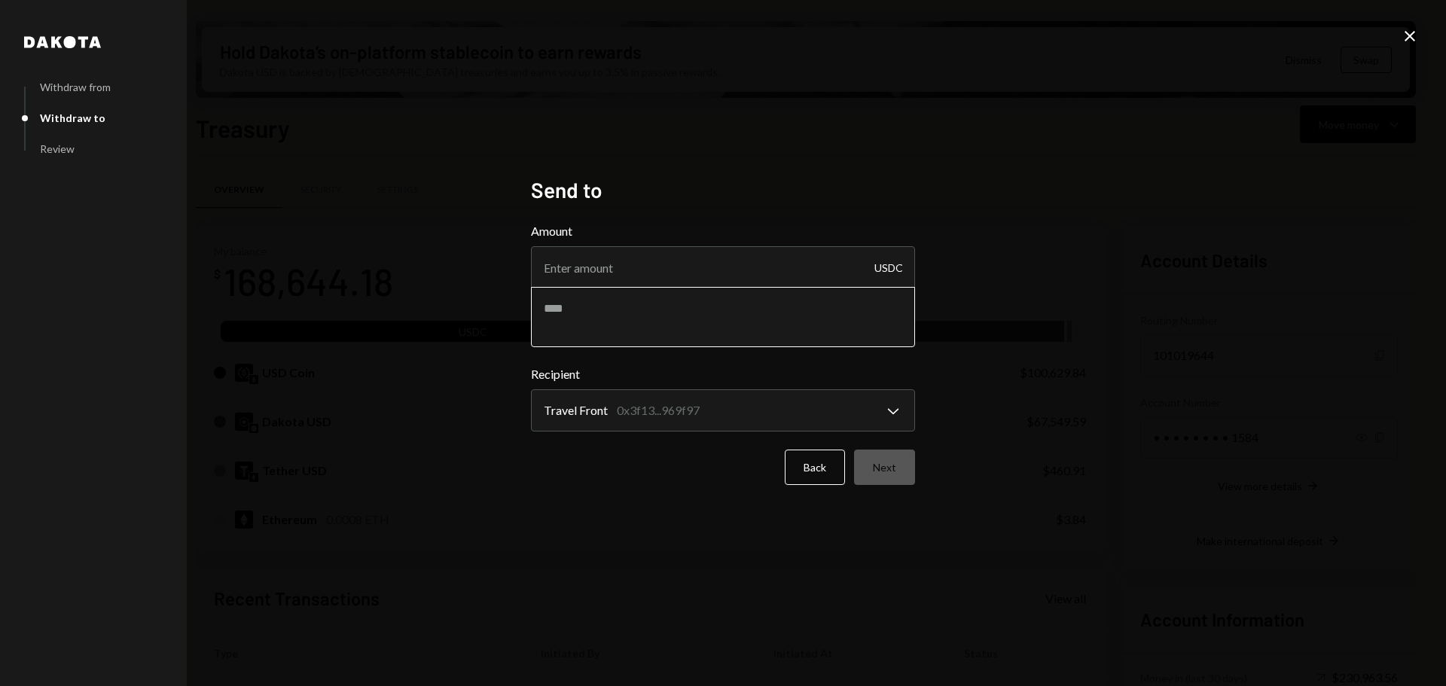
click at [642, 325] on textarea at bounding box center [723, 317] width 384 height 60
type textarea "*"
type textarea "**********"
click at [748, 272] on input "Amount" at bounding box center [723, 267] width 384 height 42
type input "10"
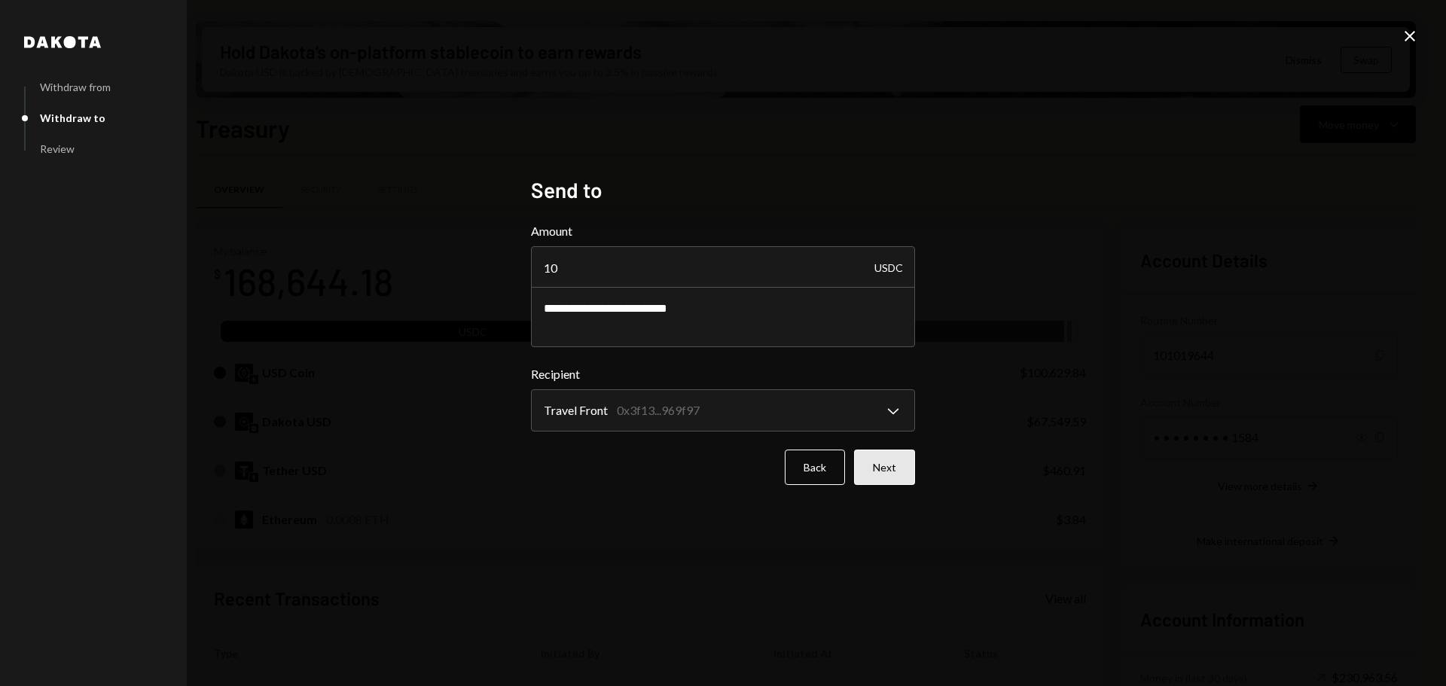
click at [905, 468] on button "Next" at bounding box center [884, 467] width 61 height 35
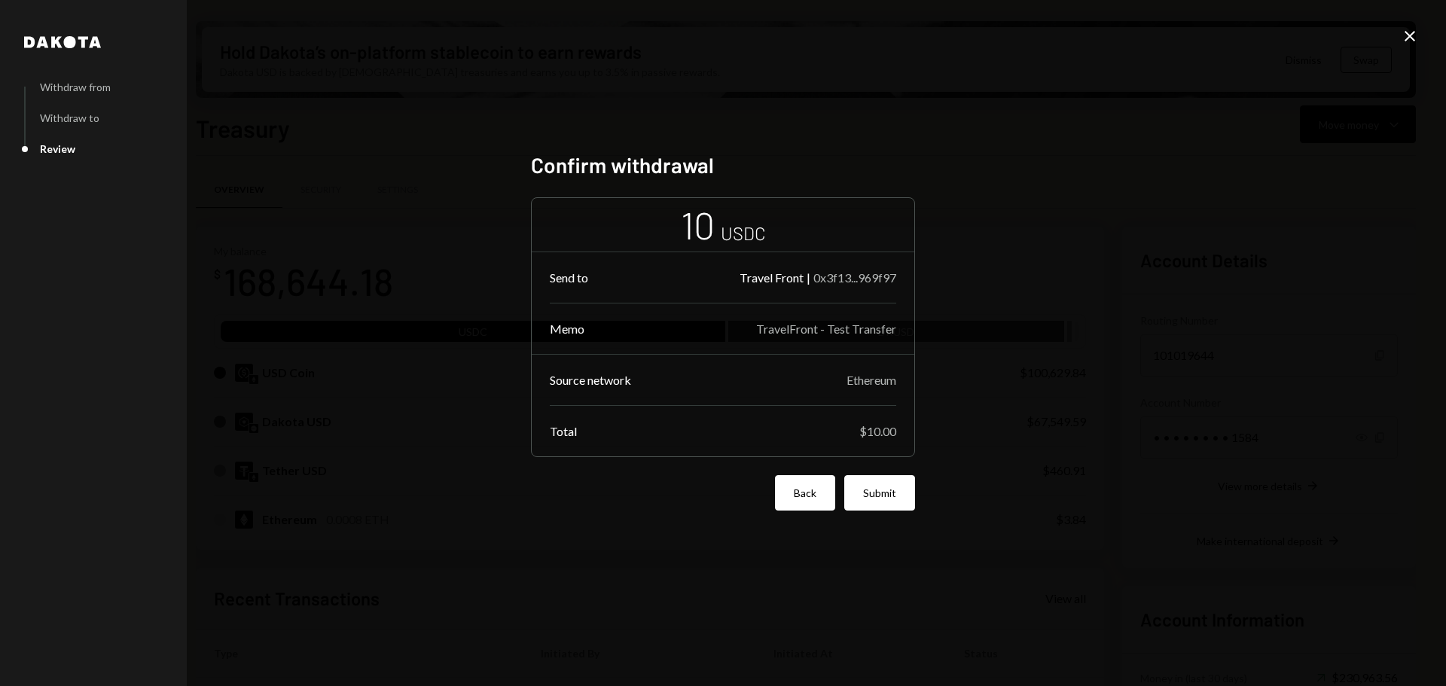
click at [786, 496] on button "Back" at bounding box center [805, 492] width 60 height 35
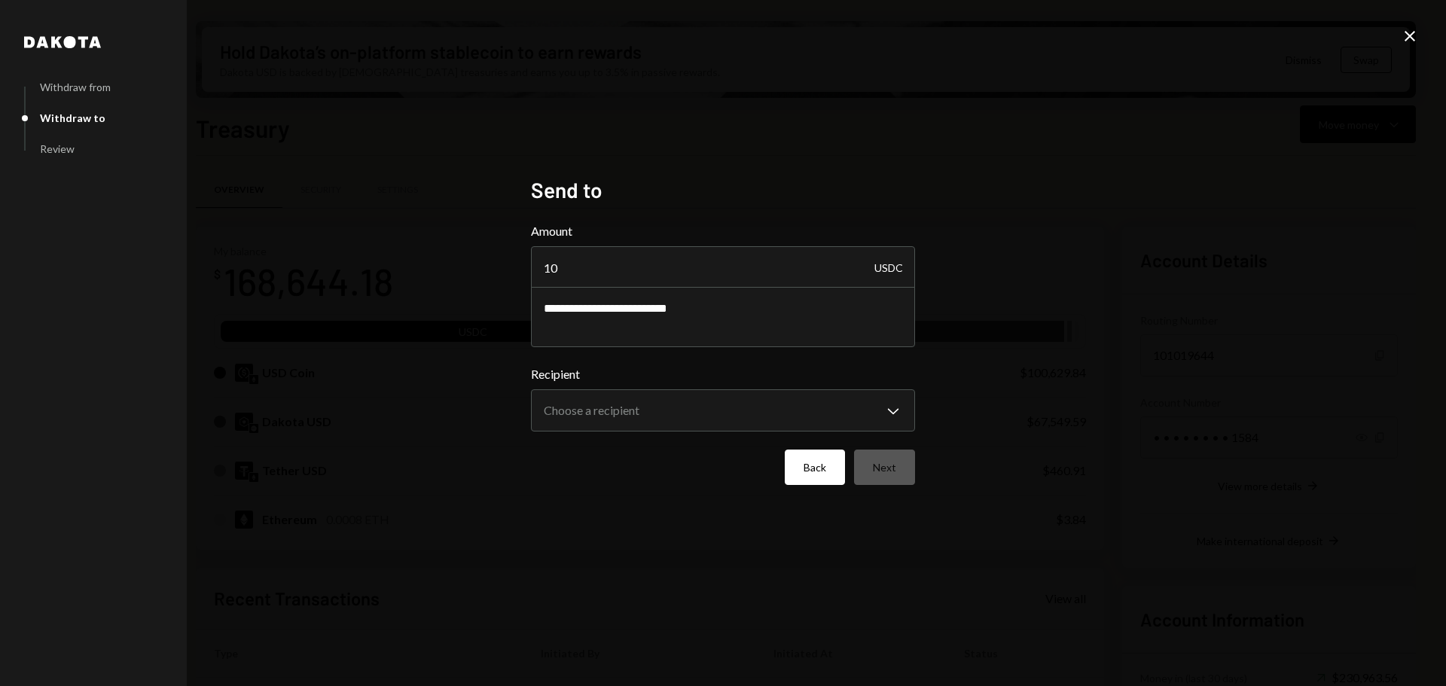
click at [803, 466] on button "Back" at bounding box center [815, 467] width 60 height 35
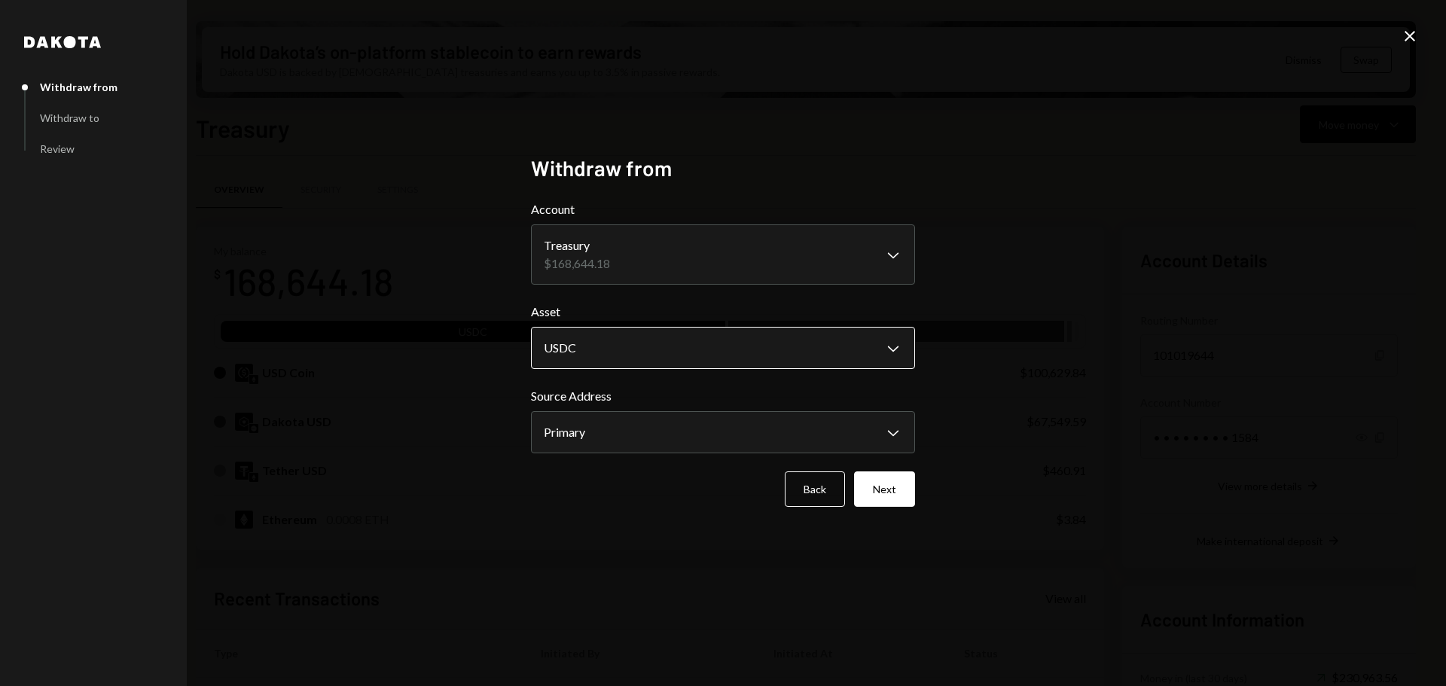
click at [652, 346] on body "M Magic Newton Ope... Caret Down Home Home Inbox Inbox Activities Transactions …" at bounding box center [723, 343] width 1446 height 686
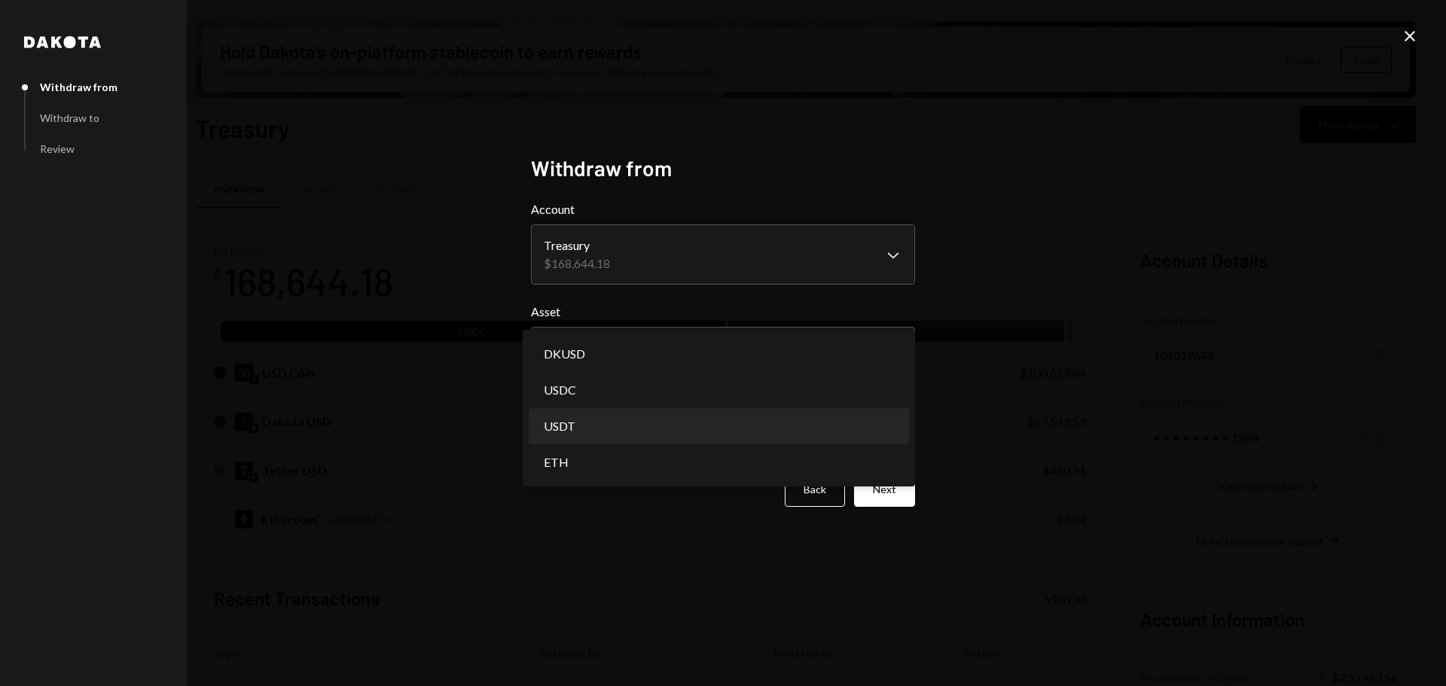
select select "****"
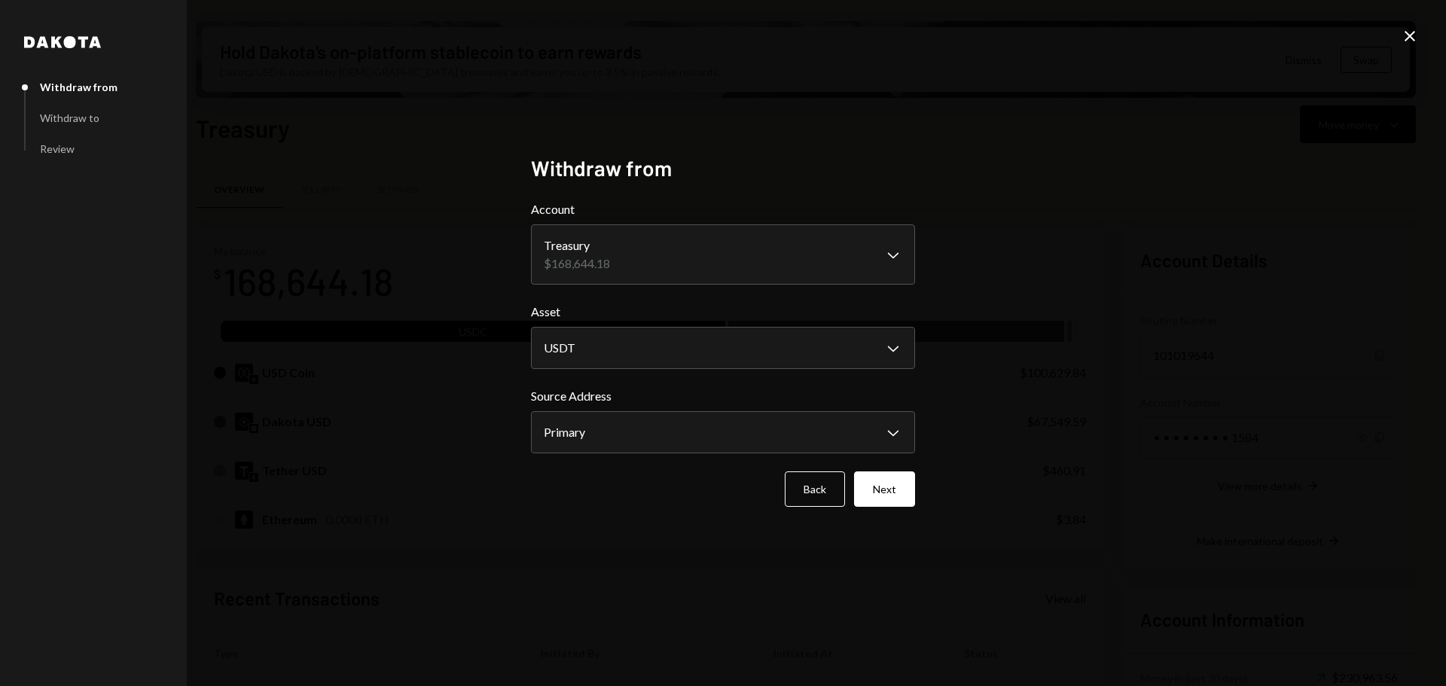
click at [1095, 345] on div "**********" at bounding box center [723, 343] width 1446 height 686
click at [1416, 30] on icon "Close" at bounding box center [1410, 36] width 18 height 18
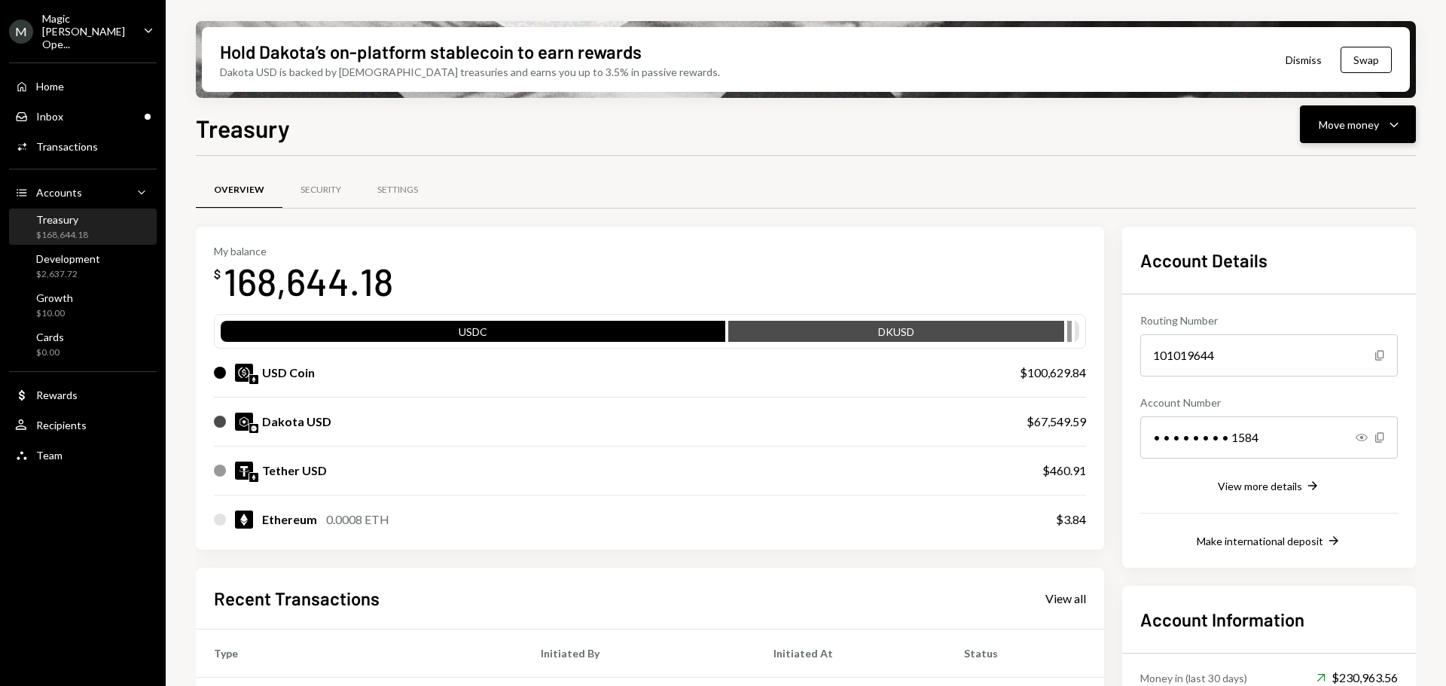
click at [1338, 108] on button "Move money Caret Down" at bounding box center [1358, 124] width 116 height 38
click at [1303, 185] on div "Withdraw Send" at bounding box center [1334, 170] width 151 height 34
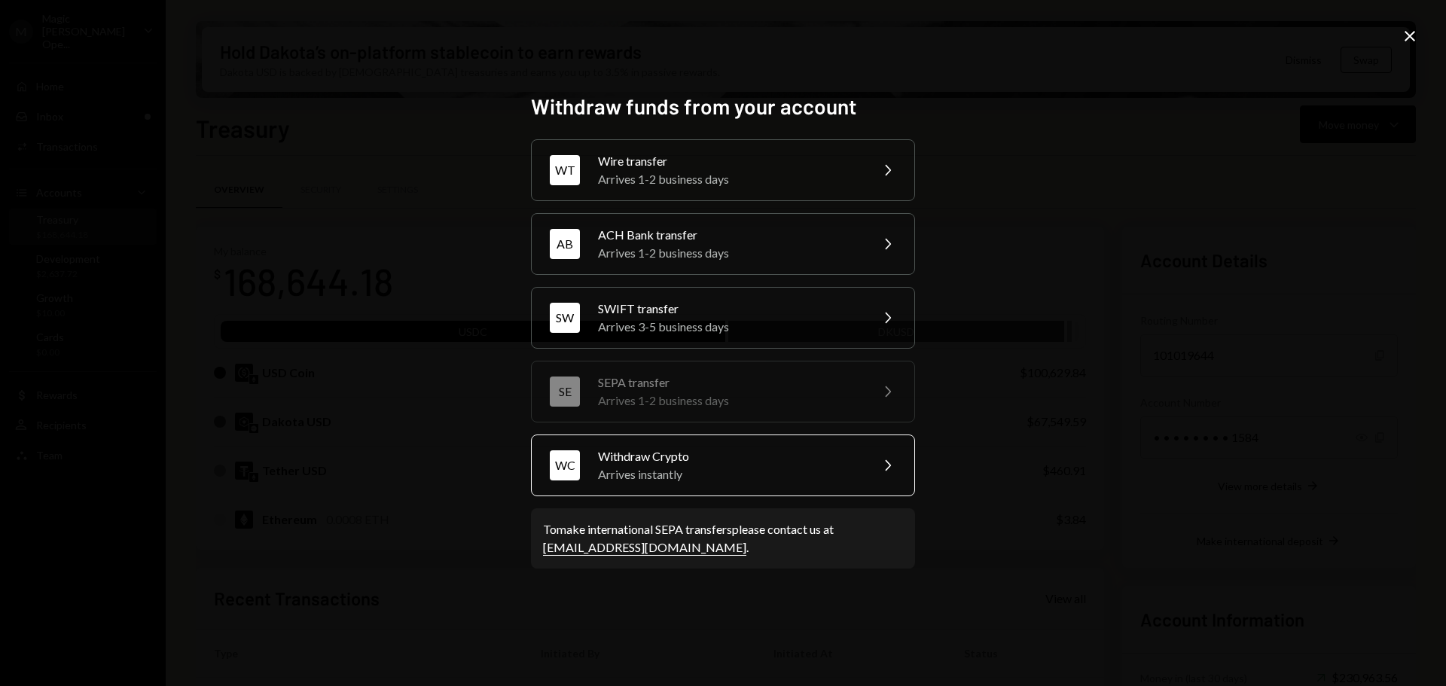
click at [746, 478] on div "Arrives instantly" at bounding box center [729, 474] width 262 height 18
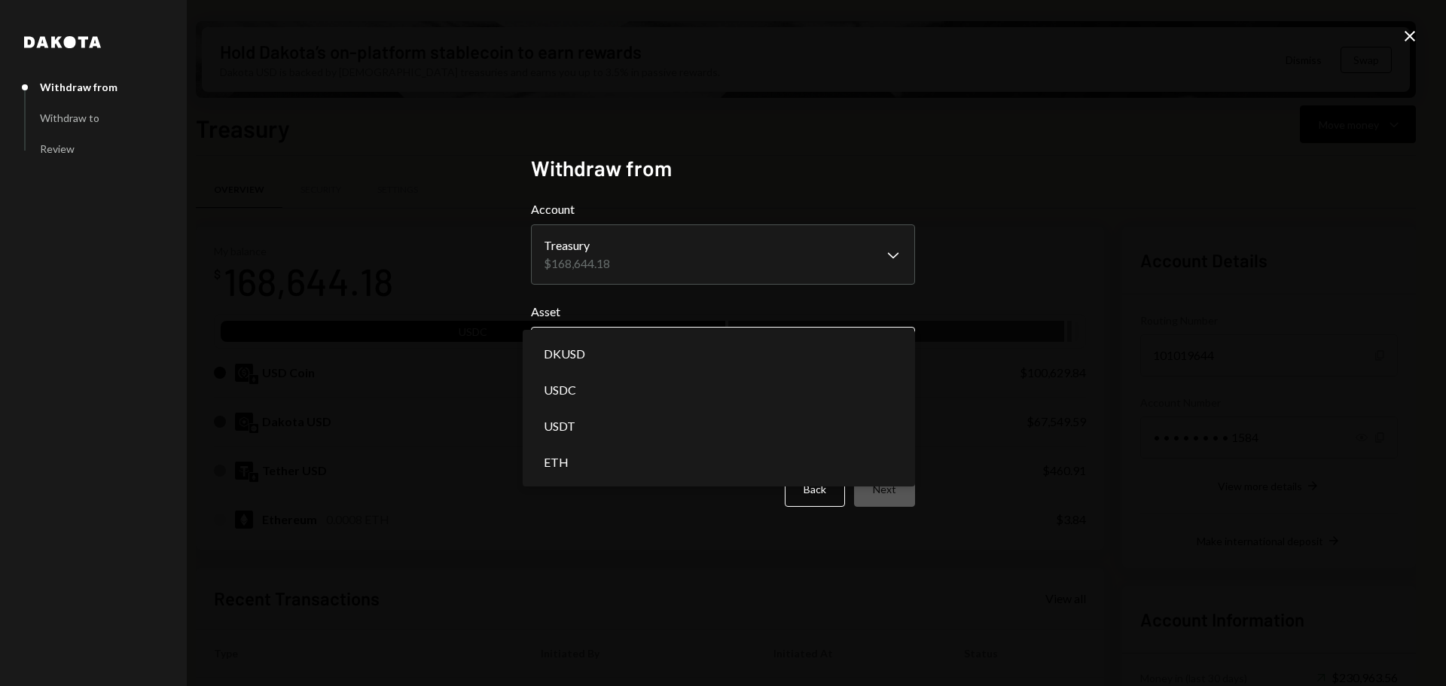
click at [626, 351] on body "M Magic Newton Ope... Caret Down Home Home Inbox Inbox Activities Transactions …" at bounding box center [723, 343] width 1446 height 686
select select "****"
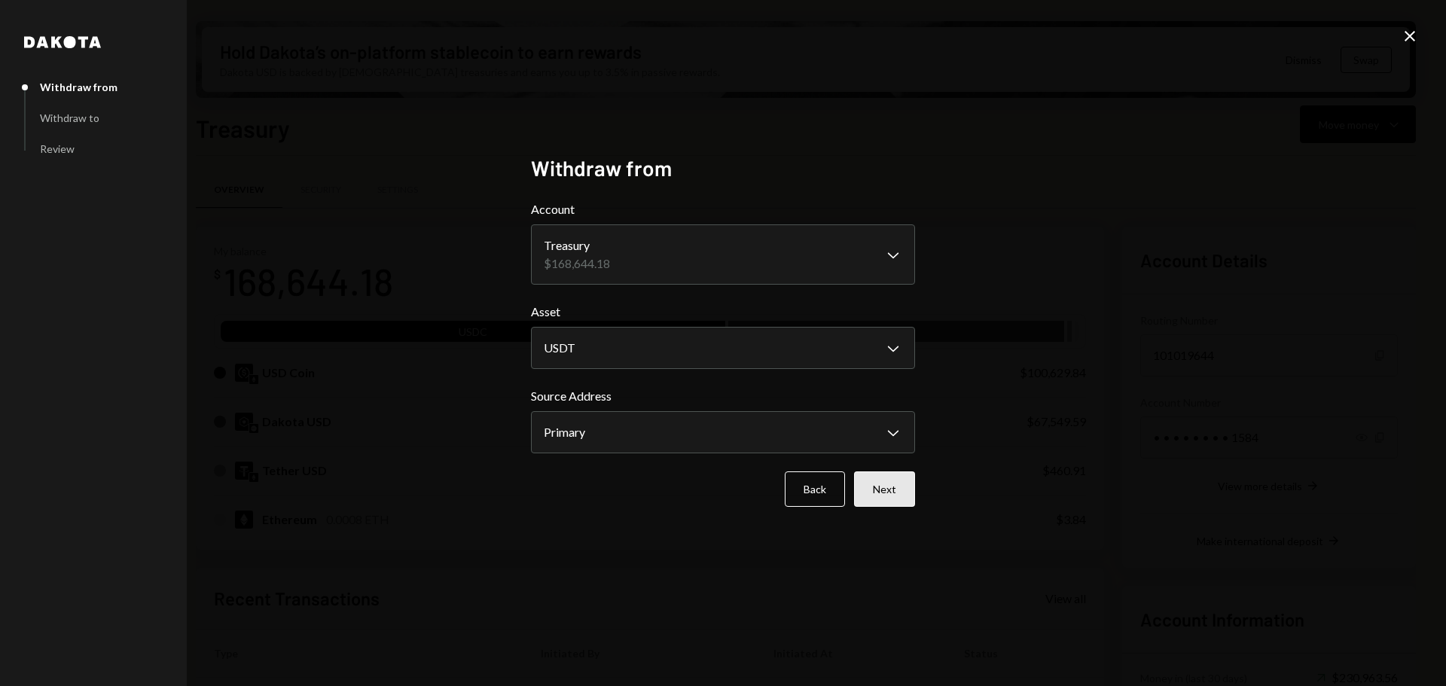
click at [900, 484] on button "Next" at bounding box center [884, 489] width 61 height 35
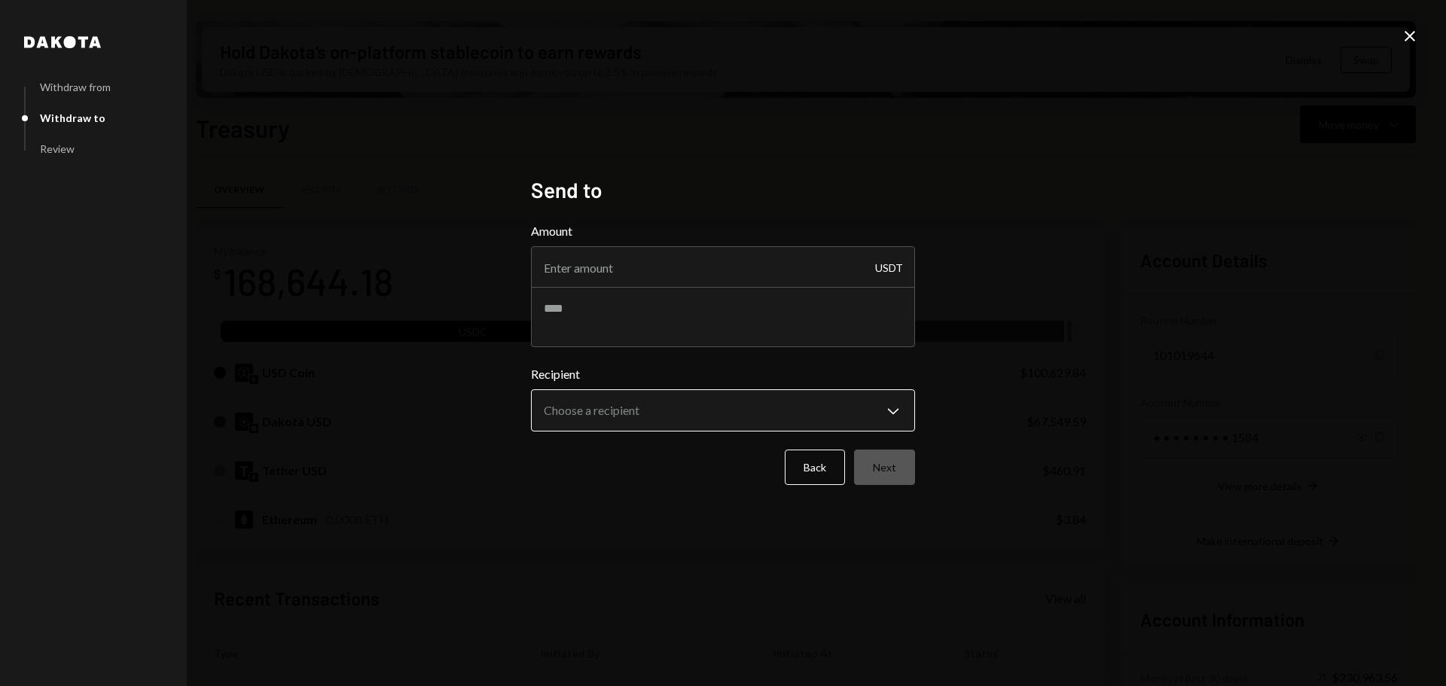
click at [645, 417] on body "M Magic Newton Ope... Caret Down Home Home Inbox Inbox Activities Transactions …" at bounding box center [723, 343] width 1446 height 686
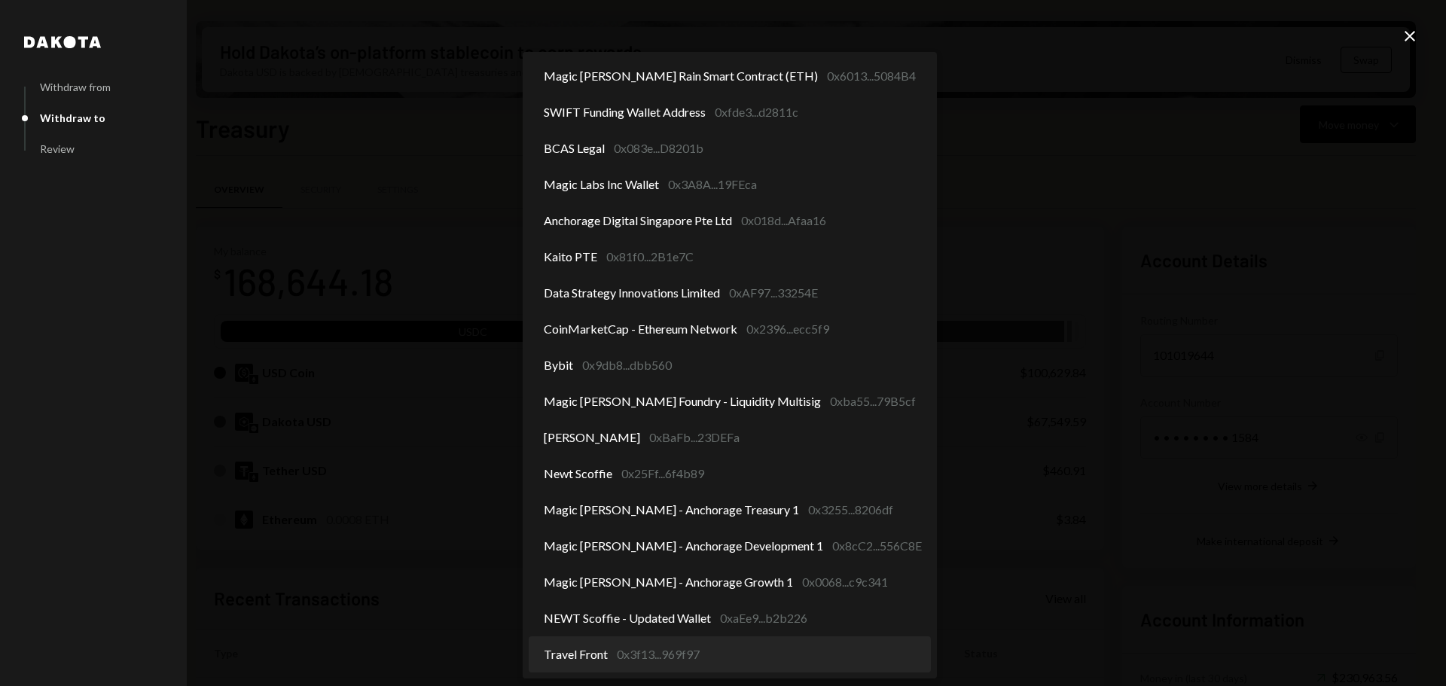
select select "**********"
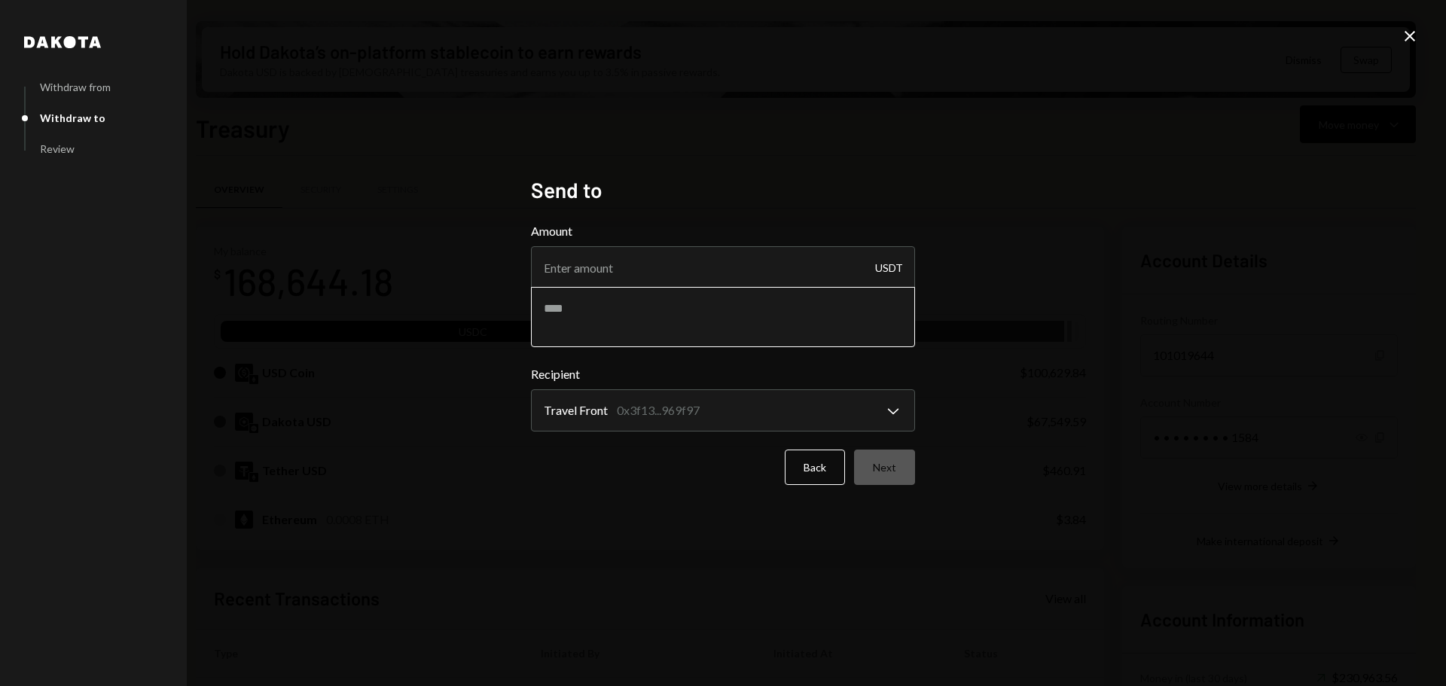
click at [682, 297] on textarea at bounding box center [723, 317] width 384 height 60
type textarea "**********"
click at [710, 254] on input "Amount" at bounding box center [723, 267] width 384 height 42
type input "10"
drag, startPoint x: 876, startPoint y: 466, endPoint x: 897, endPoint y: 466, distance: 21.1
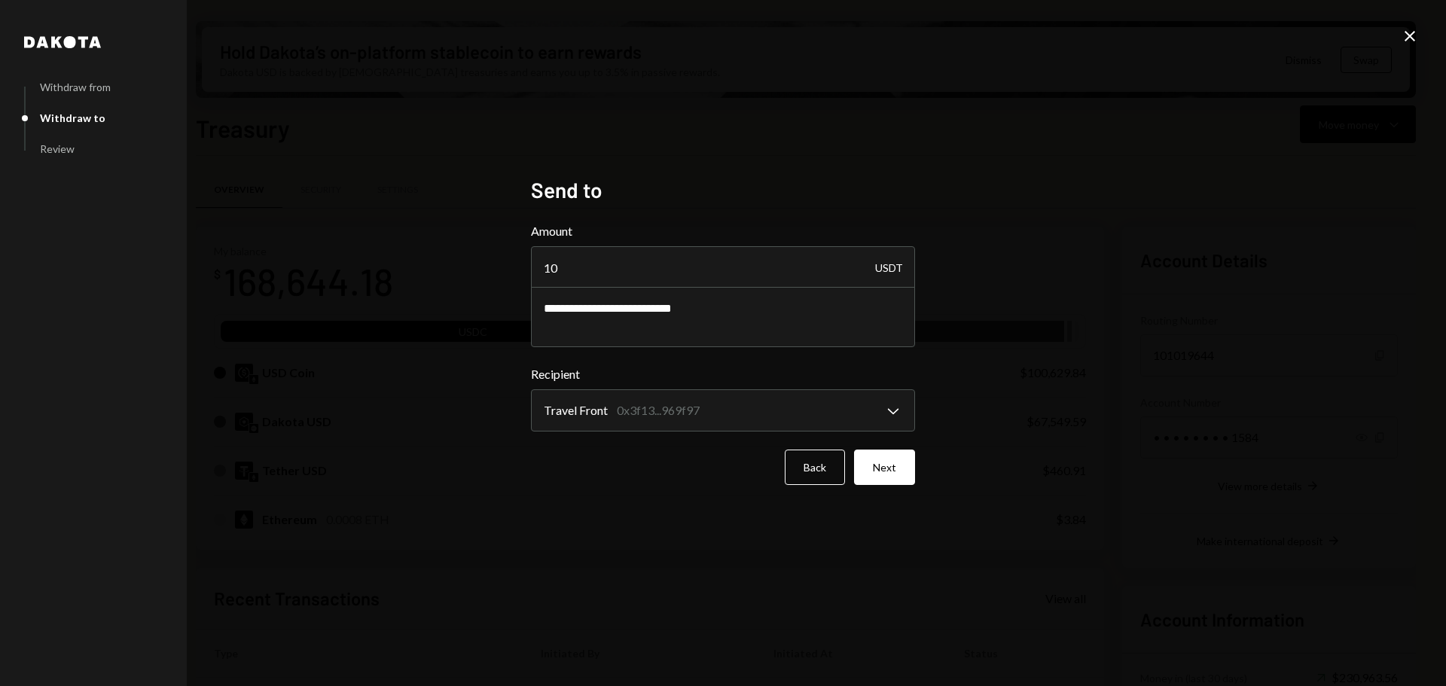
click at [876, 468] on button "Next" at bounding box center [884, 467] width 61 height 35
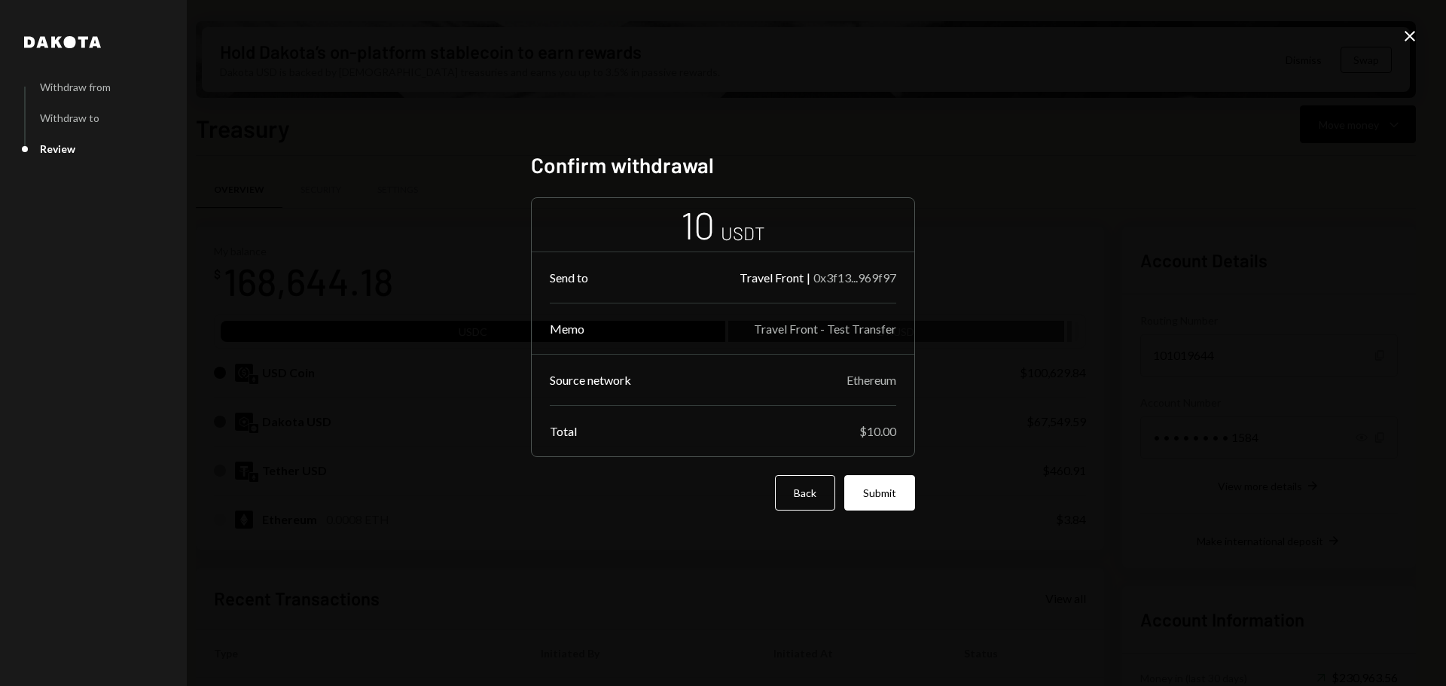
click at [913, 498] on button "Submit" at bounding box center [879, 492] width 71 height 35
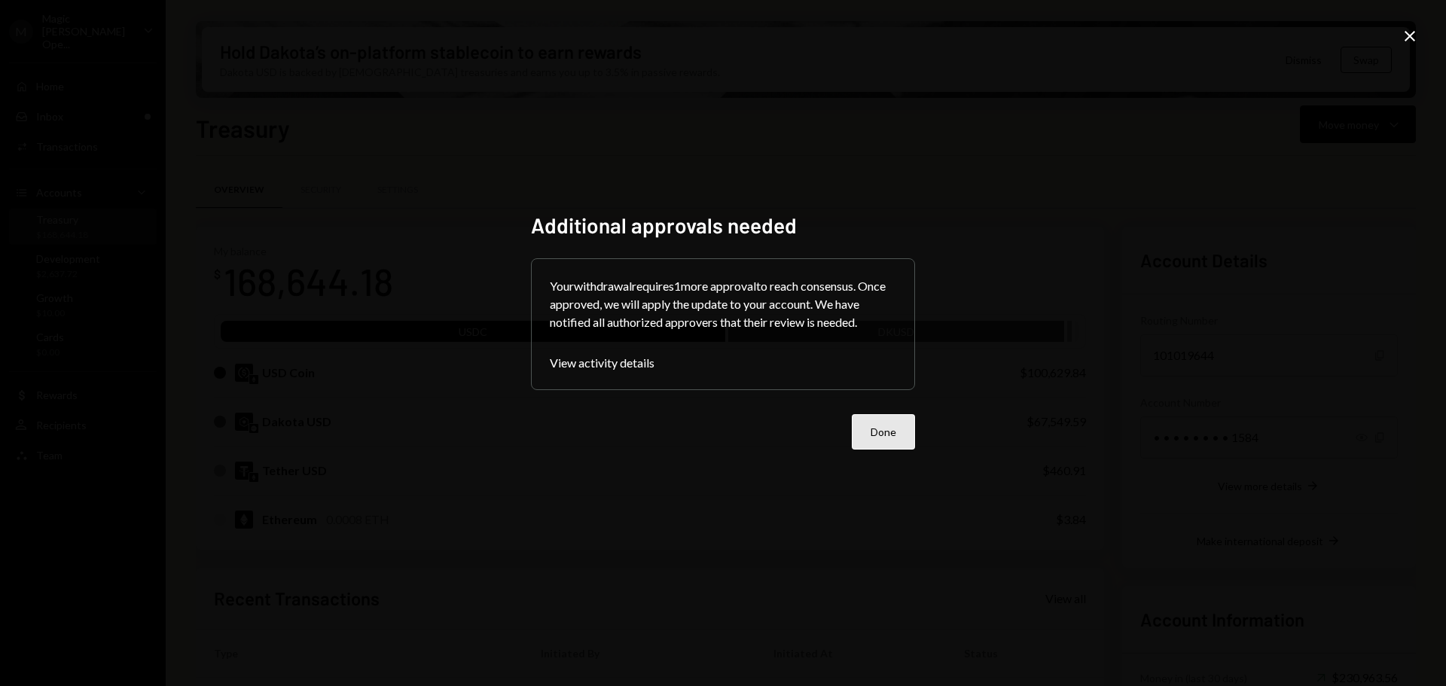
click at [896, 430] on button "Done" at bounding box center [883, 431] width 63 height 35
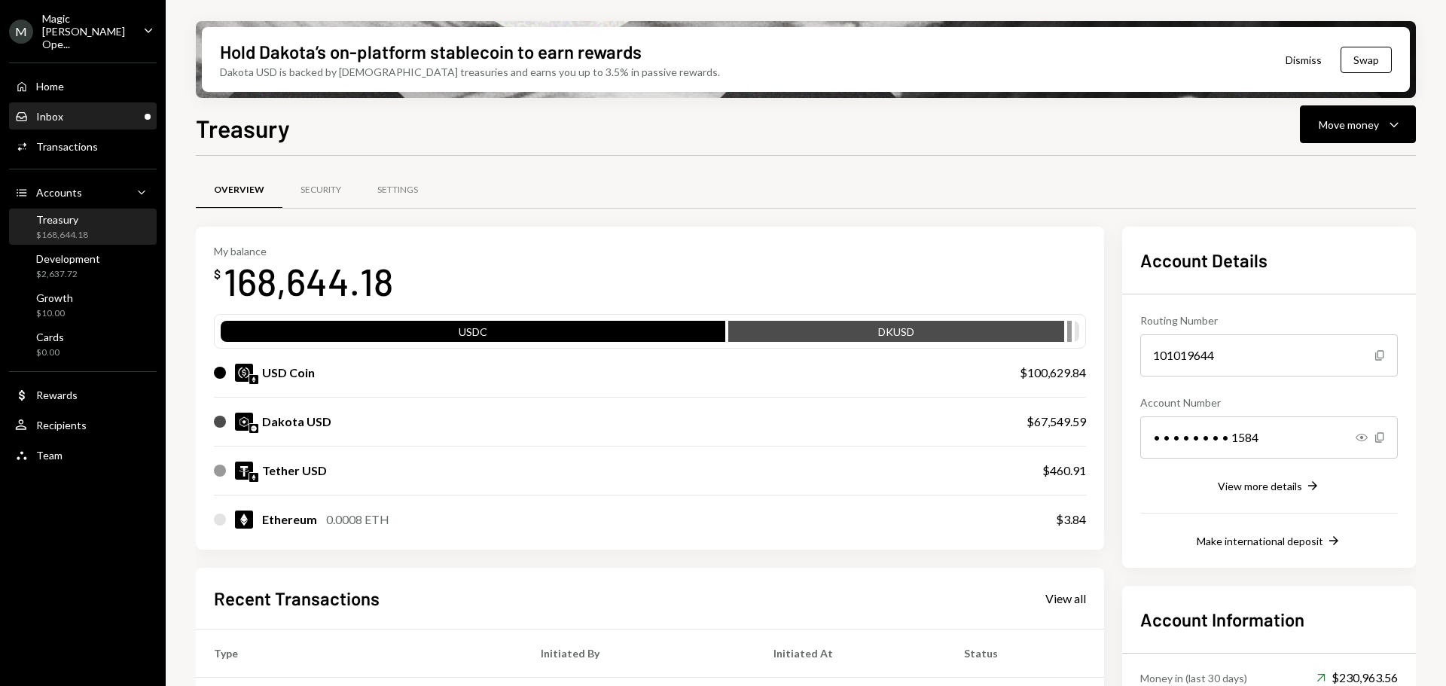
click at [75, 110] on div "Inbox Inbox" at bounding box center [83, 117] width 136 height 14
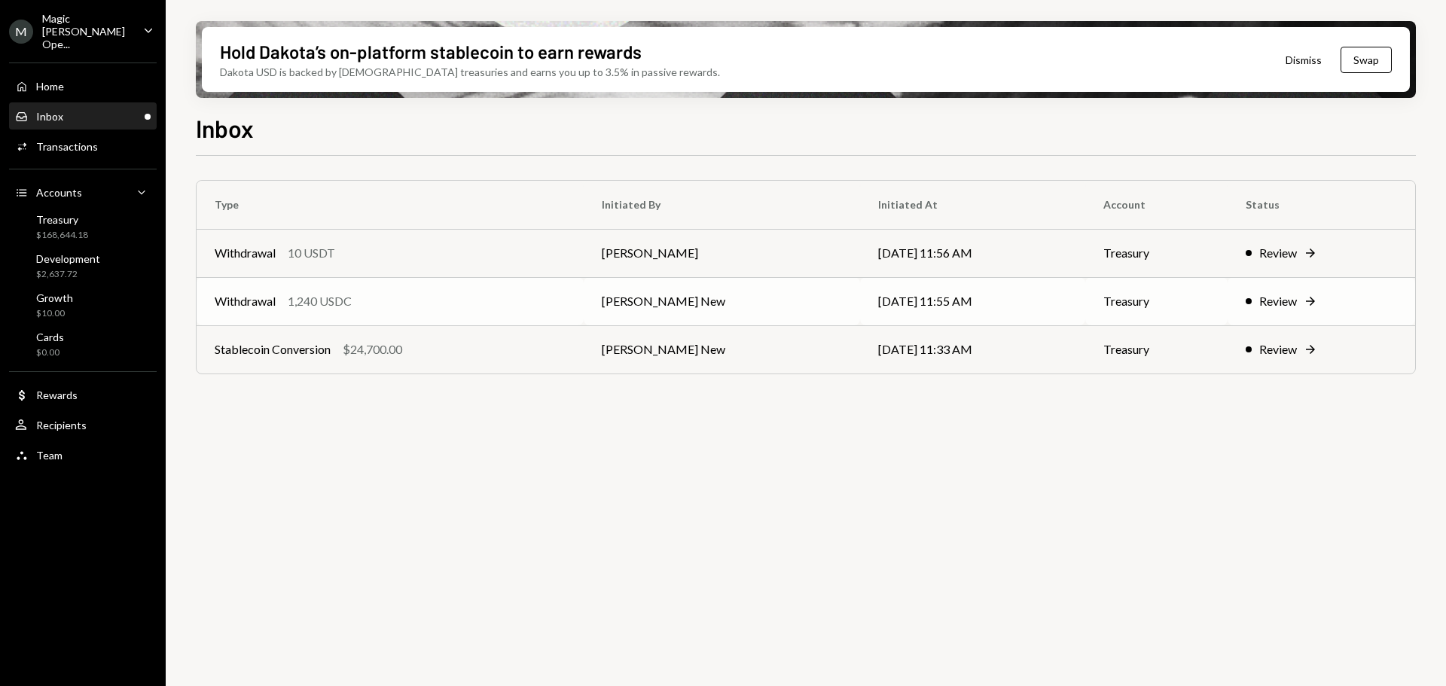
click at [403, 300] on div "Withdrawal 1,240 USDC" at bounding box center [390, 301] width 351 height 18
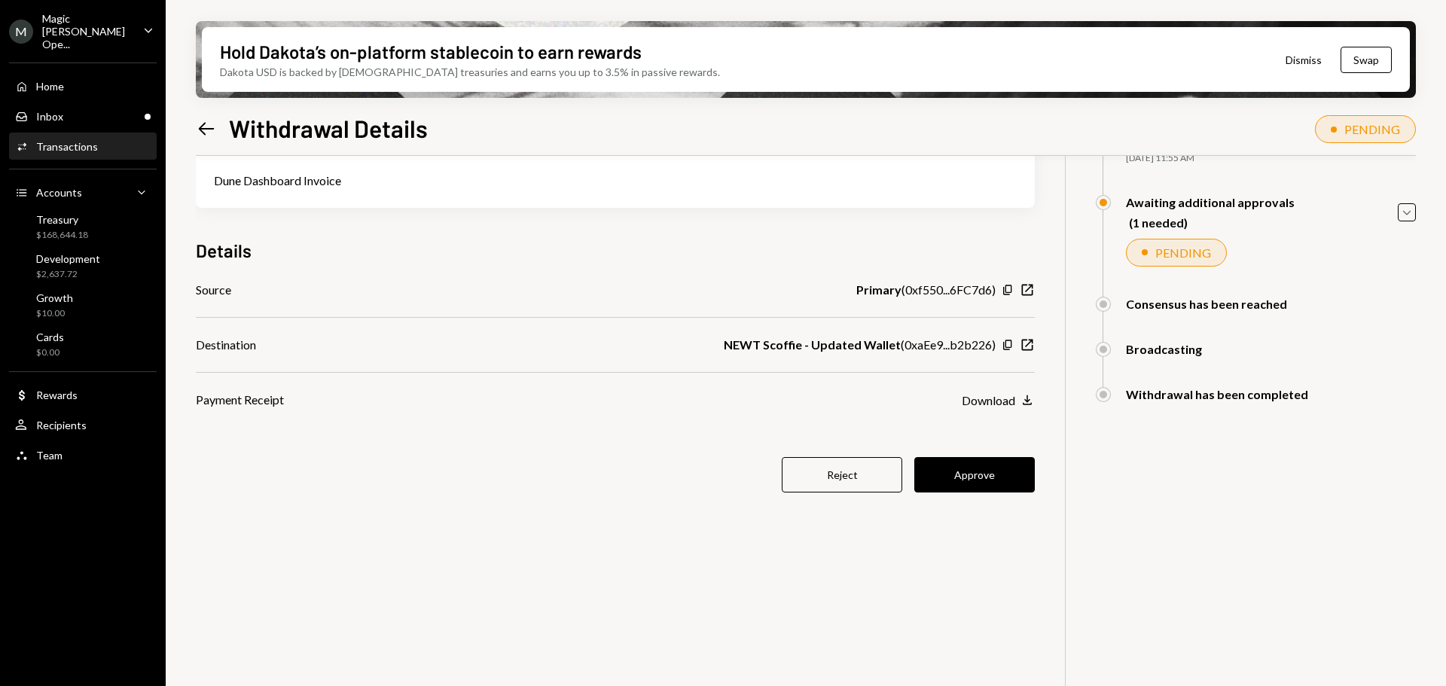
scroll to position [45, 0]
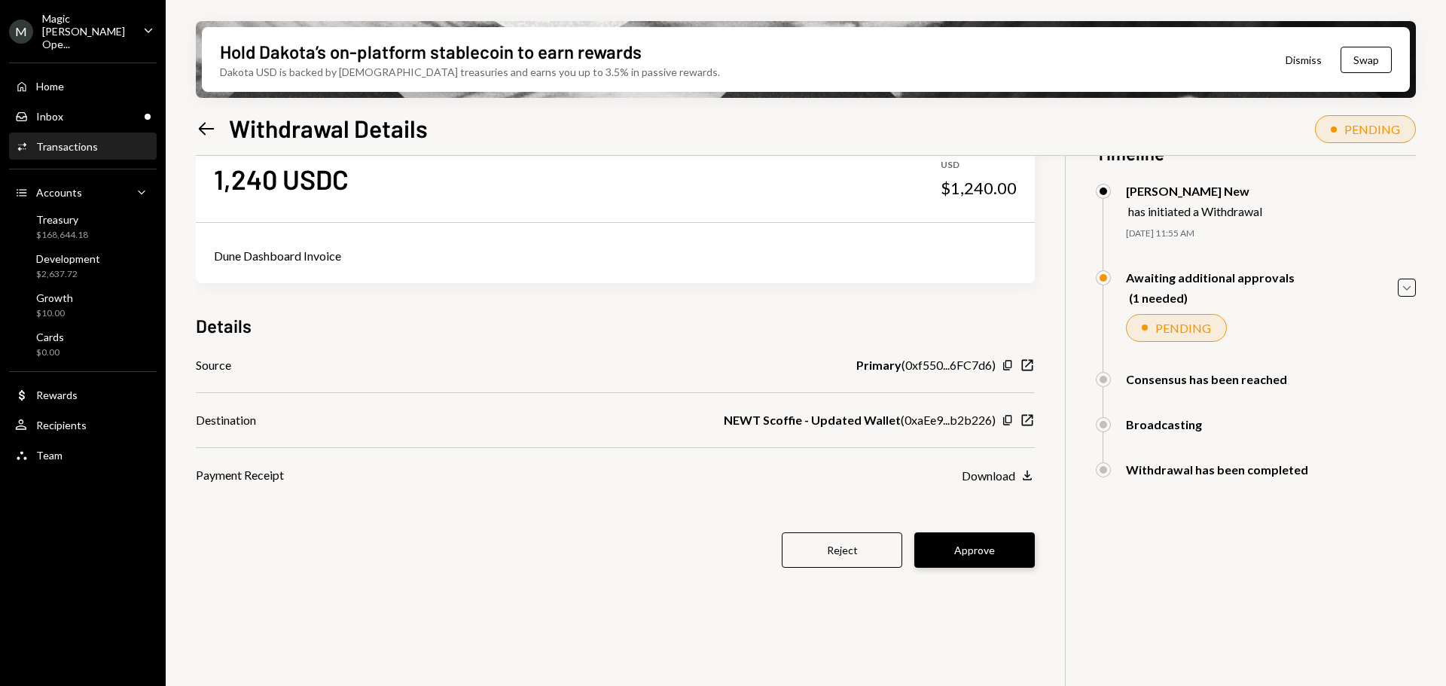
click at [978, 550] on button "Approve" at bounding box center [974, 550] width 121 height 35
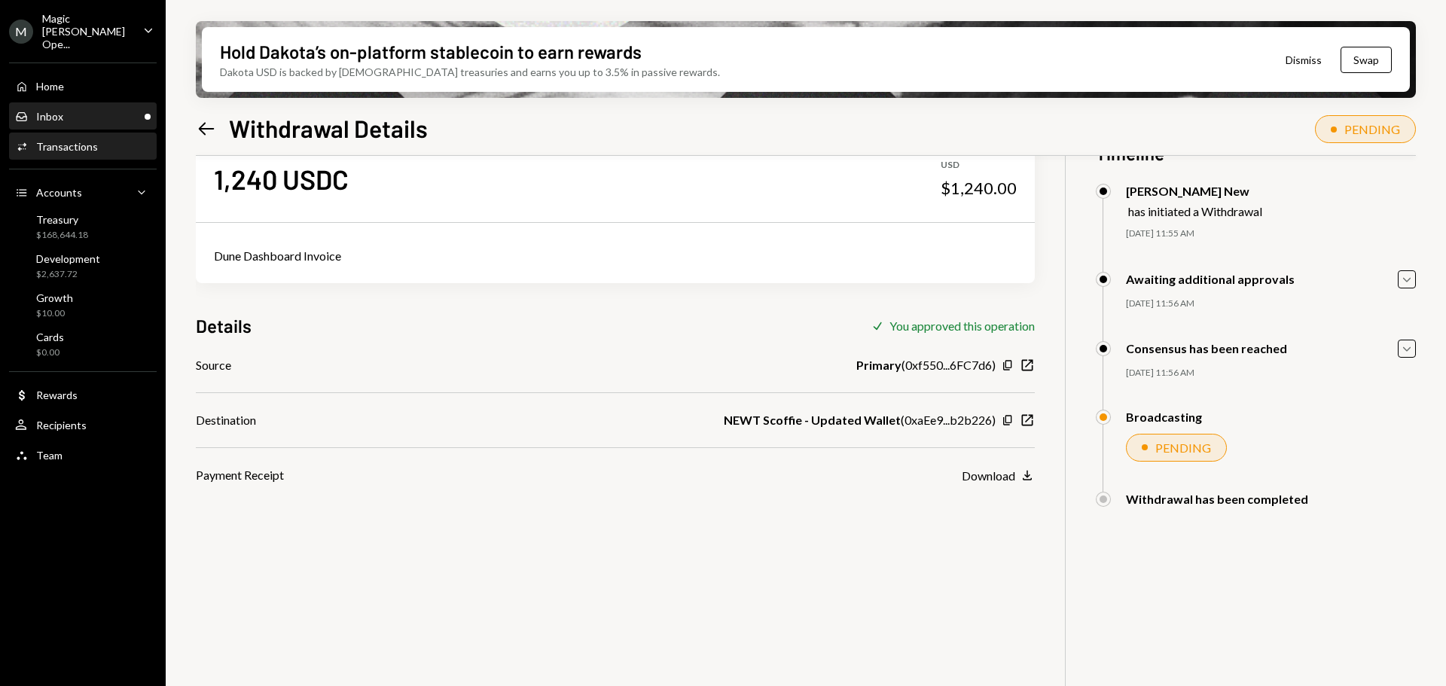
click at [108, 110] on div "Inbox Inbox" at bounding box center [83, 117] width 136 height 14
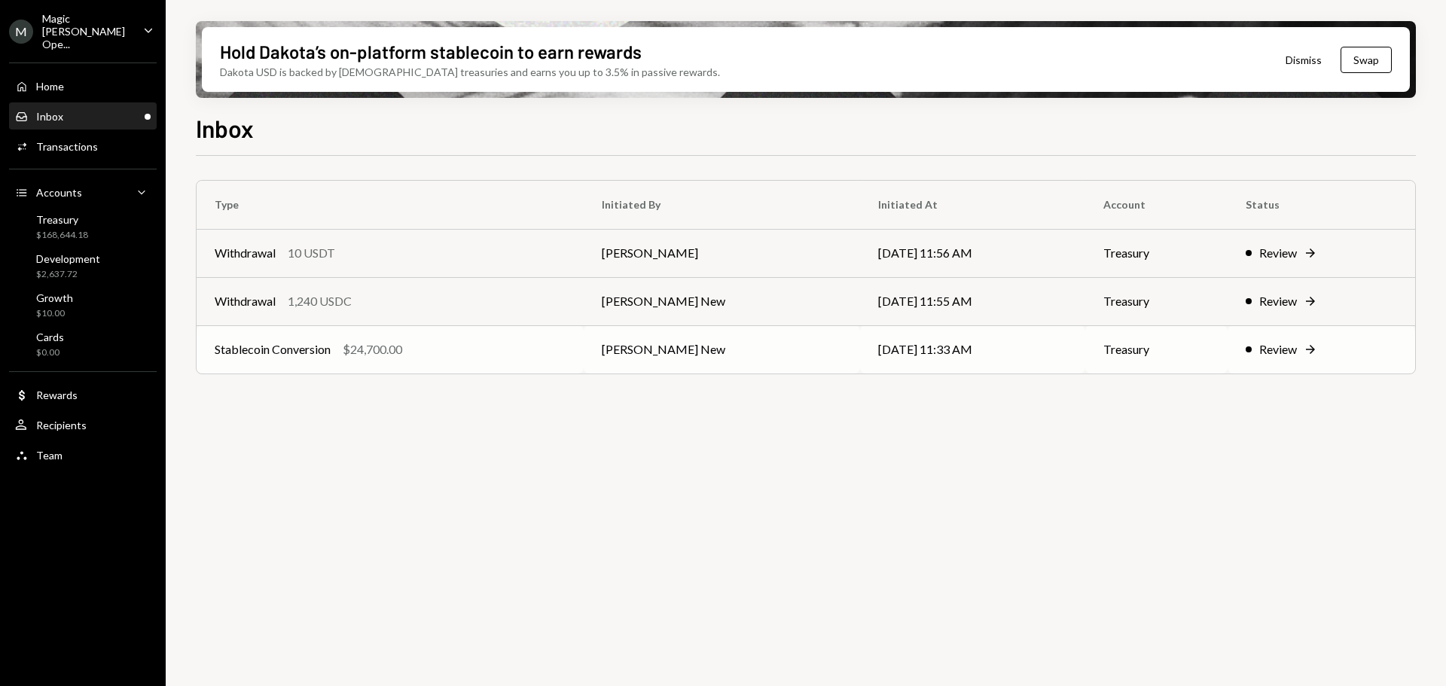
click at [431, 344] on div "Stablecoin Conversion $24,700.00" at bounding box center [390, 349] width 351 height 18
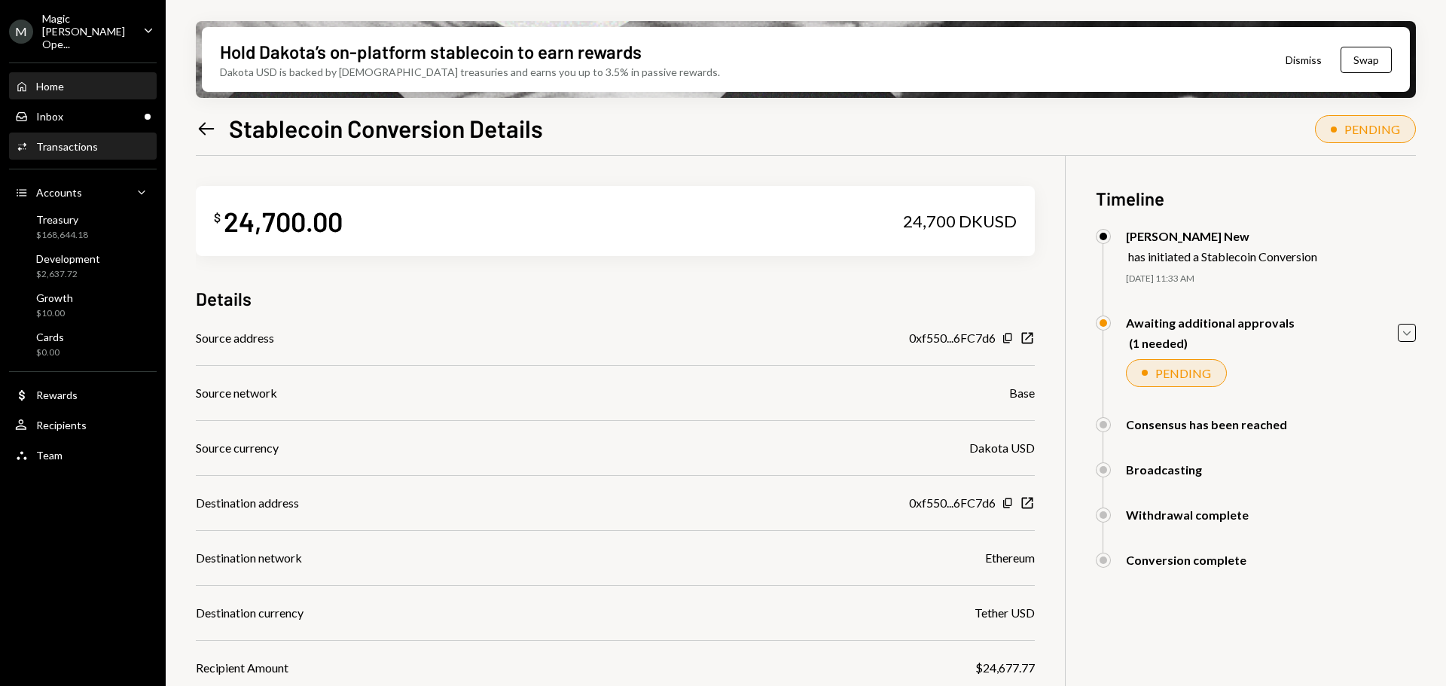
click at [66, 80] on div "Home Home" at bounding box center [83, 87] width 136 height 14
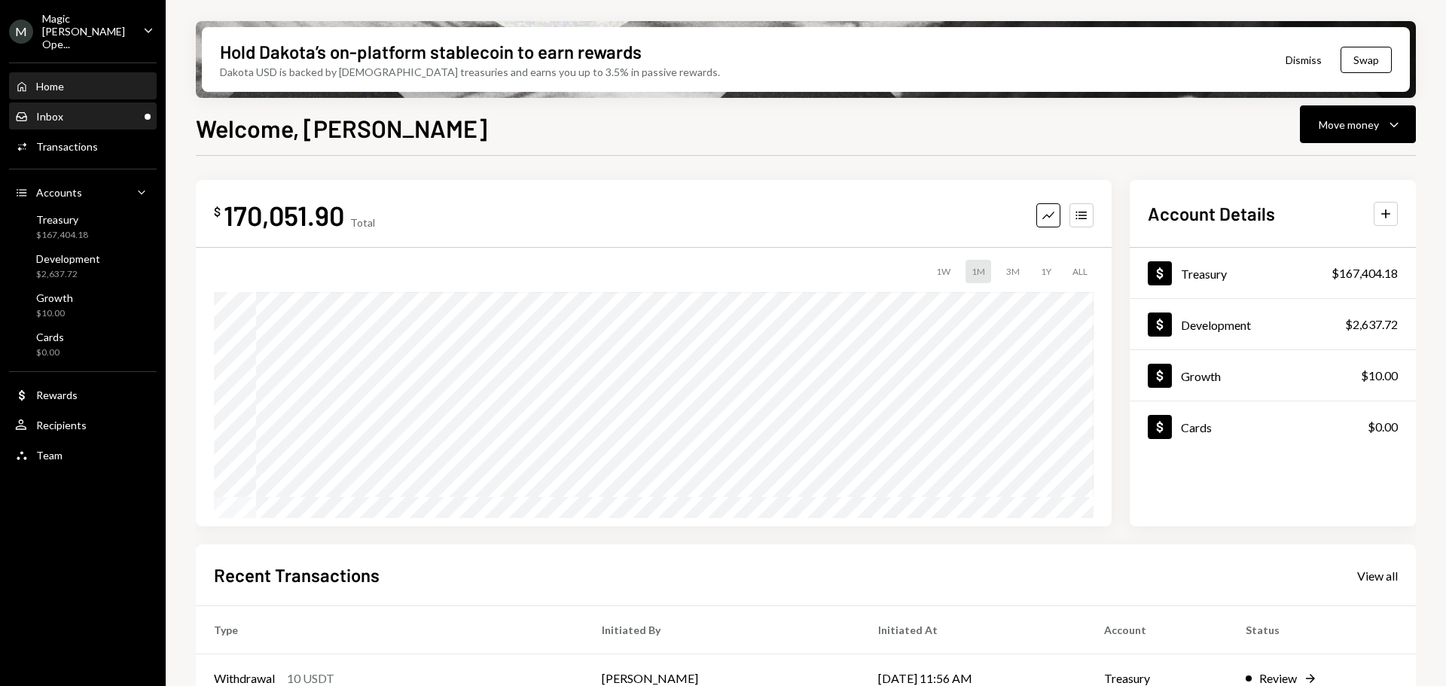
click at [102, 110] on div "Inbox Inbox" at bounding box center [83, 117] width 136 height 14
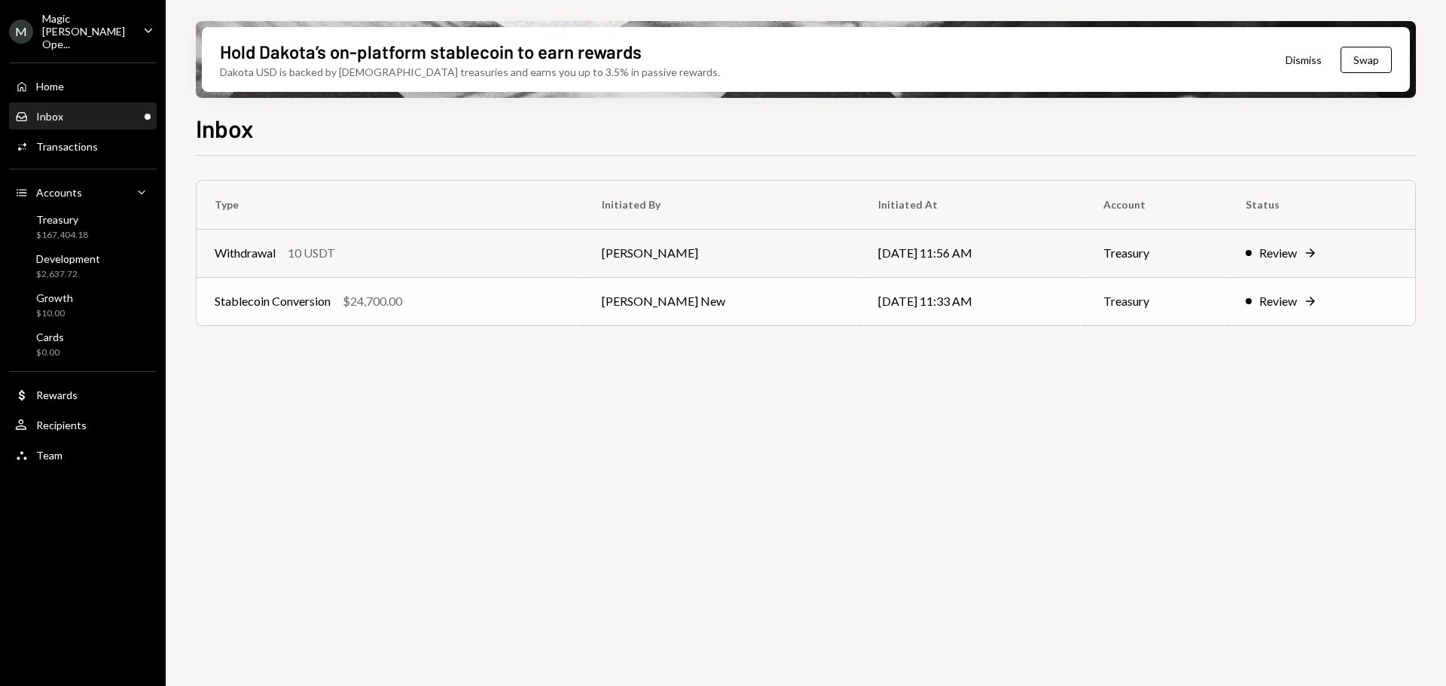
click at [486, 313] on td "Stablecoin Conversion $24,700.00" at bounding box center [390, 301] width 387 height 48
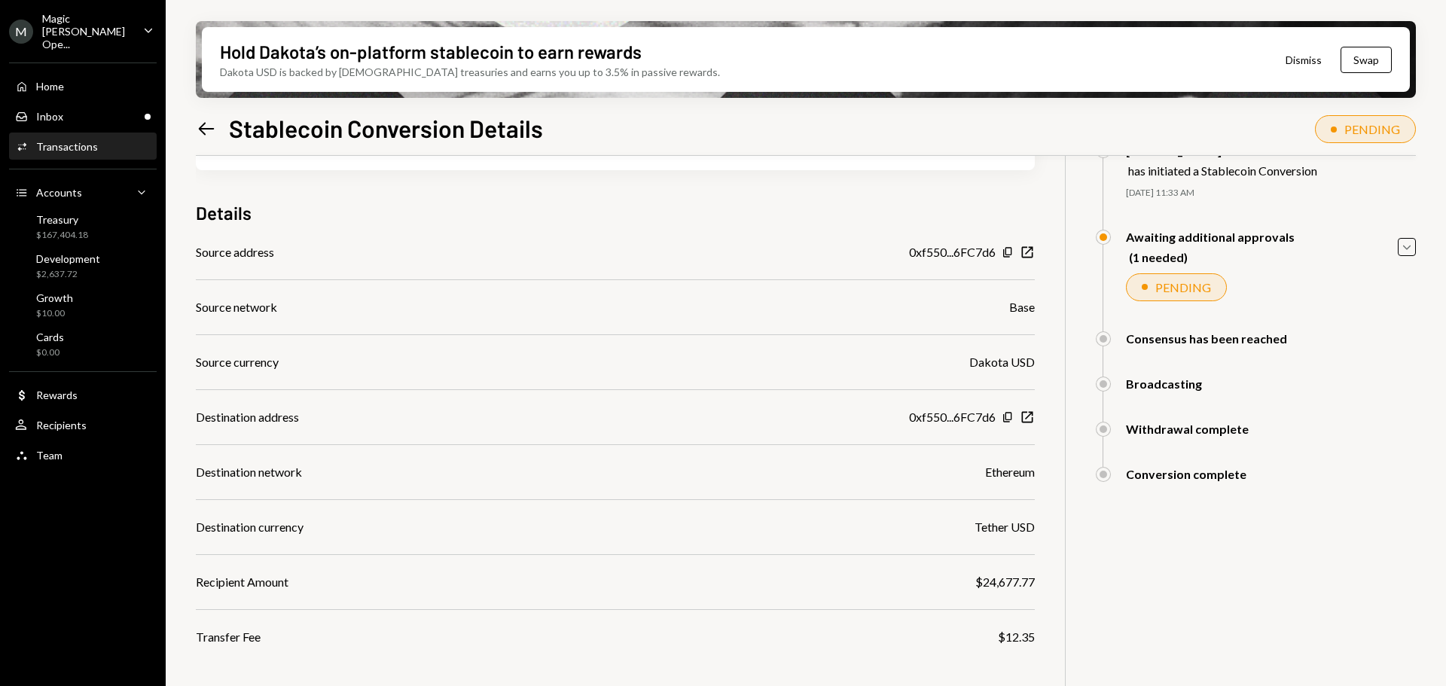
scroll to position [142, 0]
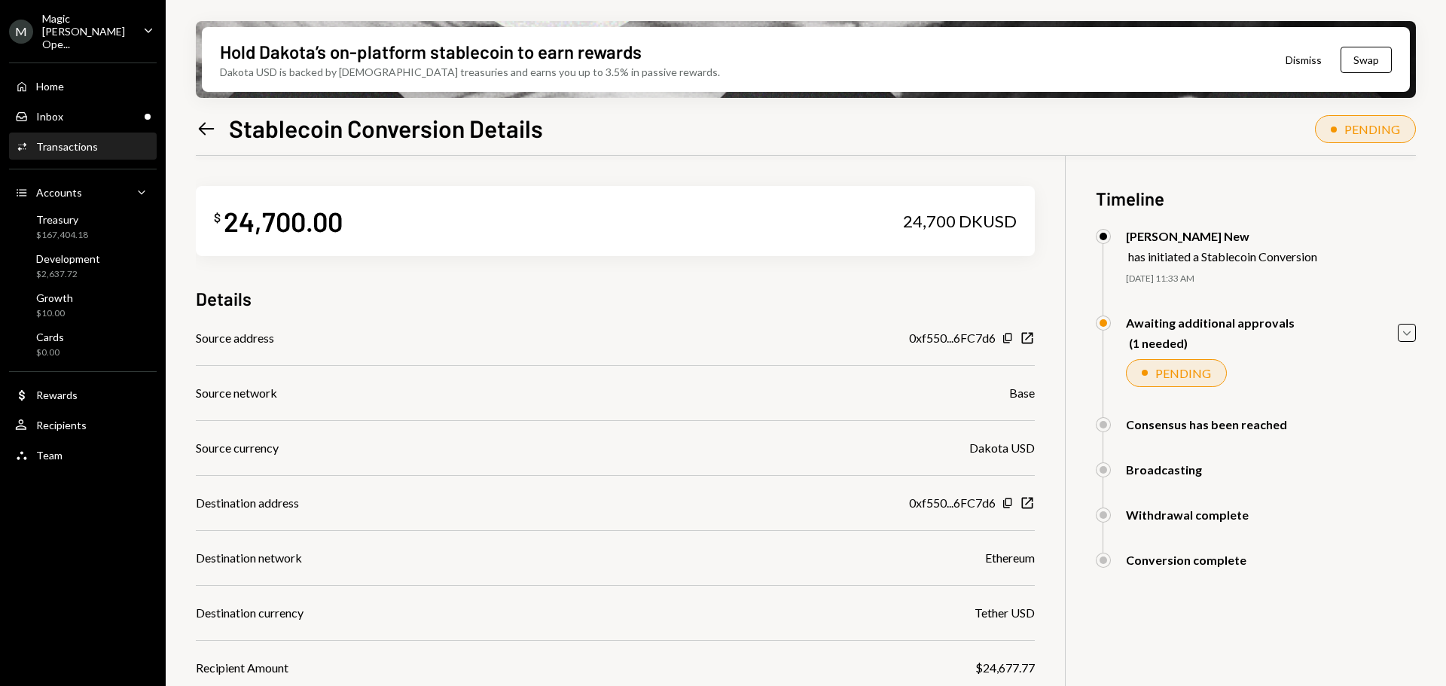
scroll to position [142, 0]
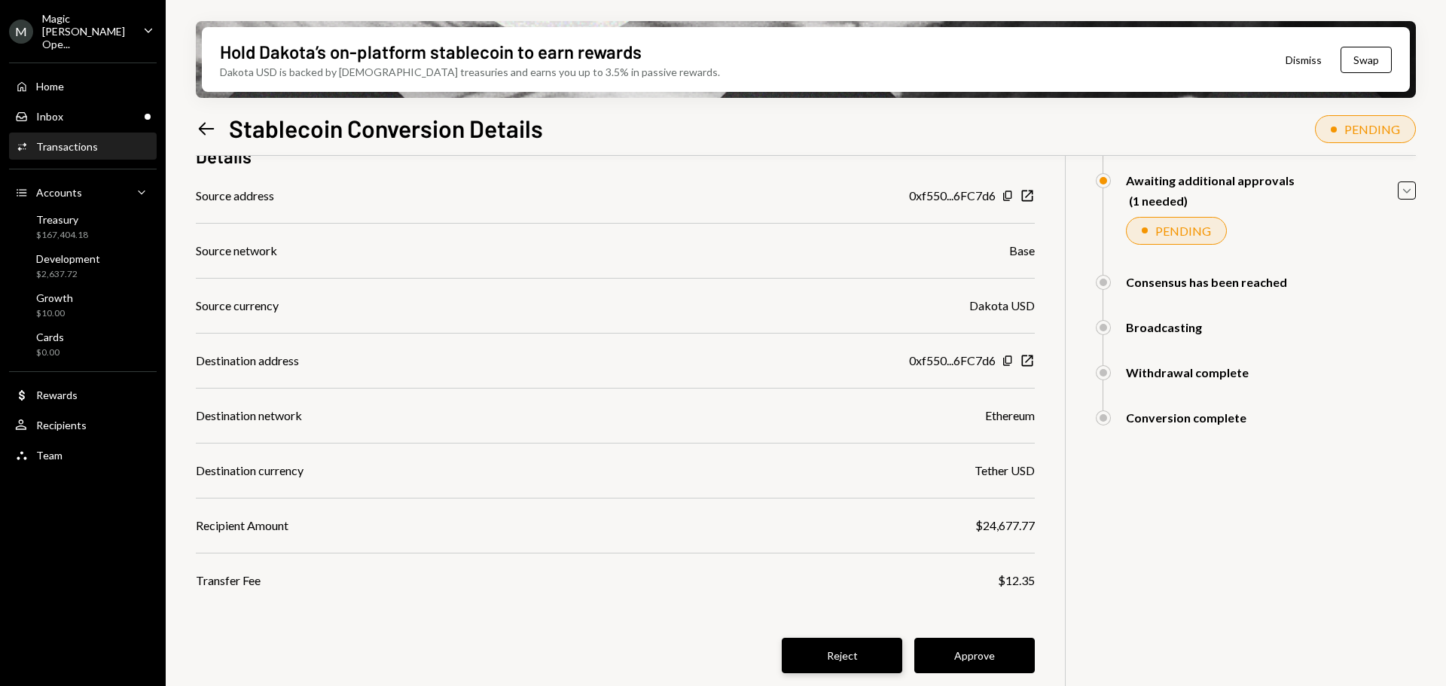
click at [845, 657] on button "Reject" at bounding box center [842, 655] width 121 height 35
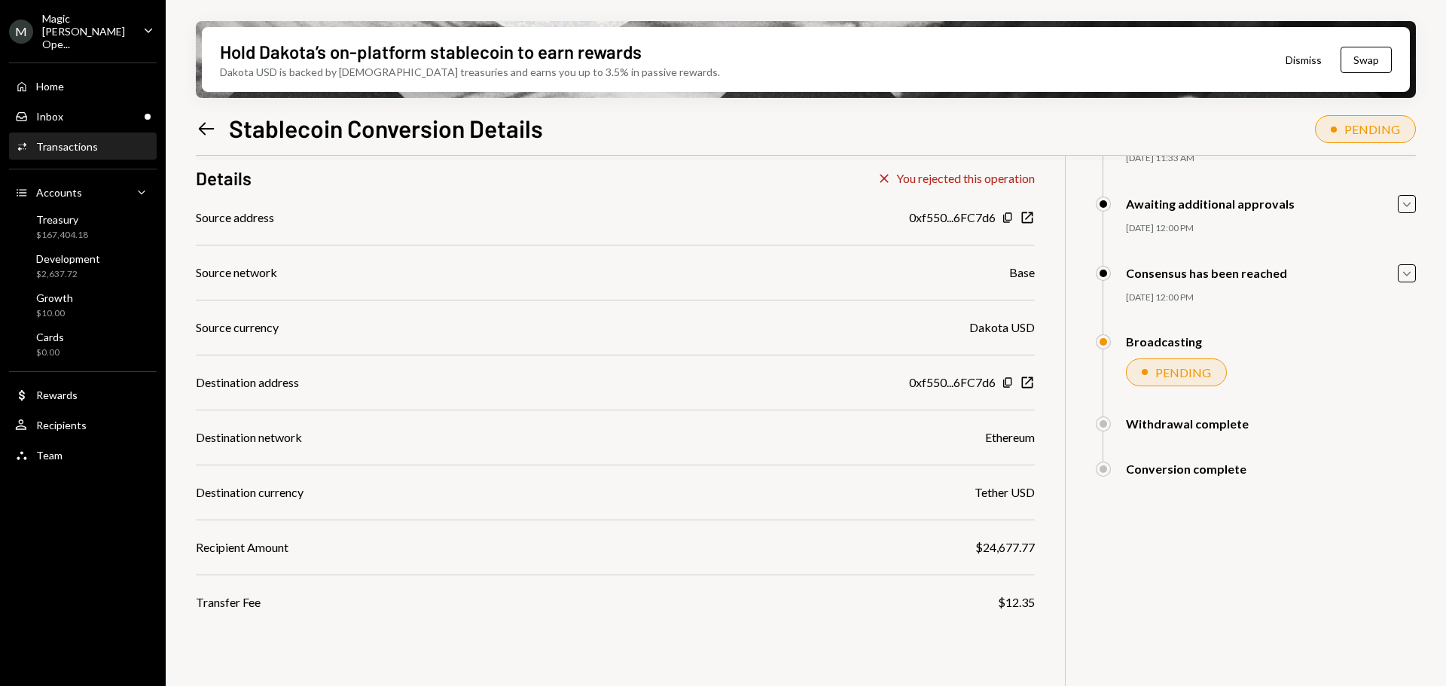
scroll to position [121, 0]
click at [66, 89] on div "Home Home Inbox Inbox Activities Transactions Accounts Accounts Caret Down Trea…" at bounding box center [83, 262] width 166 height 418
click at [62, 80] on div "Home" at bounding box center [50, 86] width 28 height 13
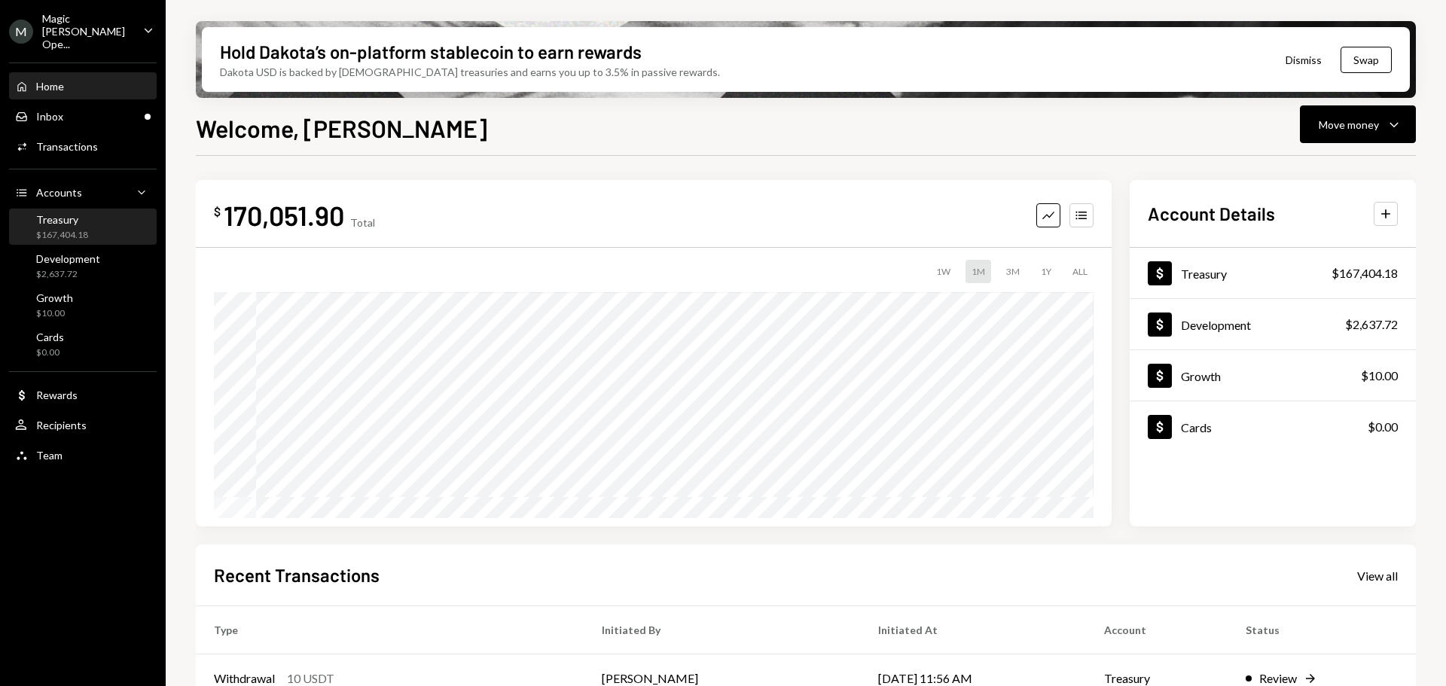
click at [82, 213] on div "Treasury" at bounding box center [62, 219] width 52 height 13
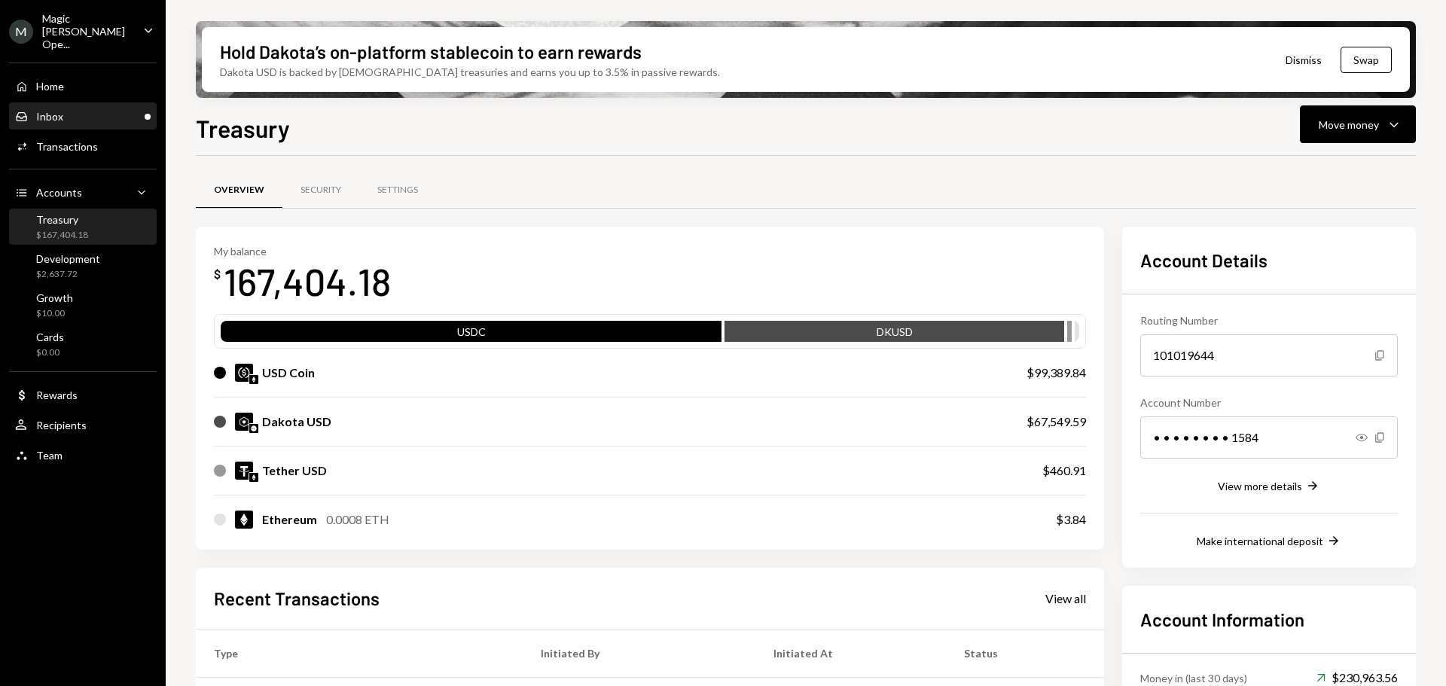
click at [58, 110] on div "Inbox" at bounding box center [49, 116] width 27 height 13
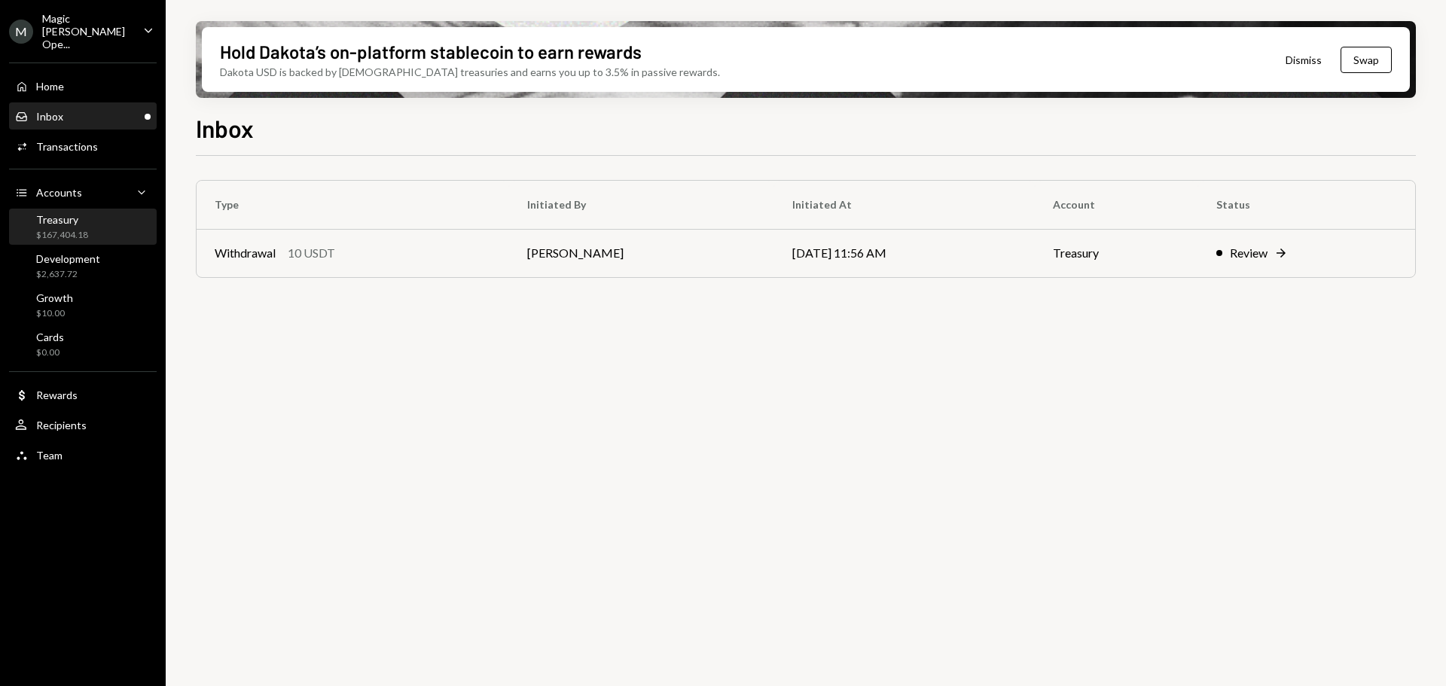
click at [69, 229] on div "$167,404.18" at bounding box center [62, 235] width 52 height 13
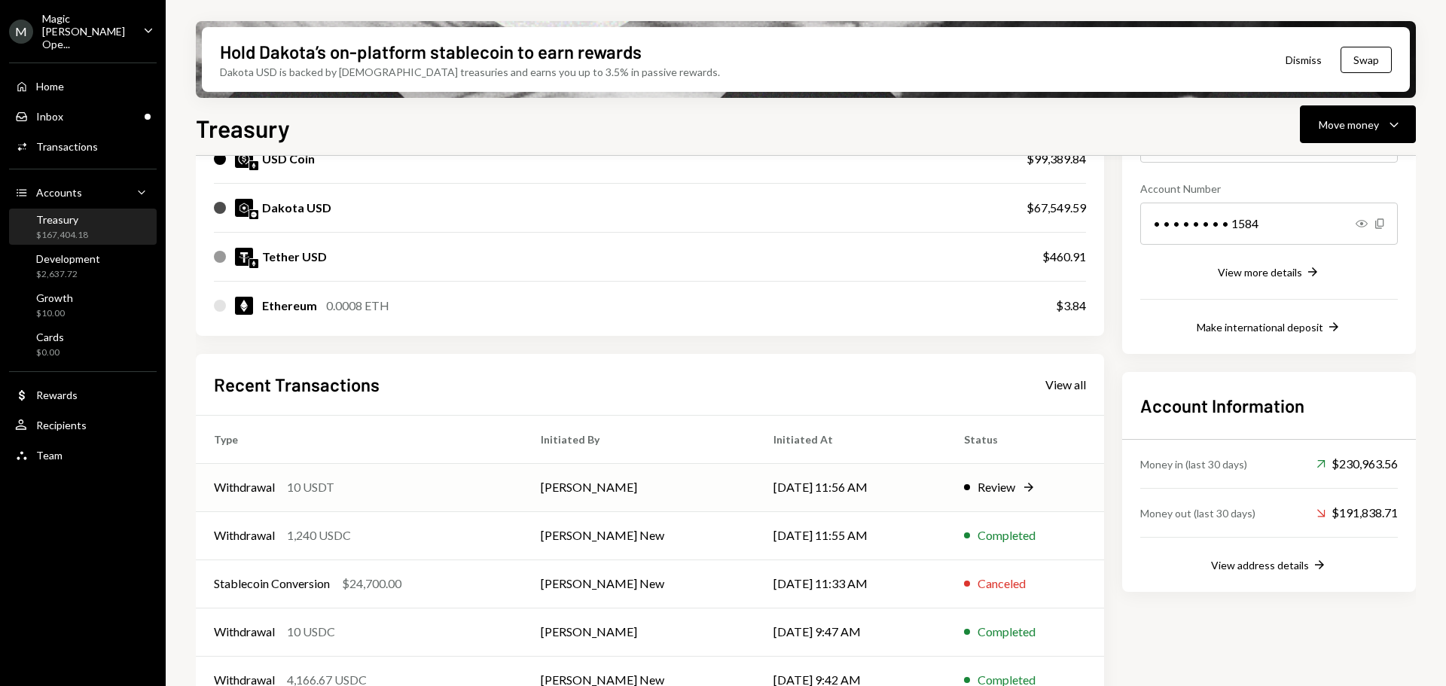
scroll to position [245, 0]
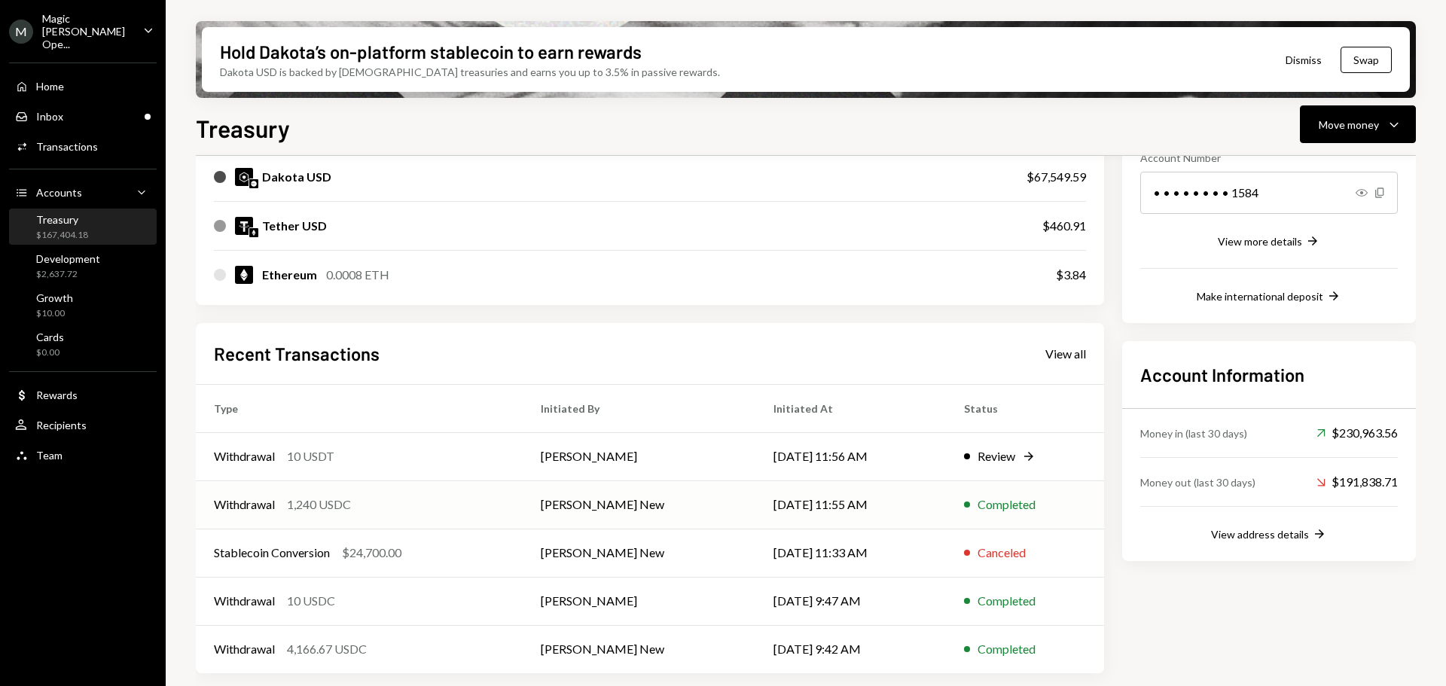
click at [446, 505] on div "Withdrawal 1,240 USDC" at bounding box center [359, 505] width 291 height 18
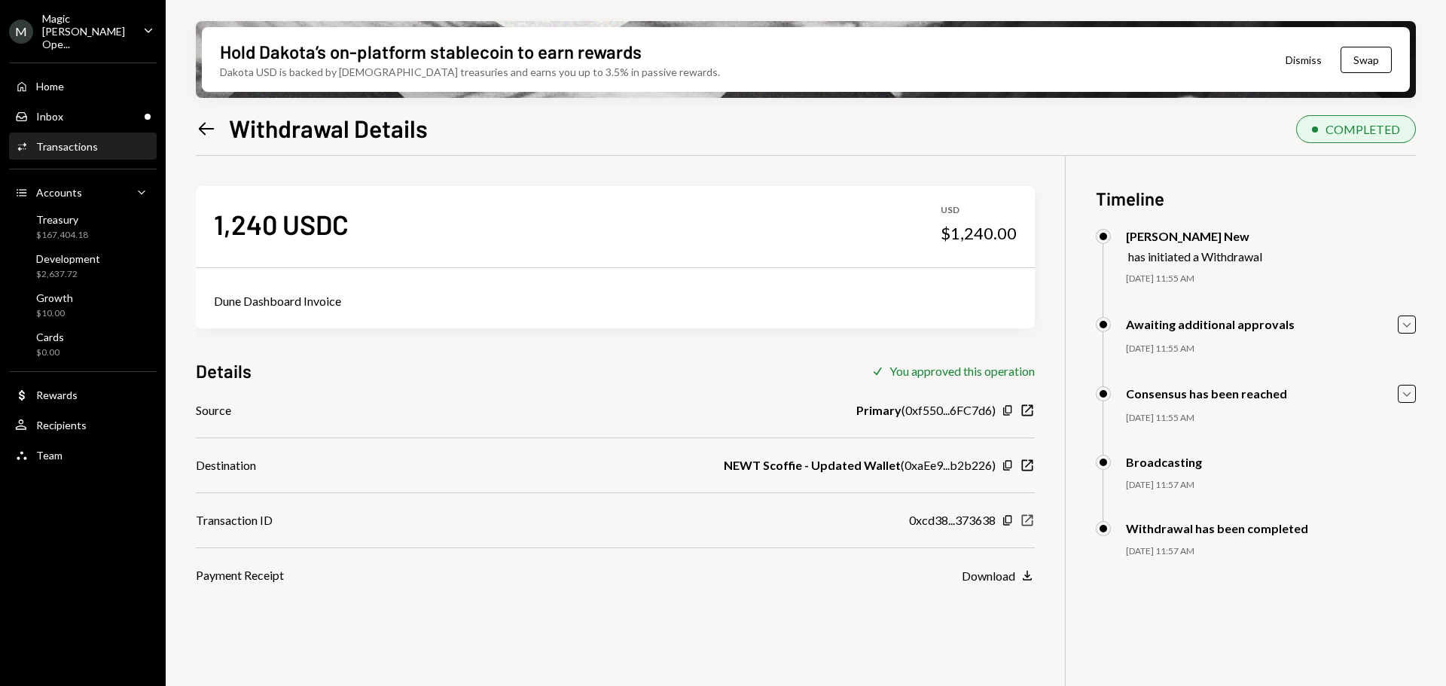
click at [1027, 521] on icon "button" at bounding box center [1027, 520] width 11 height 11
click at [54, 80] on div "Home" at bounding box center [50, 86] width 28 height 13
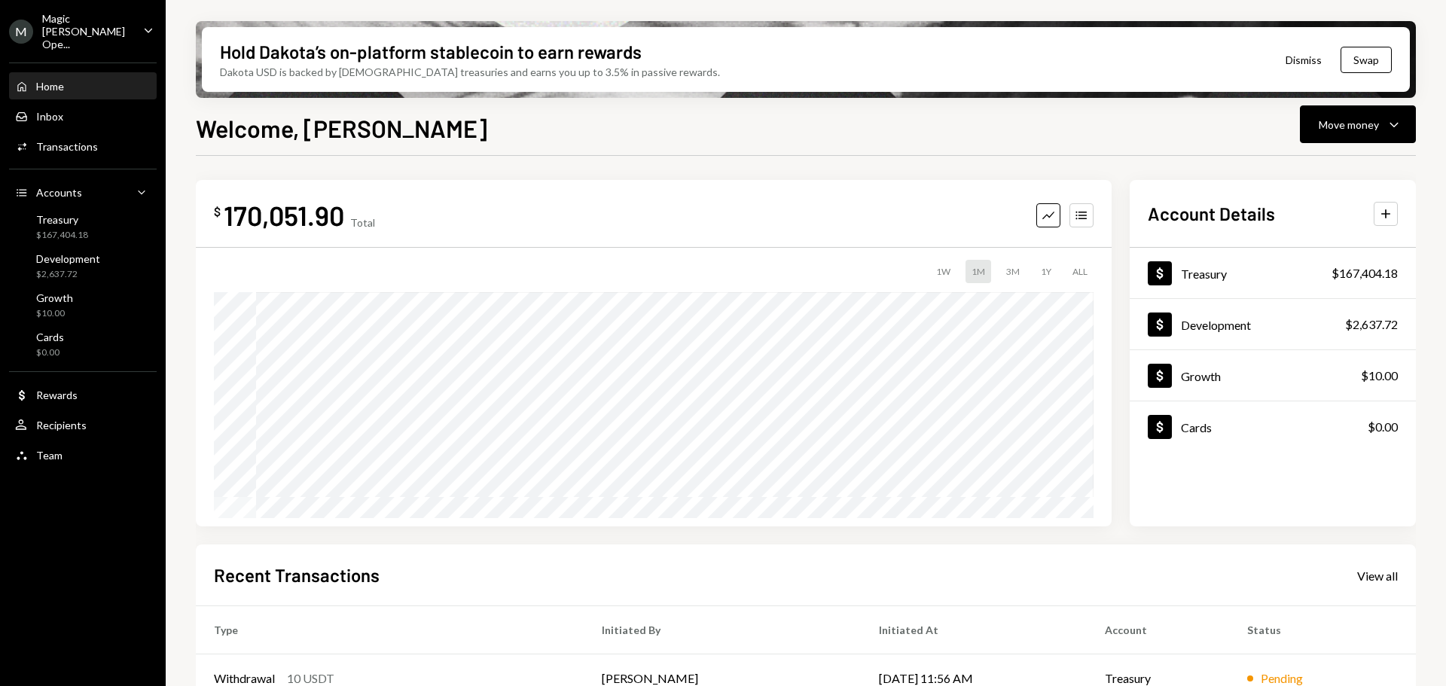
click at [64, 80] on div "Home" at bounding box center [50, 86] width 28 height 13
